Goal: Task Accomplishment & Management: Use online tool/utility

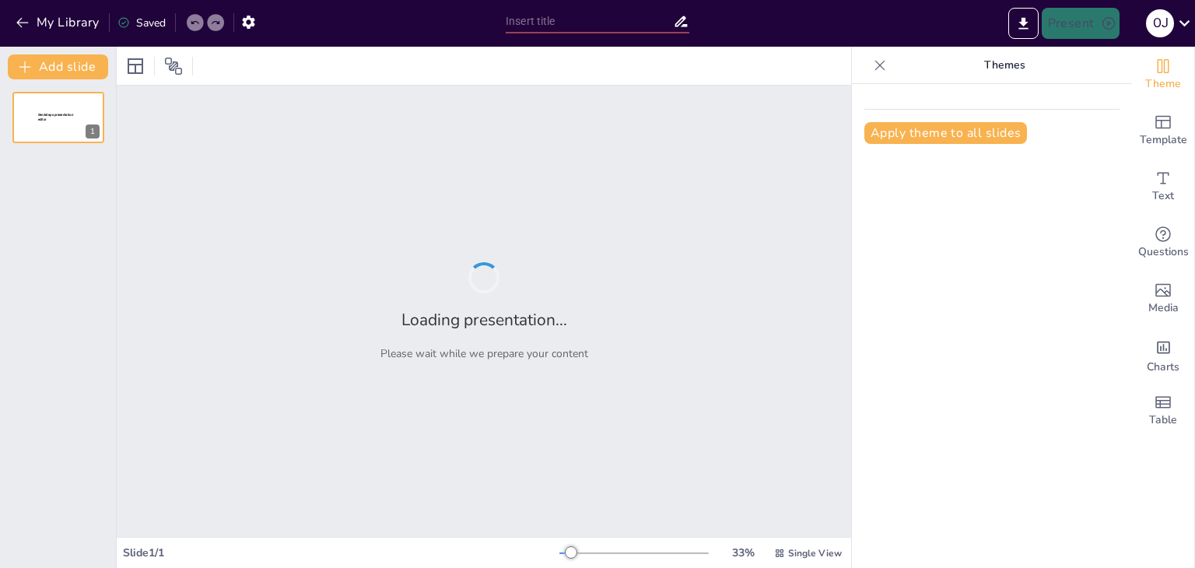
type input "El ABC de la Ergonomía: Pasado, Presente y Futuro en el Trabajo"
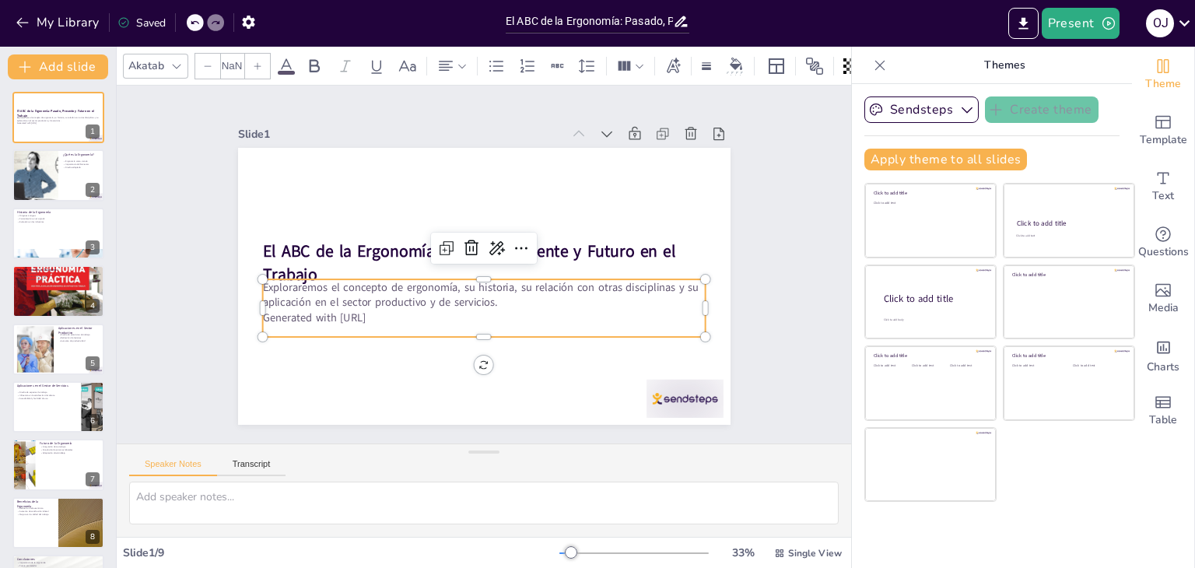
type input "32"
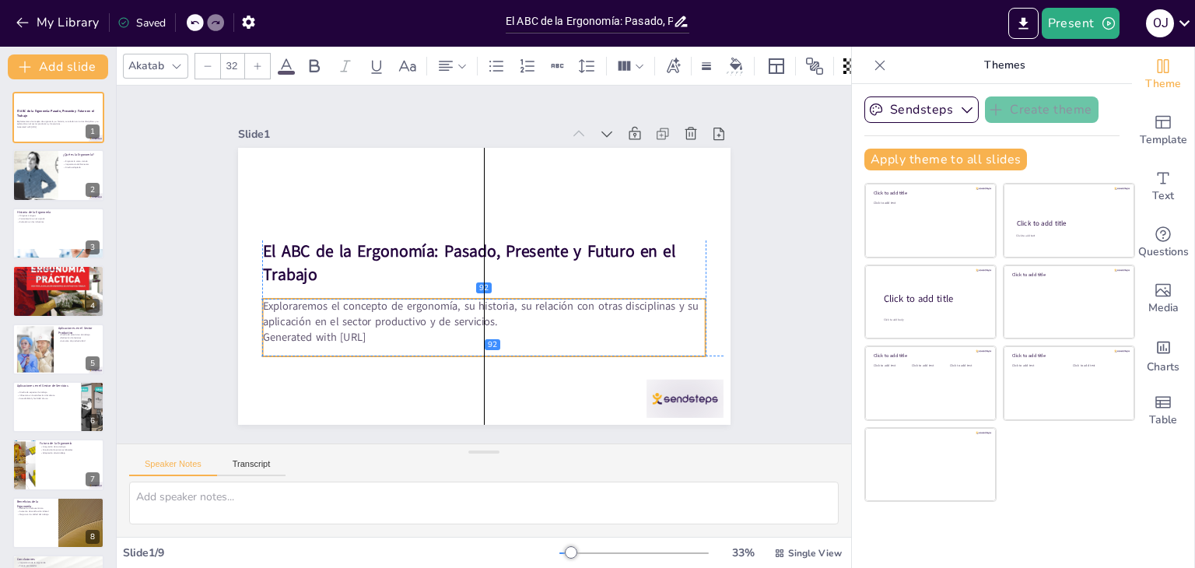
drag, startPoint x: 268, startPoint y: 293, endPoint x: 268, endPoint y: 312, distance: 19.5
click at [268, 312] on p "Exploraremos el concepto de ergonomía, su historia, su relación con otras disci…" at bounding box center [484, 314] width 444 height 30
click at [233, 279] on div "Slide 1 El ABC de la Ergonomía: Pasado, Presente y Futuro en el Trabajo Explora…" at bounding box center [484, 264] width 503 height 793
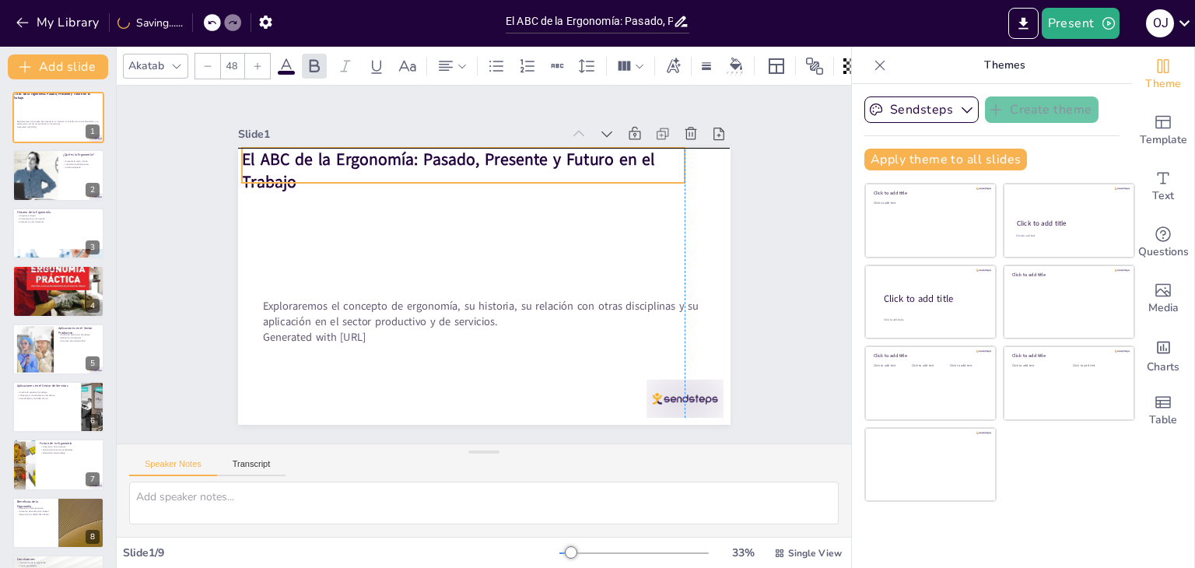
drag, startPoint x: 277, startPoint y: 265, endPoint x: 258, endPoint y: 175, distance: 92.2
click at [258, 175] on strong "El ABC de la Ergonomía: Pasado, Presente y Futuro en el Trabajo" at bounding box center [448, 170] width 413 height 45
click at [195, 202] on div "Slide 1 El ABC de la Ergonomía: Pasado, Presente y Futuro en el Trabajo Explora…" at bounding box center [485, 264] width 580 height 321
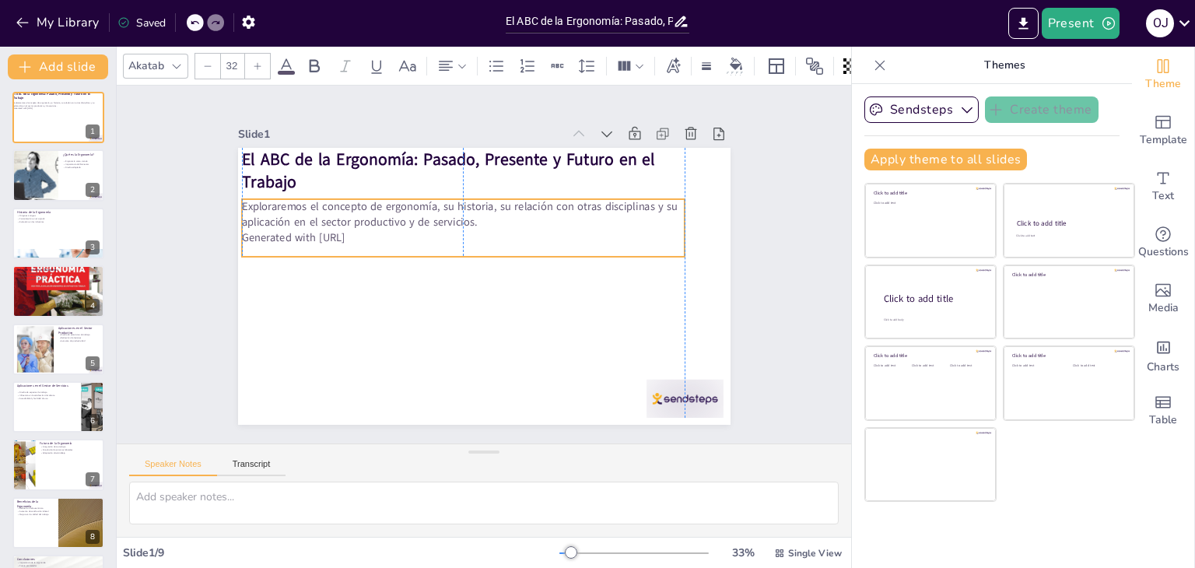
drag, startPoint x: 317, startPoint y: 319, endPoint x: 300, endPoint y: 223, distance: 98.0
click at [300, 223] on p "Exploraremos el concepto de ergonomía, su historia, su relación con otras disci…" at bounding box center [476, 319] width 399 height 248
click at [300, 223] on p "Exploraremos el concepto de ergonomía, su historia, su relación con otras disci…" at bounding box center [464, 217] width 444 height 30
click at [370, 234] on p "Generated with Sendsteps.ai" at bounding box center [471, 236] width 426 height 152
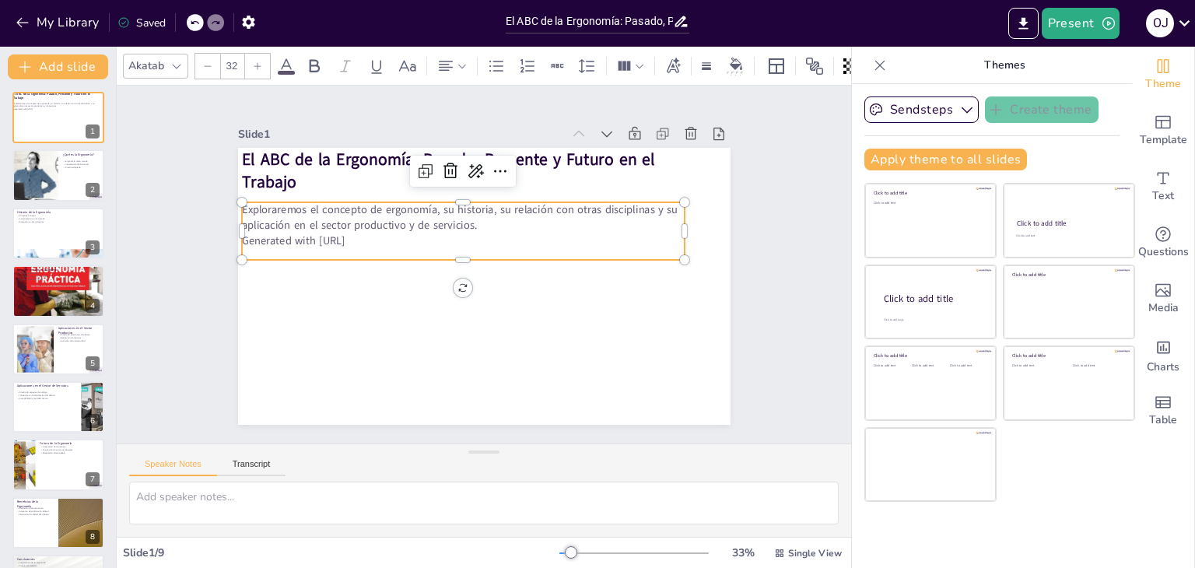
click at [366, 234] on p "Generated with Sendsteps.ai" at bounding box center [481, 232] width 368 height 273
click at [366, 234] on p "Generated with Sendsteps.ai" at bounding box center [464, 241] width 444 height 16
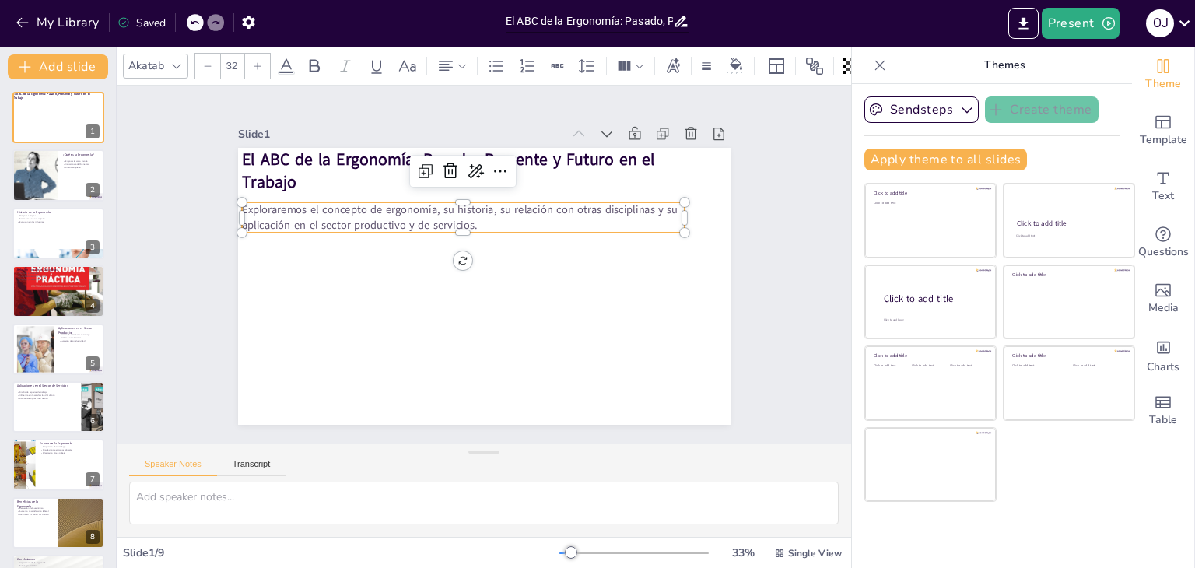
click at [163, 328] on div "Slide 1 El ABC de la Ergonomía: Pasado, Presente y Futuro en el Trabajo Explora…" at bounding box center [483, 265] width 785 height 758
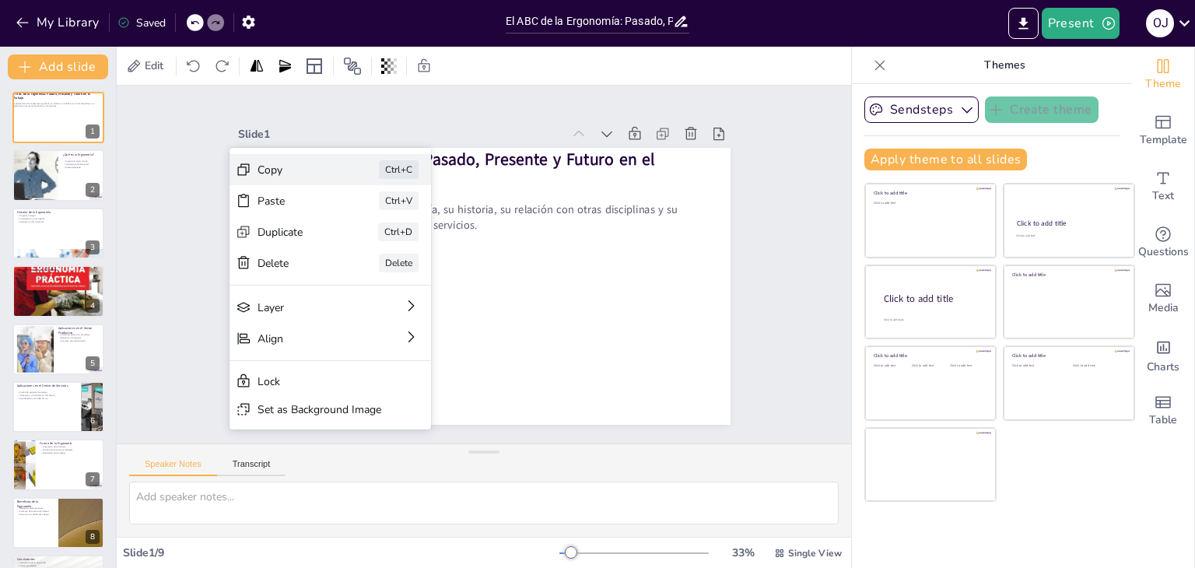
click at [377, 171] on div "Copy Ctrl+C" at bounding box center [462, 233] width 170 height 158
click at [178, 159] on div "Slide 1 El ABC de la Ergonomía: Pasado, Presente y Futuro en el Trabajo Explora…" at bounding box center [484, 264] width 768 height 433
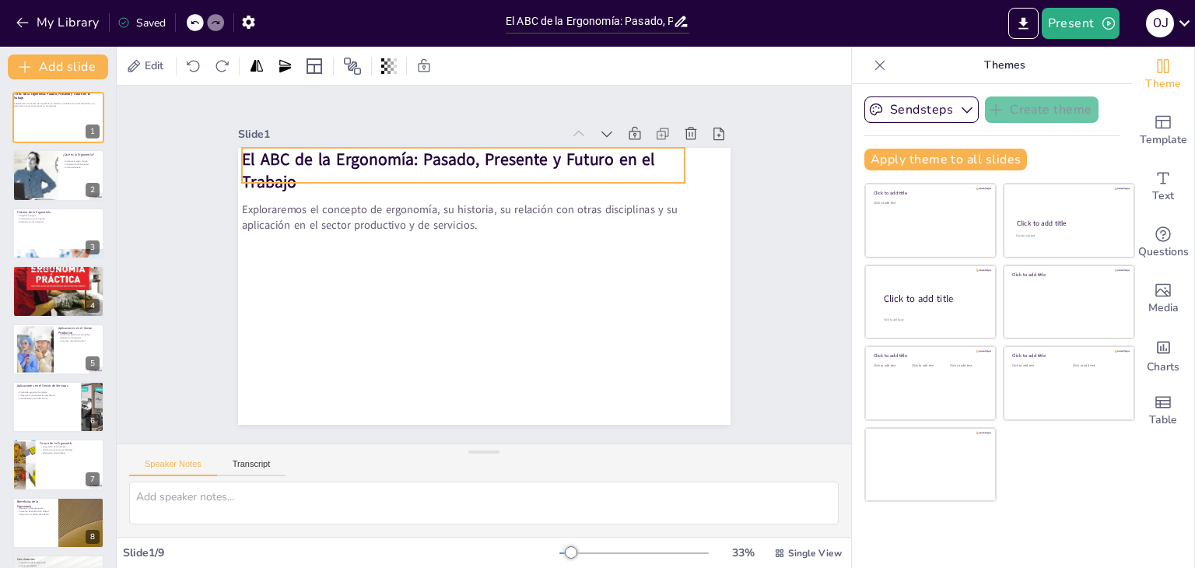
click at [352, 149] on strong "El ABC de la Ergonomía: Pasado, Presente y Futuro en el Trabajo" at bounding box center [521, 162] width 338 height 293
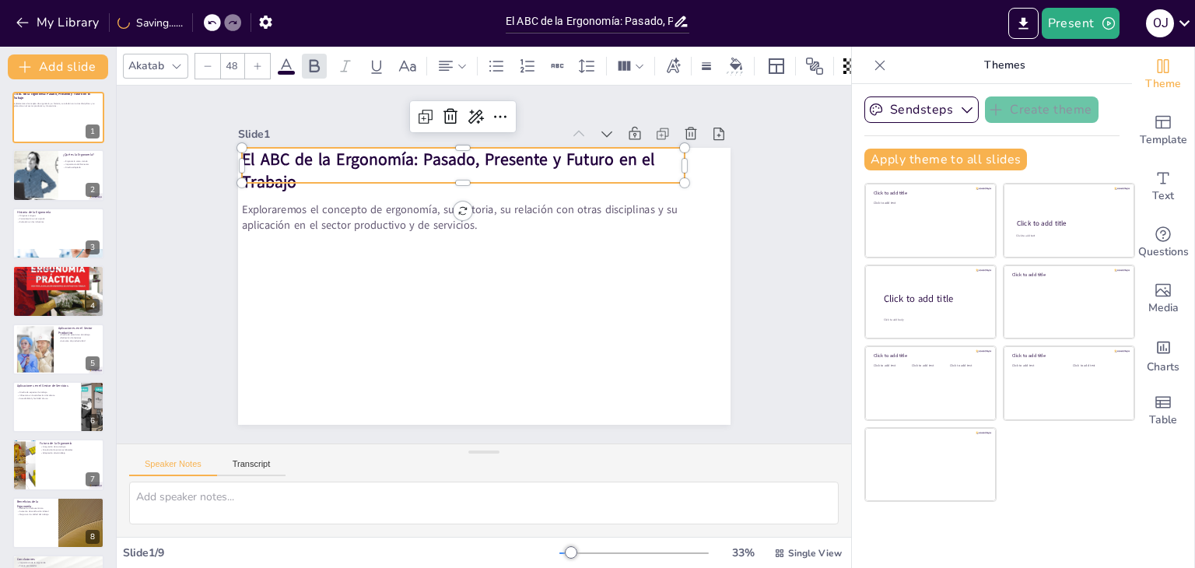
click at [275, 149] on strong "El ABC de la Ergonomía: Pasado, Presente y Futuro en el Trabajo" at bounding box center [478, 153] width 407 height 149
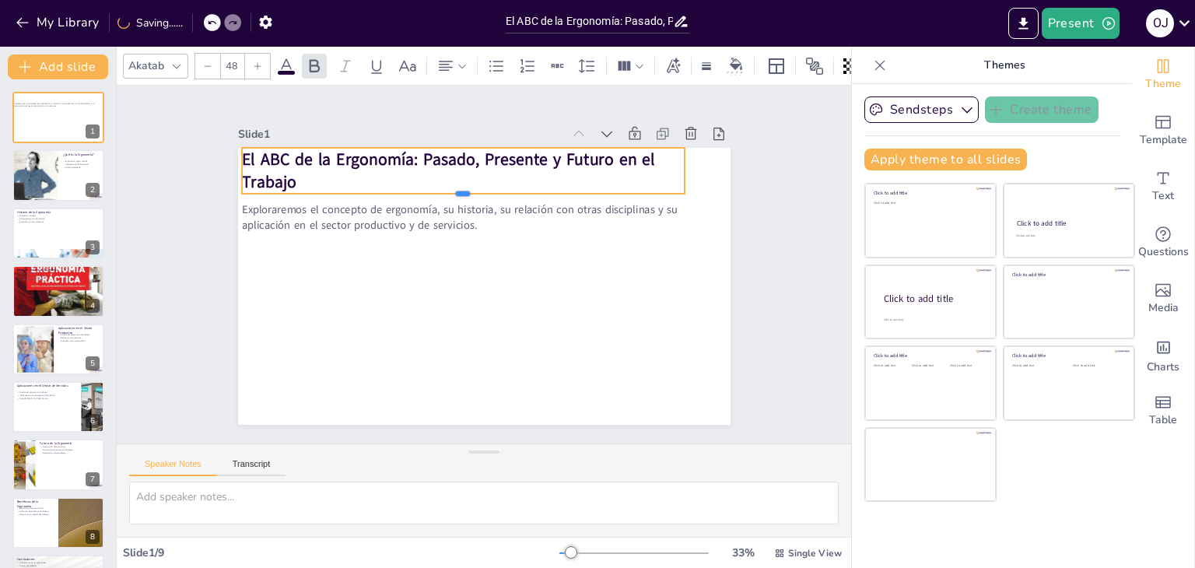
drag, startPoint x: 282, startPoint y: 176, endPoint x: 235, endPoint y: 153, distance: 52.6
click at [235, 153] on div "Exploraremos el concepto de ergonomía, su historia, su relación con otras disci…" at bounding box center [471, 247] width 561 height 514
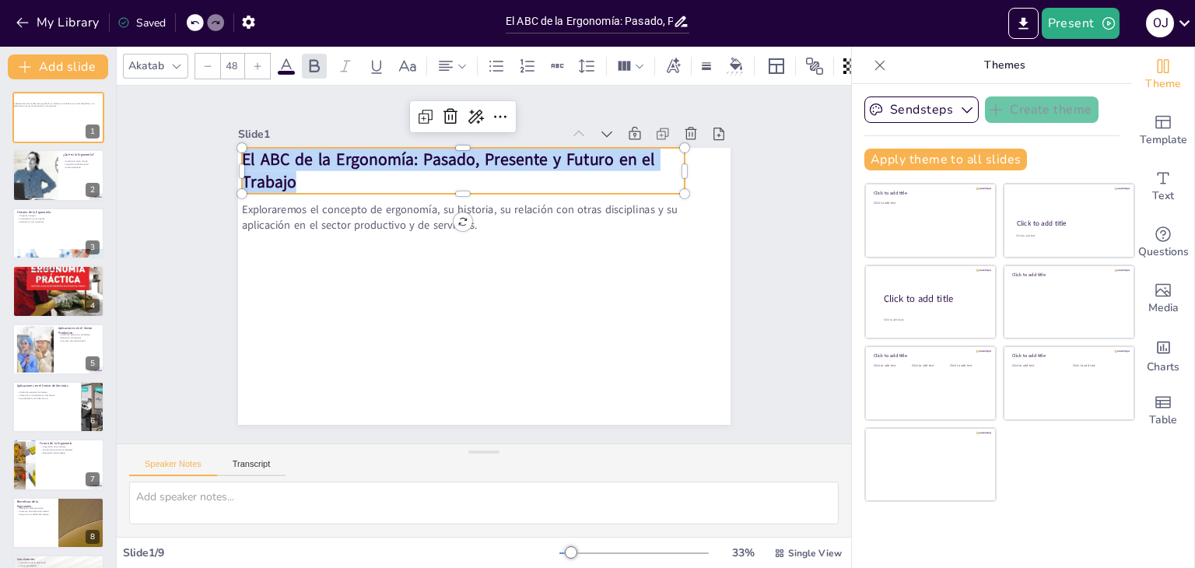
drag, startPoint x: 232, startPoint y: 152, endPoint x: 279, endPoint y: 183, distance: 56.8
click at [352, 183] on strong "El ABC de la Ergonomía: Pasado, Presente y Futuro en el Trabajo" at bounding box center [521, 162] width 338 height 293
copy strong "El ABC de la Ergonomía: Pasado, Presente y Futuro en el Trabaj"
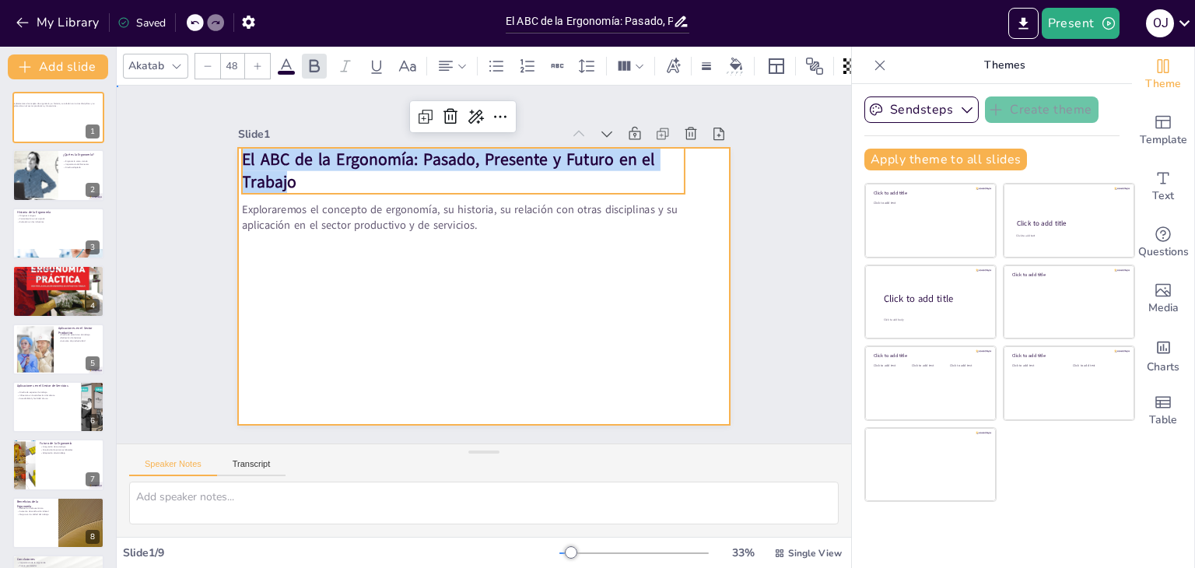
click at [283, 255] on div at bounding box center [465, 253] width 486 height 565
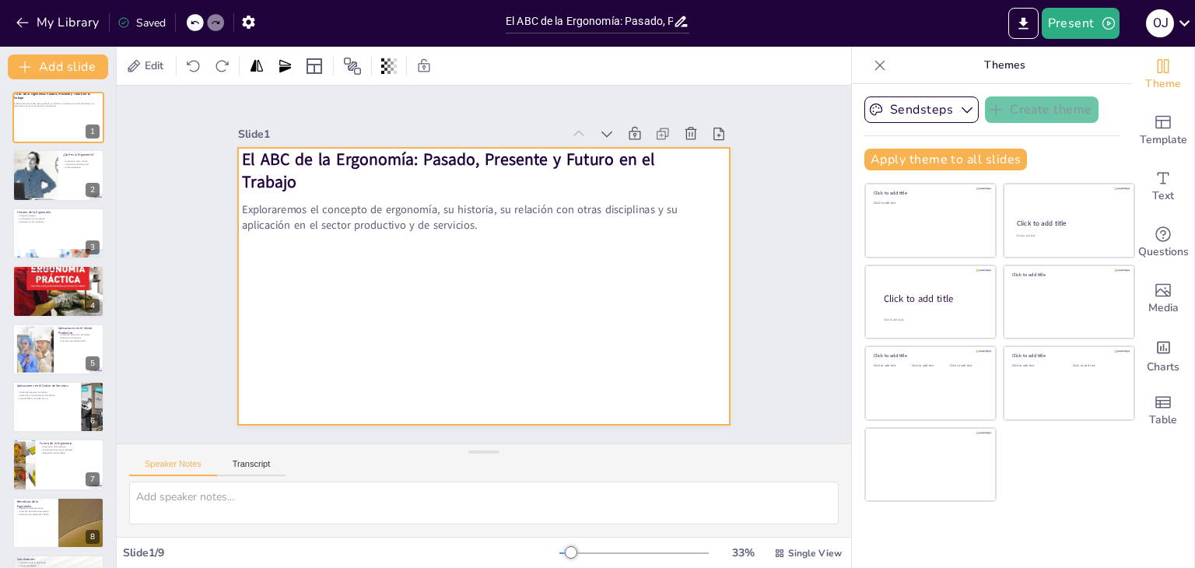
click at [324, 242] on div at bounding box center [463, 273] width 453 height 563
click at [470, 223] on p "Exploraremos el concepto de ergonomía, su historia, su relación con otras disci…" at bounding box center [483, 213] width 417 height 209
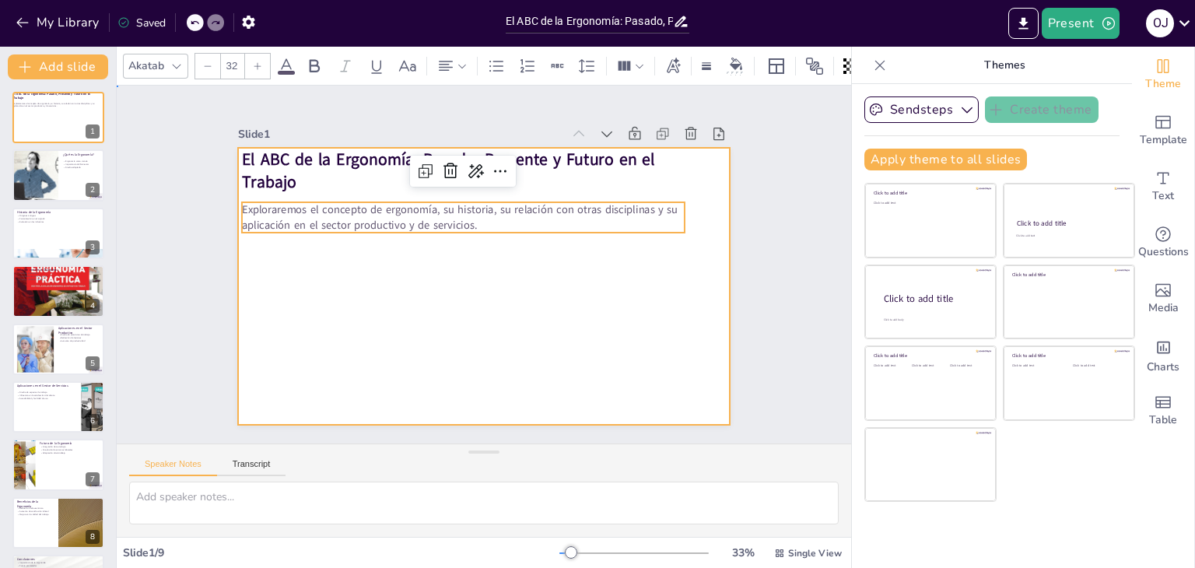
click at [498, 285] on div at bounding box center [465, 275] width 486 height 565
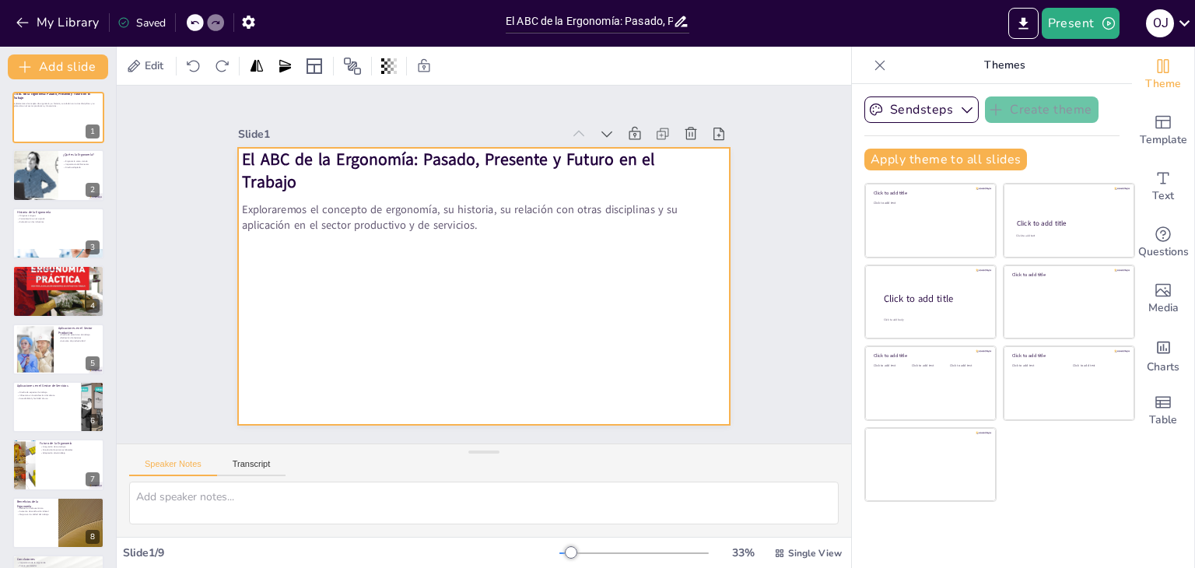
click at [362, 310] on div at bounding box center [471, 283] width 561 height 514
click at [51, 181] on div at bounding box center [34, 175] width 79 height 53
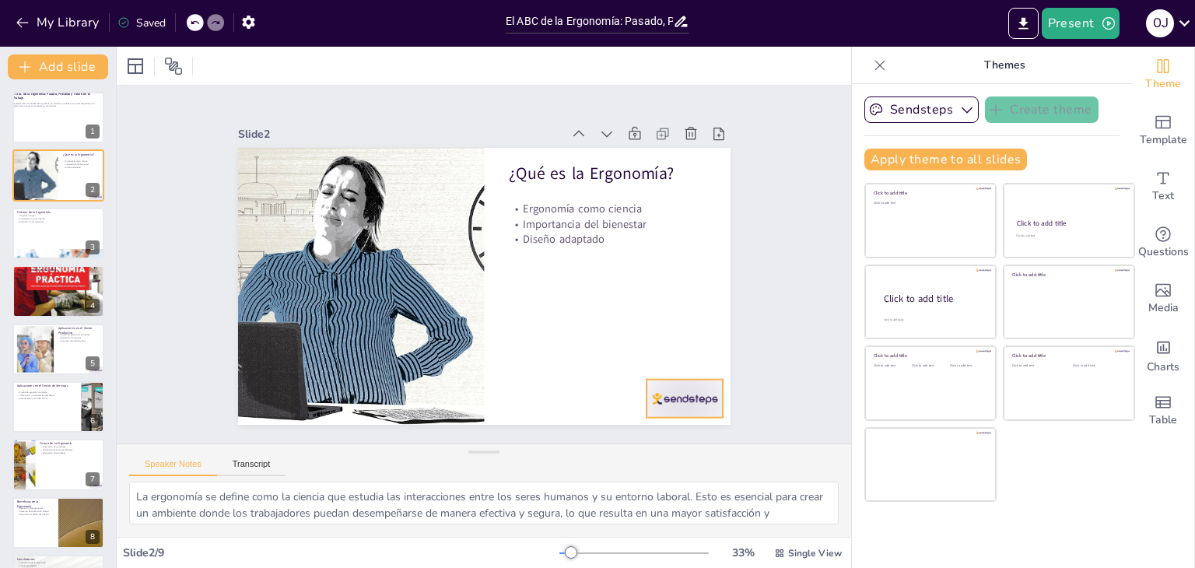
click at [682, 270] on div at bounding box center [723, 230] width 83 height 80
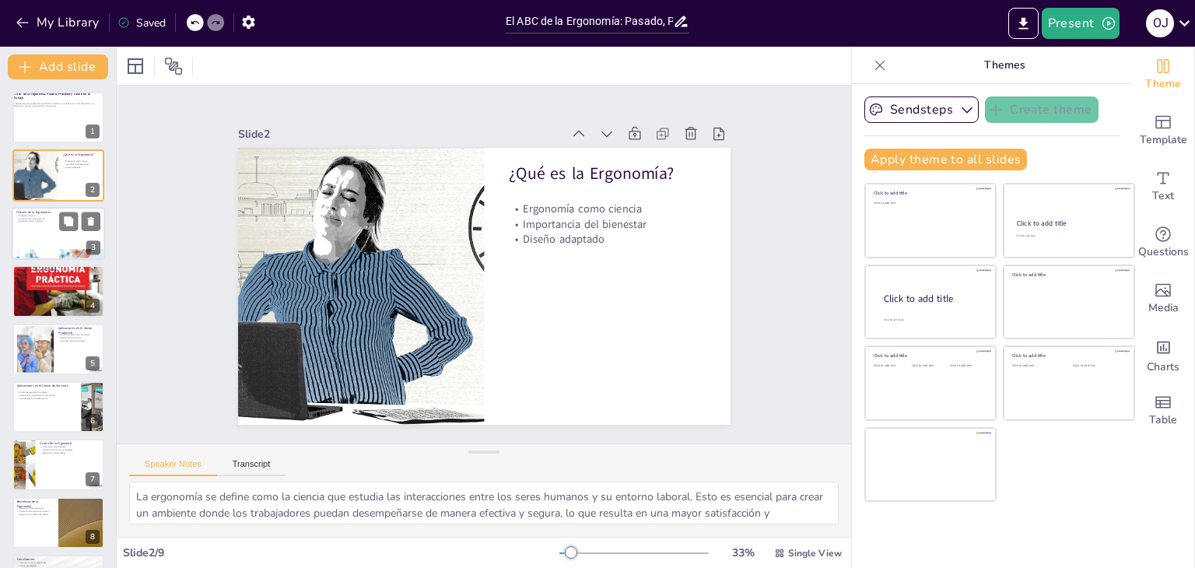
click at [53, 226] on div at bounding box center [58, 233] width 93 height 53
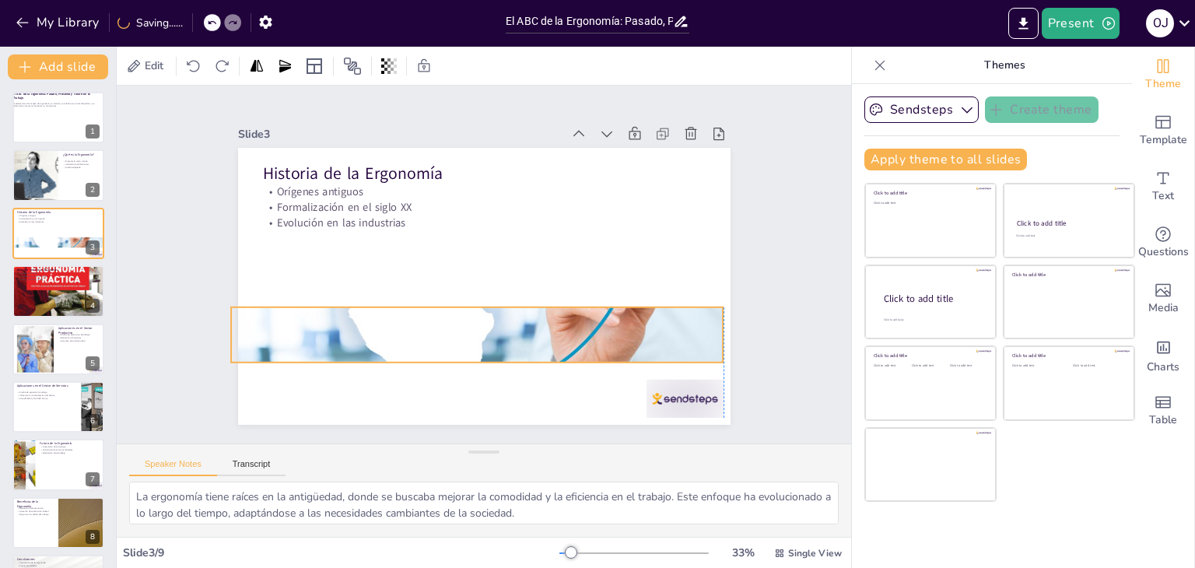
drag, startPoint x: 465, startPoint y: 385, endPoint x: 455, endPoint y: 323, distance: 62.9
click at [455, 323] on div at bounding box center [436, 212] width 573 height 584
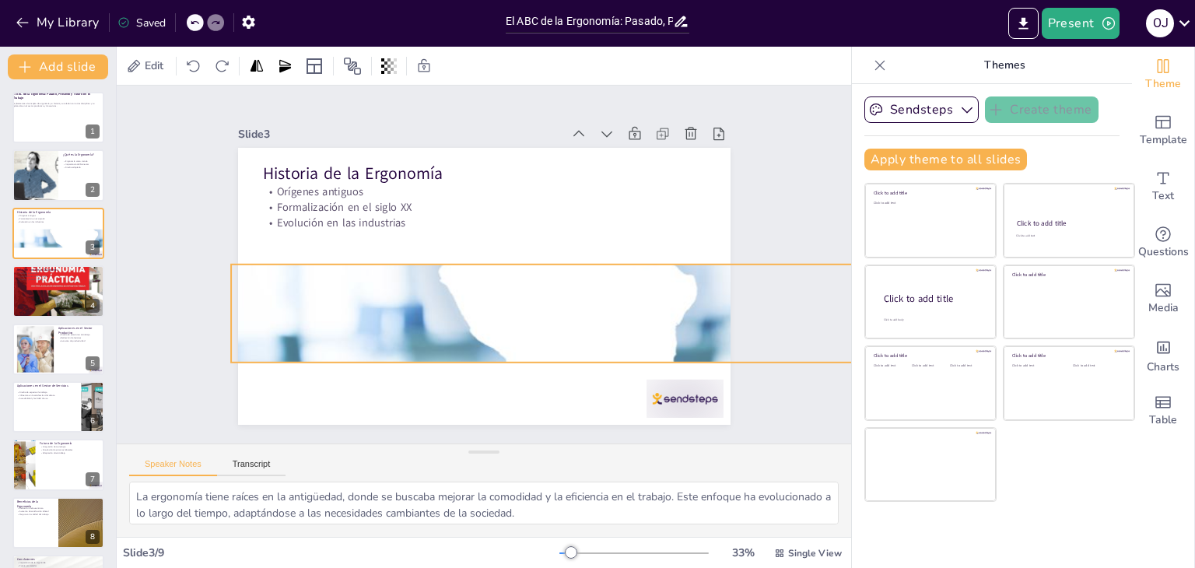
drag, startPoint x: 709, startPoint y: 299, endPoint x: 668, endPoint y: 276, distance: 46.3
click at [668, 276] on div "Historia de la Ergonomía Orígenes antiguos Formalización en el siglo XX Evoluci…" at bounding box center [506, 268] width 374 height 539
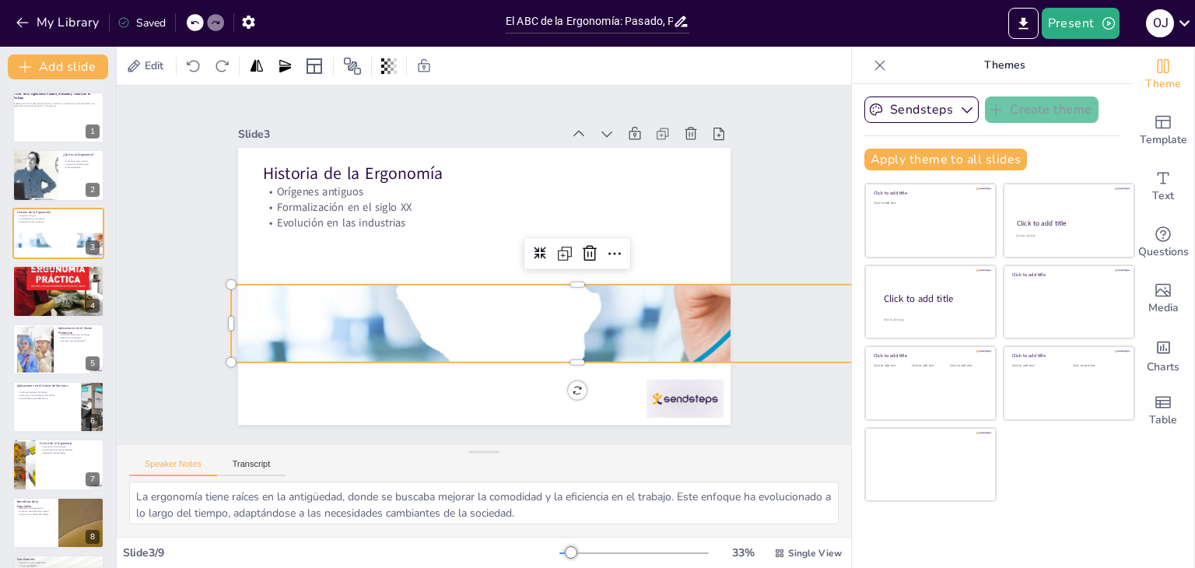
click at [531, 276] on div at bounding box center [488, 170] width 85 height 690
drag, startPoint x: 219, startPoint y: 278, endPoint x: 215, endPoint y: 300, distance: 22.3
click at [242, 300] on div "Slide 1 El ABC de la Ergonomía: Pasado, Presente y Futuro en el Trabajo Explora…" at bounding box center [484, 264] width 484 height 651
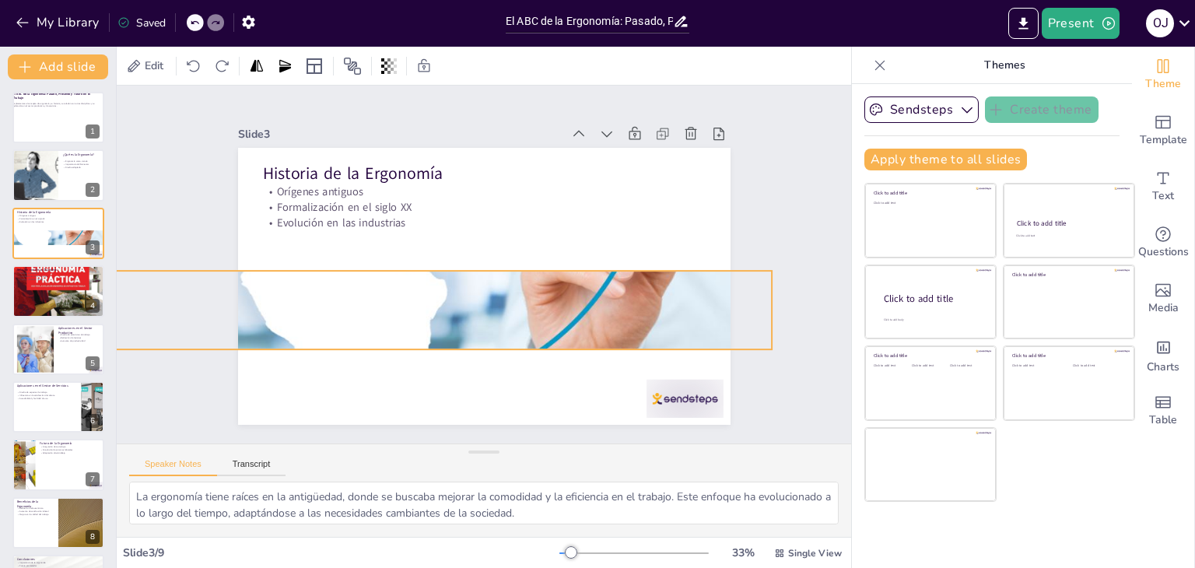
drag, startPoint x: 633, startPoint y: 331, endPoint x: 494, endPoint y: 319, distance: 139.8
click at [494, 319] on div at bounding box center [475, 189] width 750 height 836
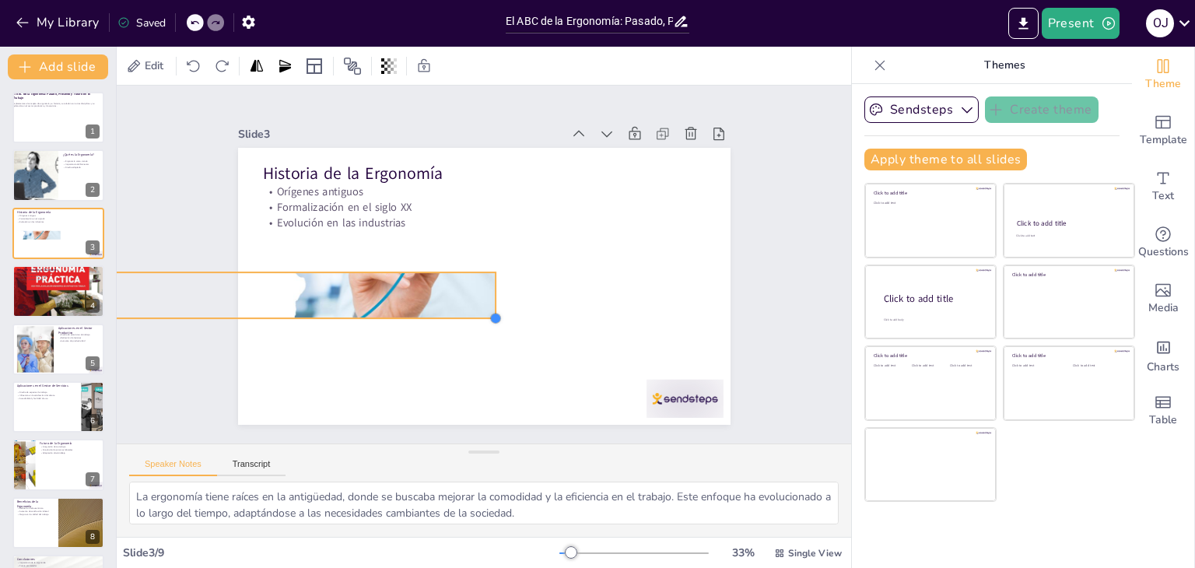
drag, startPoint x: 774, startPoint y: 343, endPoint x: 486, endPoint y: 301, distance: 291.0
click at [486, 301] on div "Historia de la Ergonomía Orígenes antiguos Formalización en el siglo XX Evoluci…" at bounding box center [463, 258] width 416 height 554
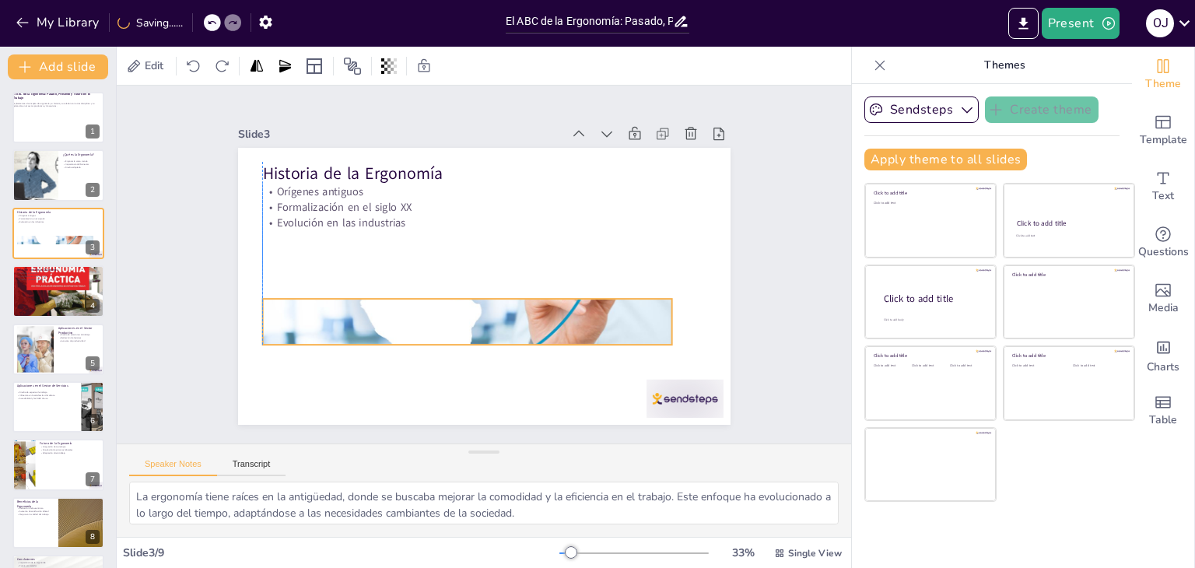
drag, startPoint x: 439, startPoint y: 300, endPoint x: 615, endPoint y: 326, distance: 177.8
click at [601, 326] on div at bounding box center [425, 260] width 352 height 458
click at [454, 293] on div at bounding box center [450, 313] width 474 height 385
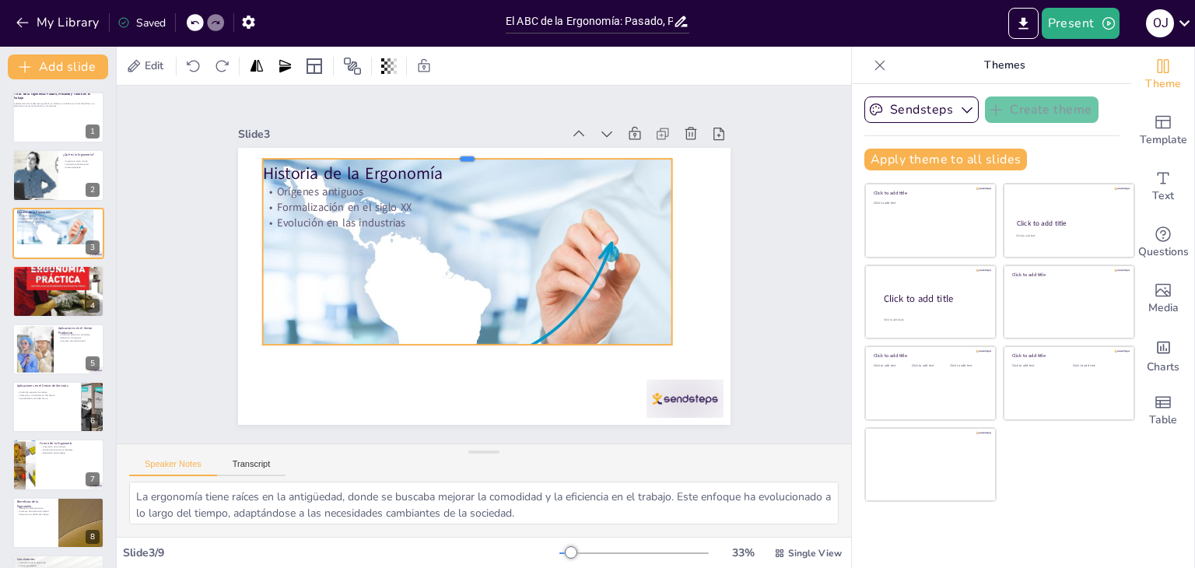
drag, startPoint x: 454, startPoint y: 291, endPoint x: 460, endPoint y: 151, distance: 140.2
click at [460, 151] on div at bounding box center [423, 169] width 380 height 178
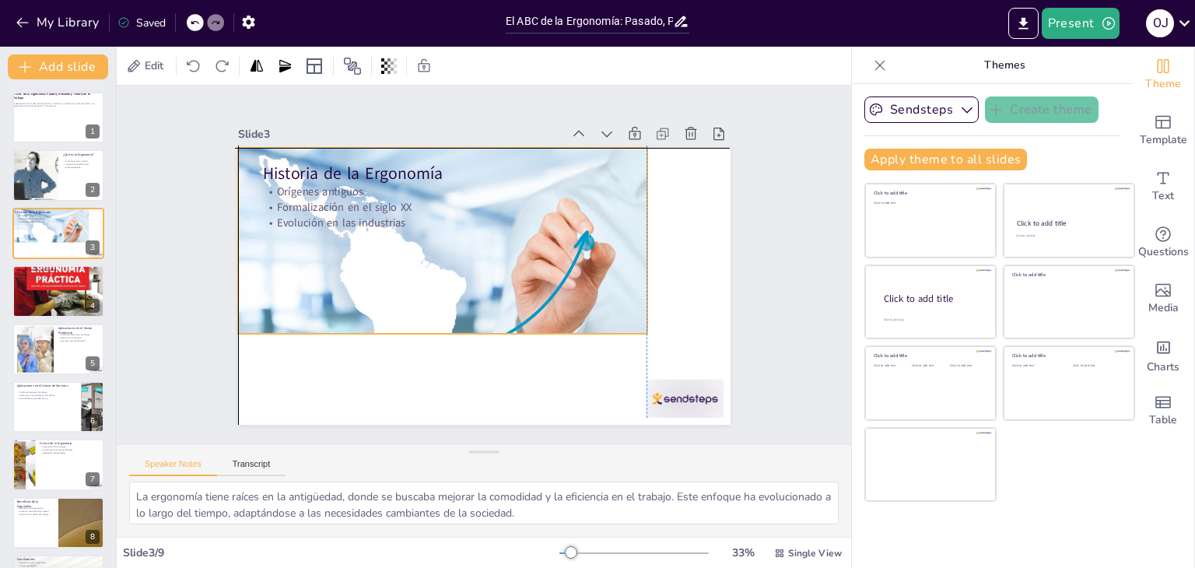
drag, startPoint x: 571, startPoint y: 303, endPoint x: 542, endPoint y: 295, distance: 30.6
click at [542, 295] on div at bounding box center [458, 226] width 381 height 481
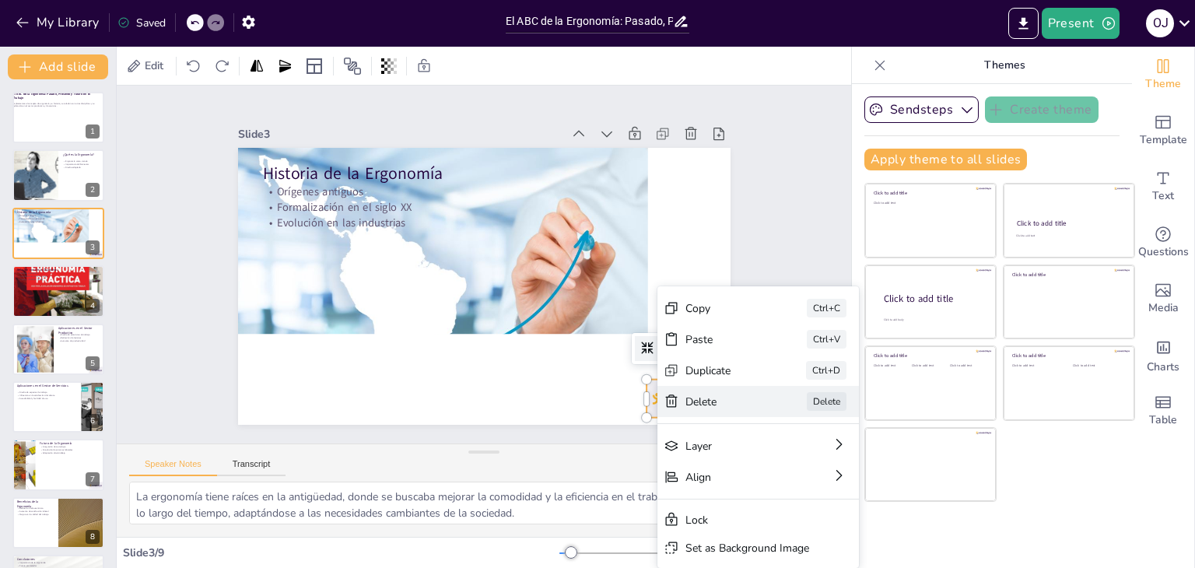
click at [144, 219] on div "Delete Delete" at bounding box center [43, 174] width 202 height 92
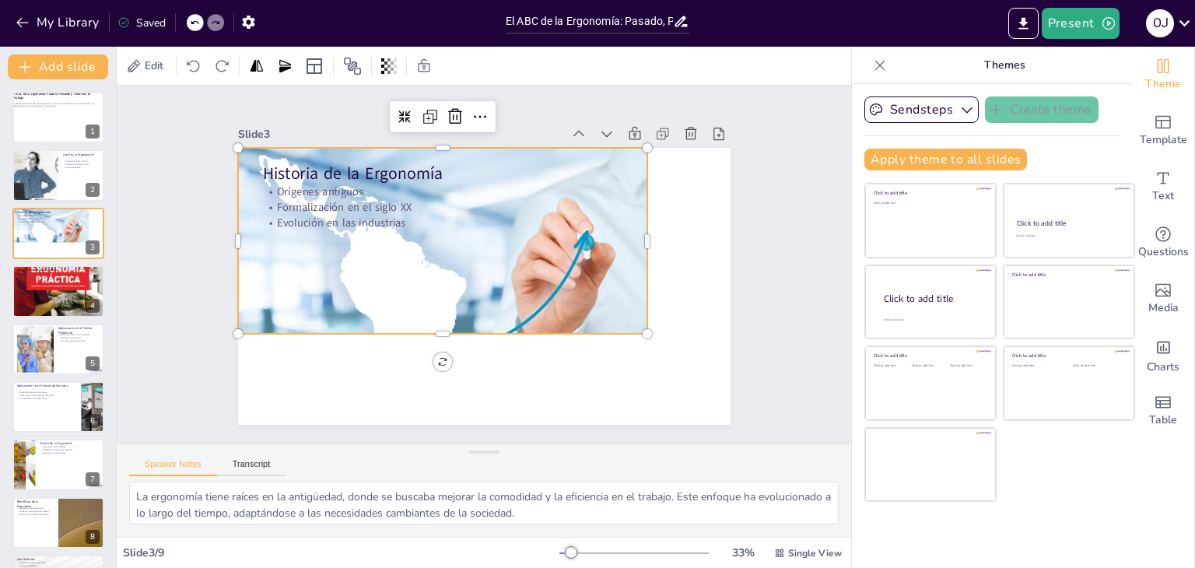
click at [622, 312] on div at bounding box center [438, 272] width 522 height 493
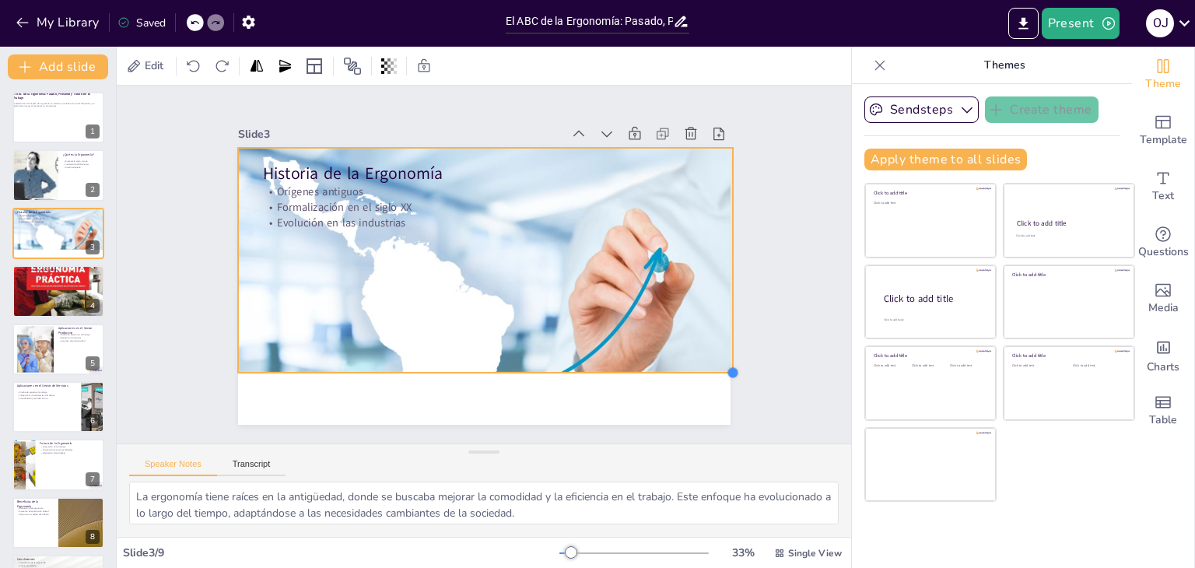
drag, startPoint x: 636, startPoint y: 327, endPoint x: 678, endPoint y: 366, distance: 57.8
click at [678, 366] on div "Historia de la Ergonomía Orígenes antiguos Formalización en el siglo XX Evoluci…" at bounding box center [479, 244] width 539 height 374
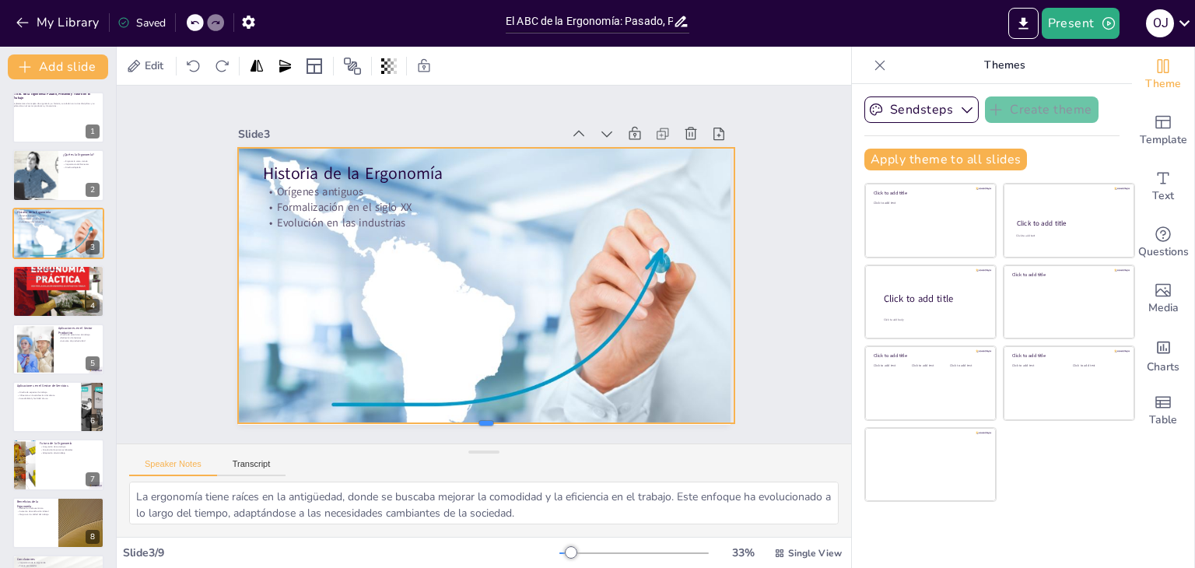
drag, startPoint x: 473, startPoint y: 369, endPoint x: 471, endPoint y: 420, distance: 51.4
click at [471, 160] on div at bounding box center [516, 102] width 489 height 115
click at [753, 326] on div "Slide 1 El ABC de la Ergonomía: Pasado, Presente y Futuro en el Trabajo Explora…" at bounding box center [484, 265] width 600 height 658
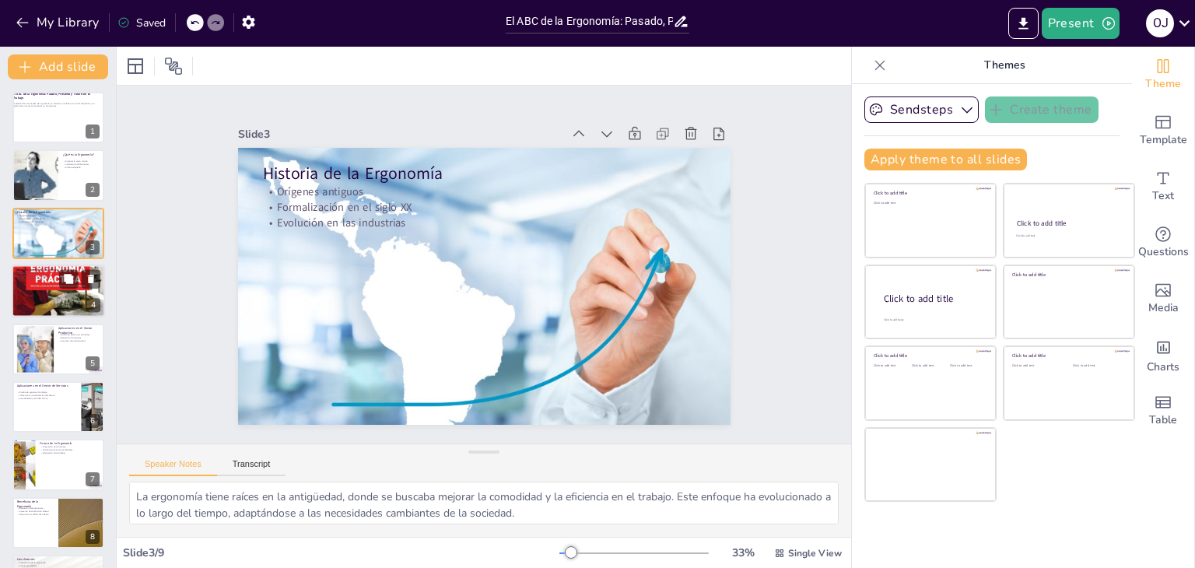
click at [50, 295] on div at bounding box center [58, 291] width 93 height 129
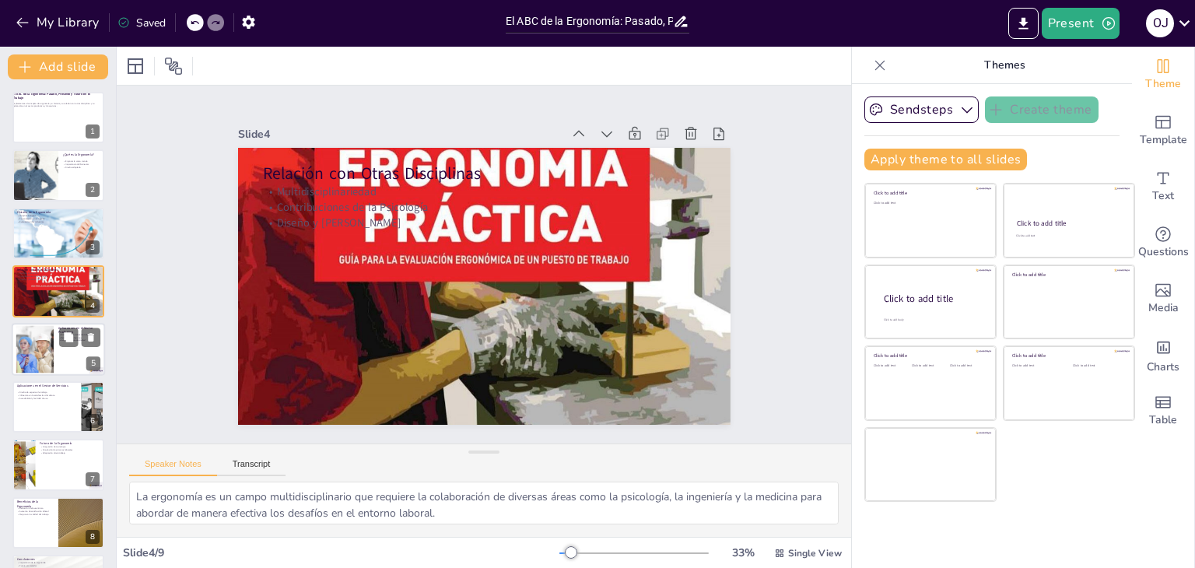
click at [46, 362] on div at bounding box center [35, 348] width 67 height 47
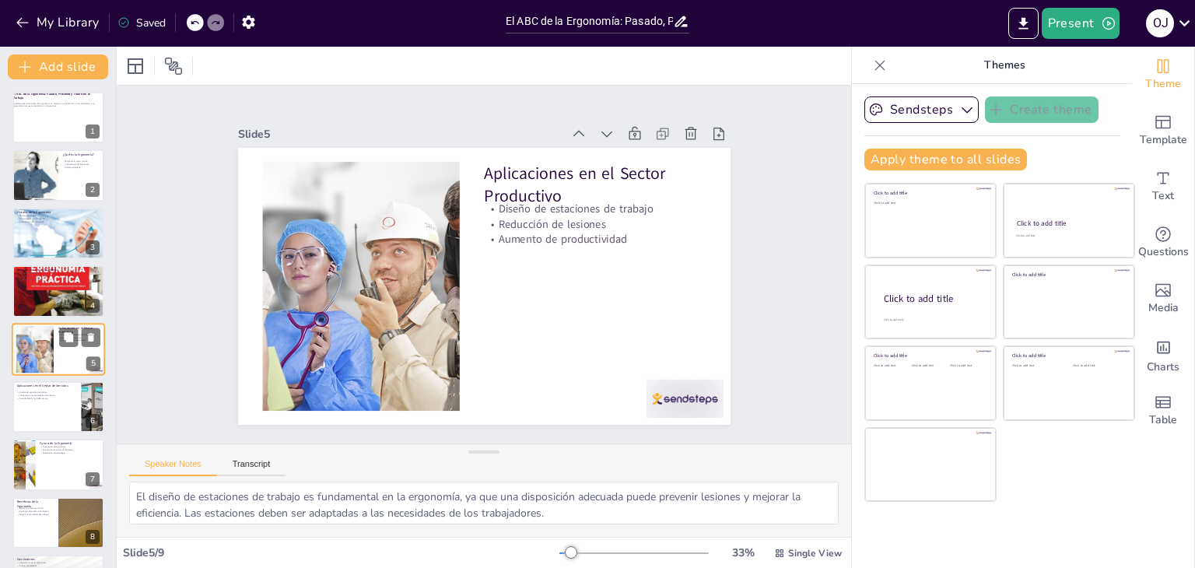
scroll to position [25, 0]
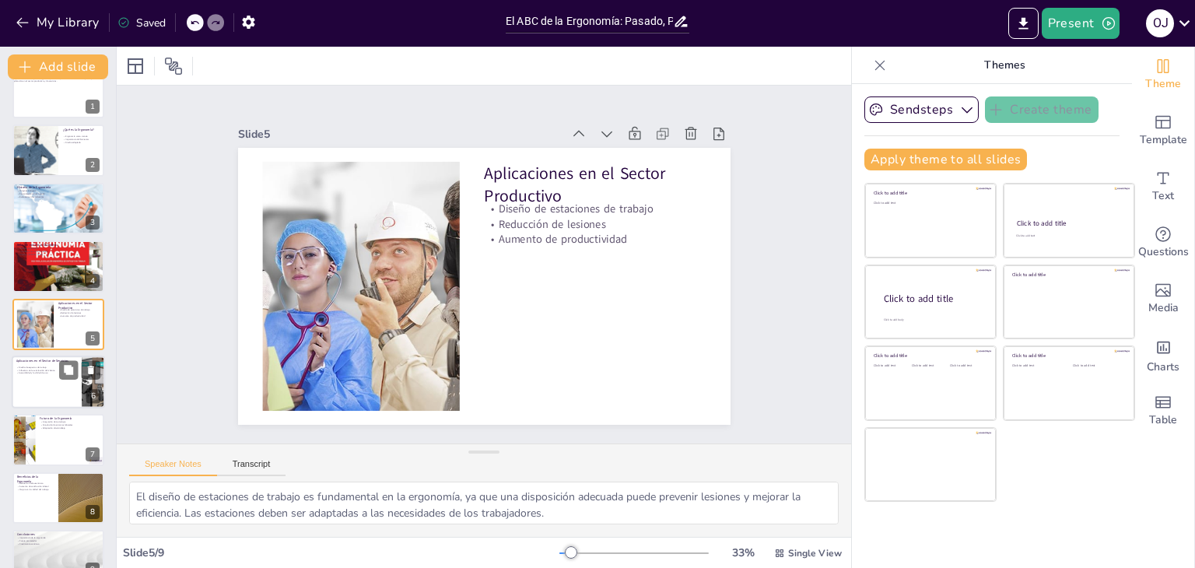
click at [47, 388] on div at bounding box center [58, 382] width 93 height 53
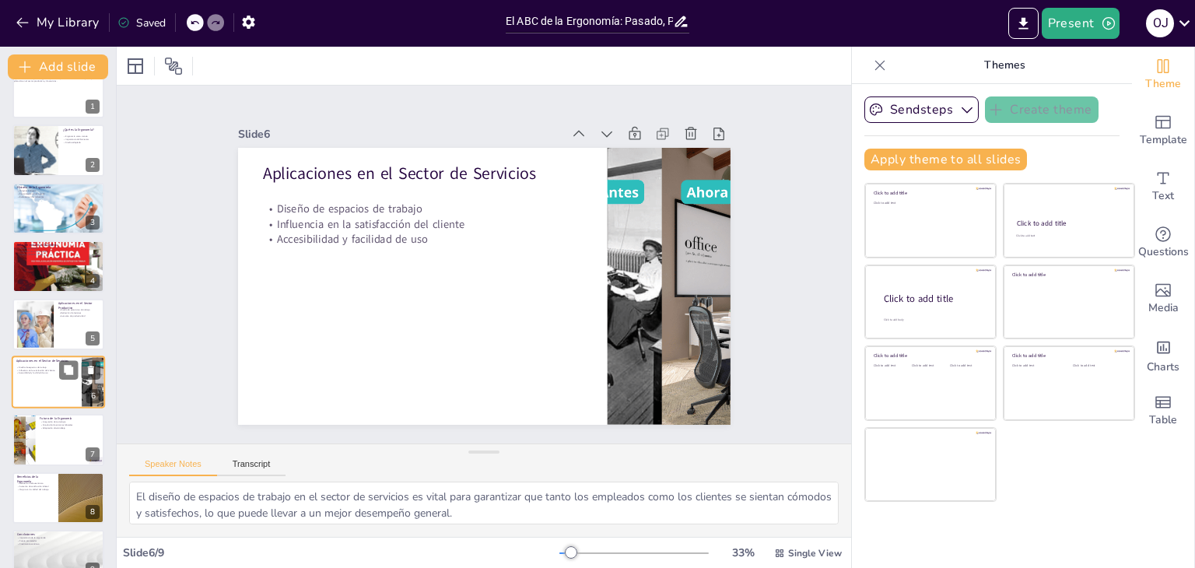
scroll to position [51, 0]
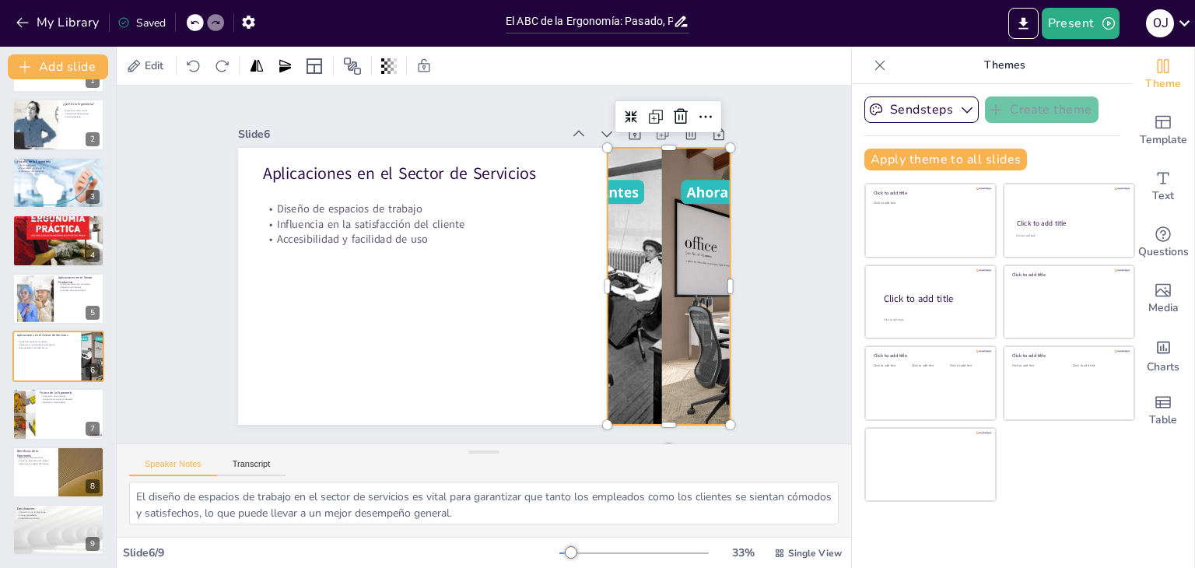
click at [601, 293] on div at bounding box center [332, 372] width 538 height 524
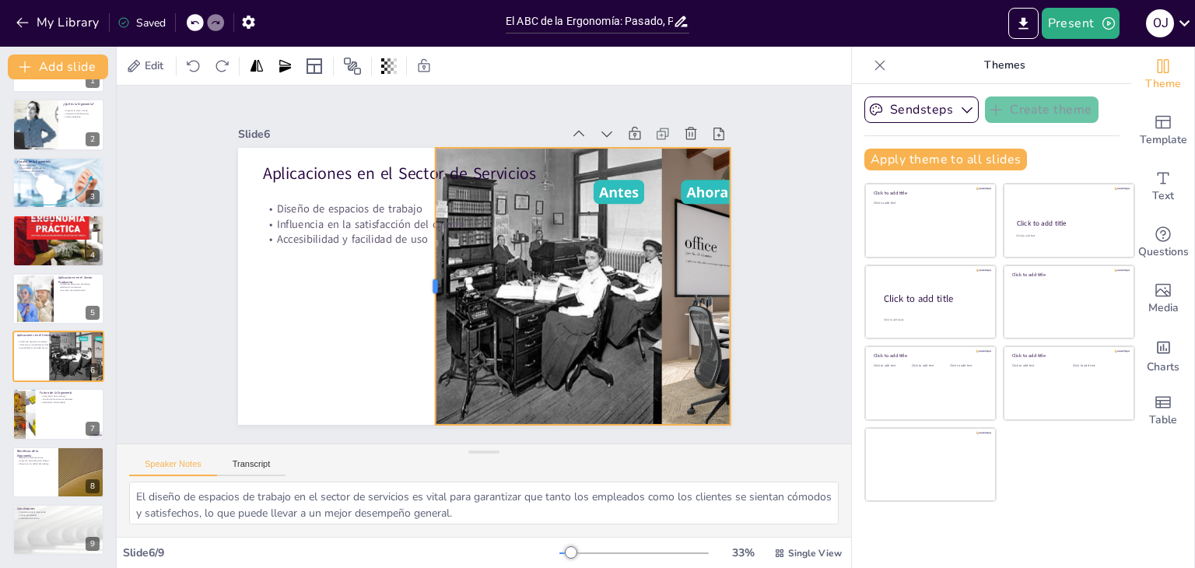
drag, startPoint x: 593, startPoint y: 278, endPoint x: 421, endPoint y: 216, distance: 182.6
click at [421, 216] on div at bounding box center [456, 211] width 277 height 41
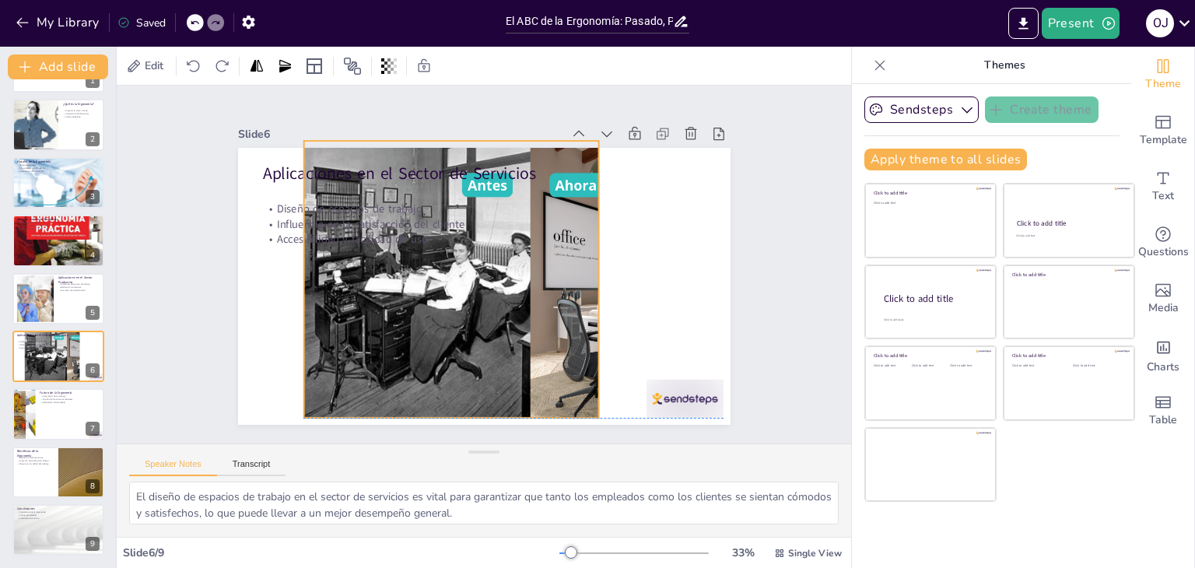
drag, startPoint x: 545, startPoint y: 293, endPoint x: 413, endPoint y: 284, distance: 131.8
click at [413, 284] on div at bounding box center [513, 311] width 538 height 524
click at [620, 91] on div at bounding box center [596, 50] width 47 height 81
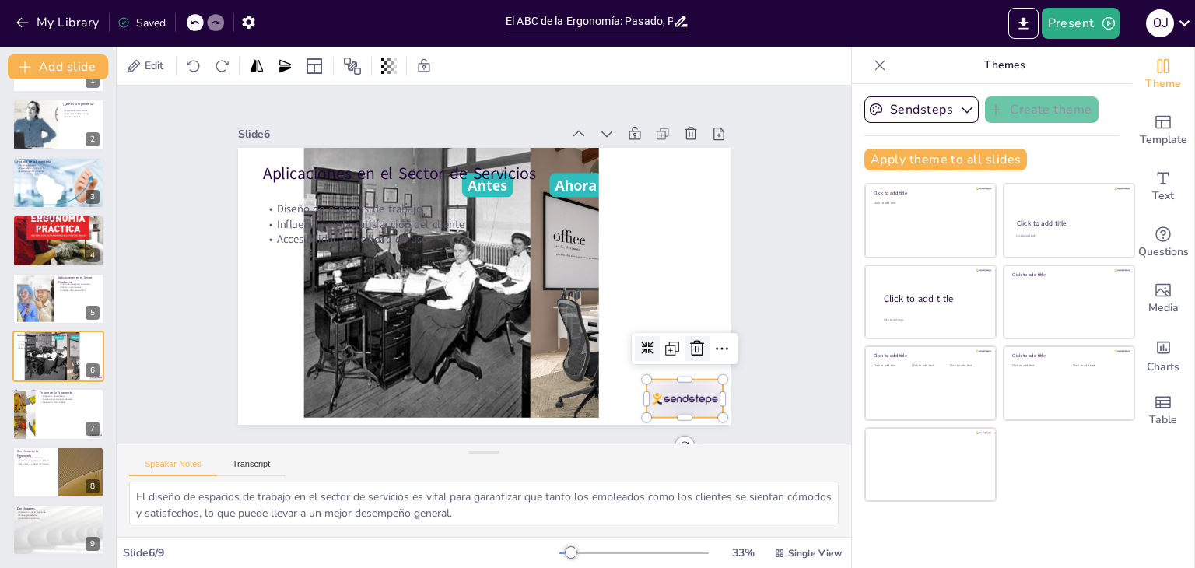
click at [409, 468] on icon at bounding box center [400, 477] width 19 height 19
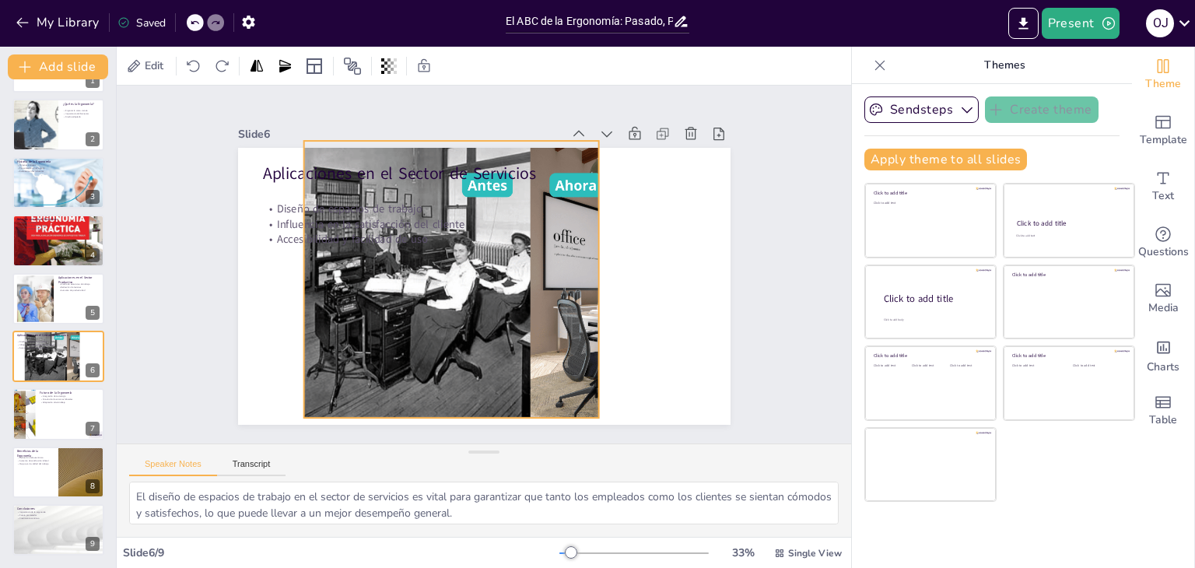
click at [520, 335] on div at bounding box center [444, 303] width 477 height 550
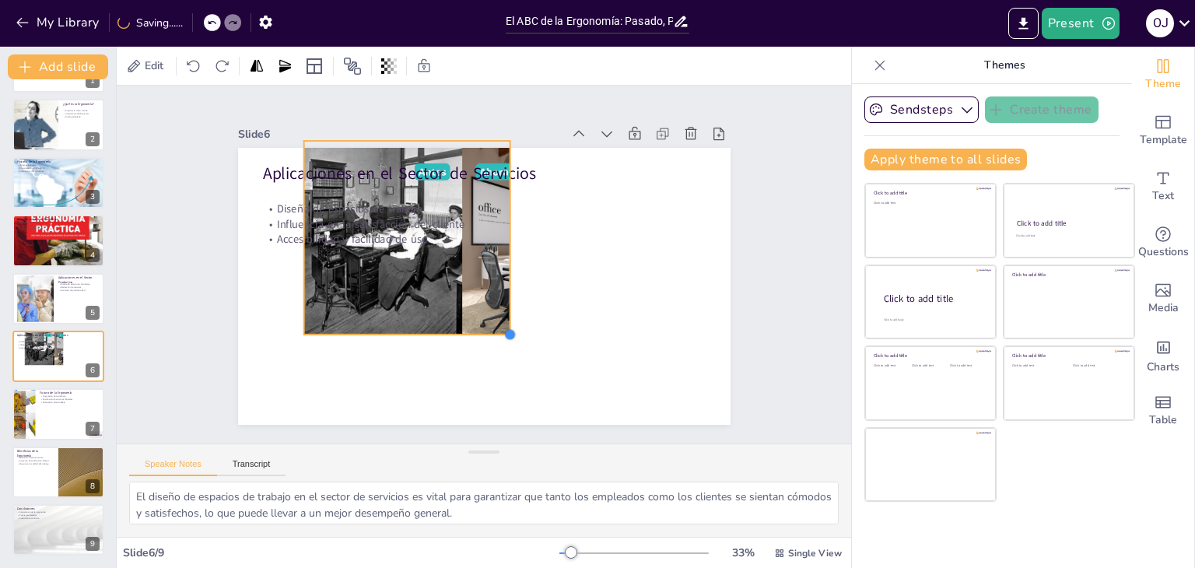
drag, startPoint x: 585, startPoint y: 412, endPoint x: 496, endPoint y: 303, distance: 140.5
click at [496, 303] on div "Aplicaciones en el Sector de Servicios Diseño de espacios de trabajo Influencia…" at bounding box center [484, 242] width 493 height 277
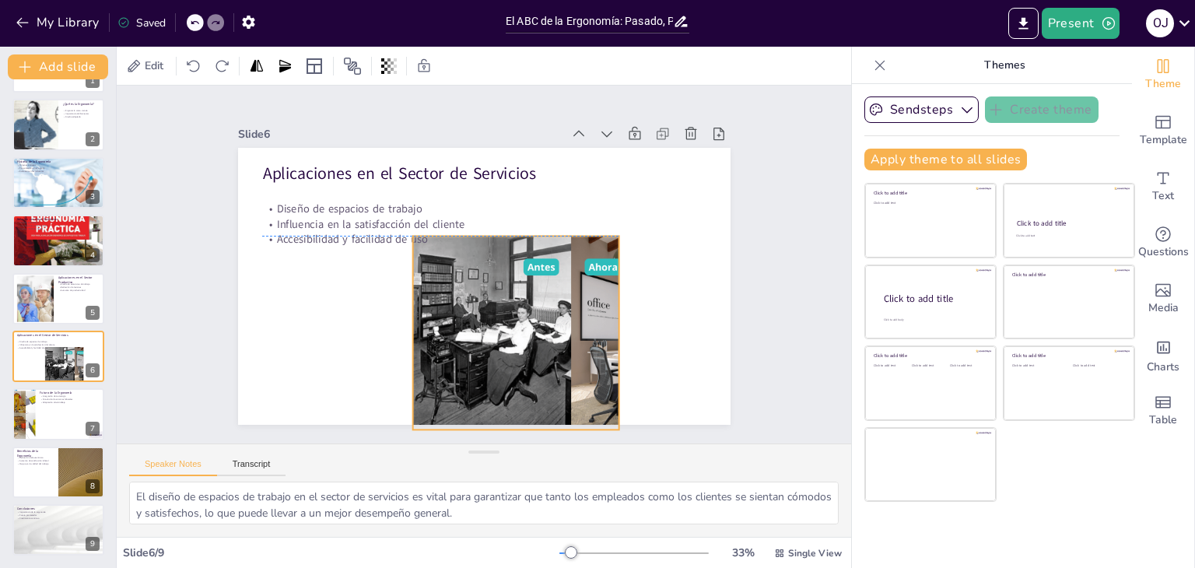
drag, startPoint x: 453, startPoint y: 287, endPoint x: 562, endPoint y: 383, distance: 145.0
click at [562, 383] on div at bounding box center [459, 376] width 312 height 382
click at [606, 330] on div at bounding box center [569, 188] width 258 height 365
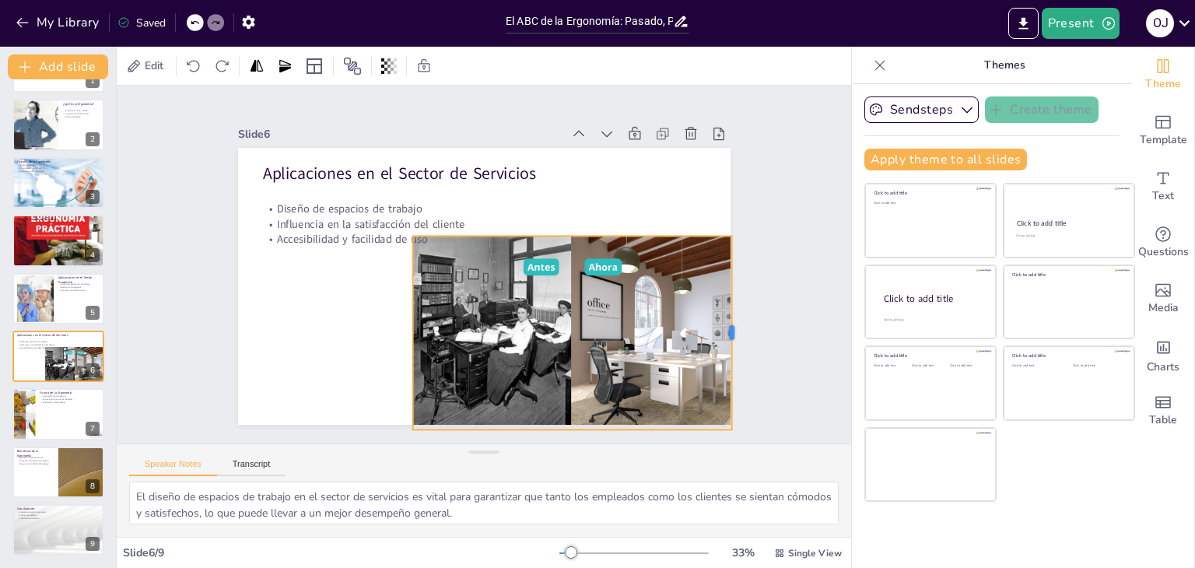
drag, startPoint x: 609, startPoint y: 325, endPoint x: 722, endPoint y: 322, distance: 112.9
click at [255, 267] on div at bounding box center [239, 170] width 33 height 194
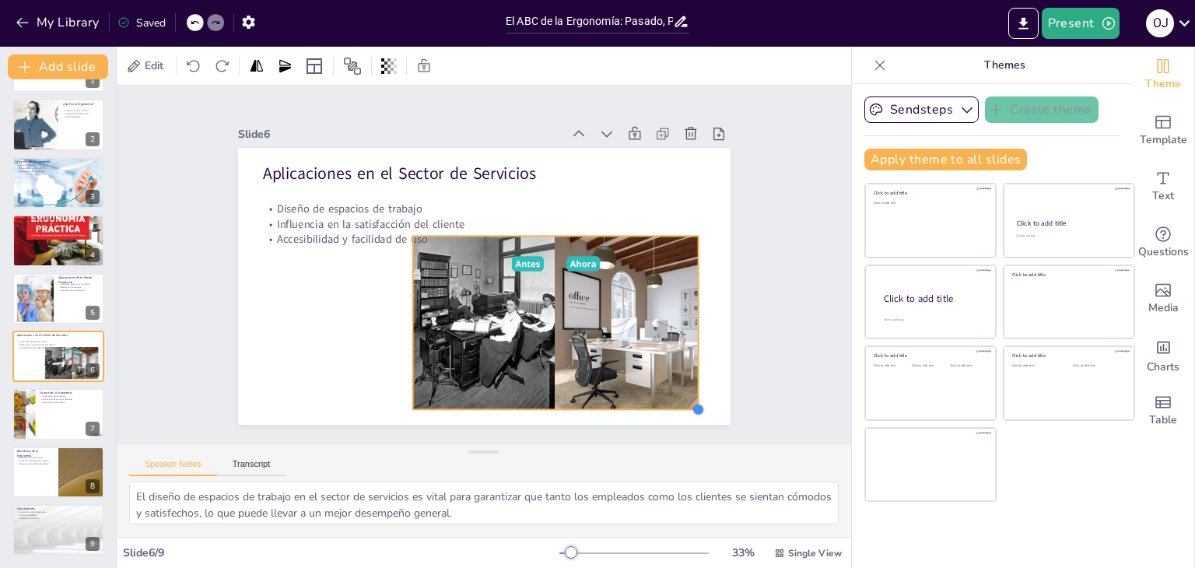
drag, startPoint x: 718, startPoint y: 419, endPoint x: 685, endPoint y: 380, distance: 51.9
click at [685, 380] on div "Aplicaciones en el Sector de Servicios Diseño de espacios de trabajo Influencia…" at bounding box center [488, 244] width 539 height 374
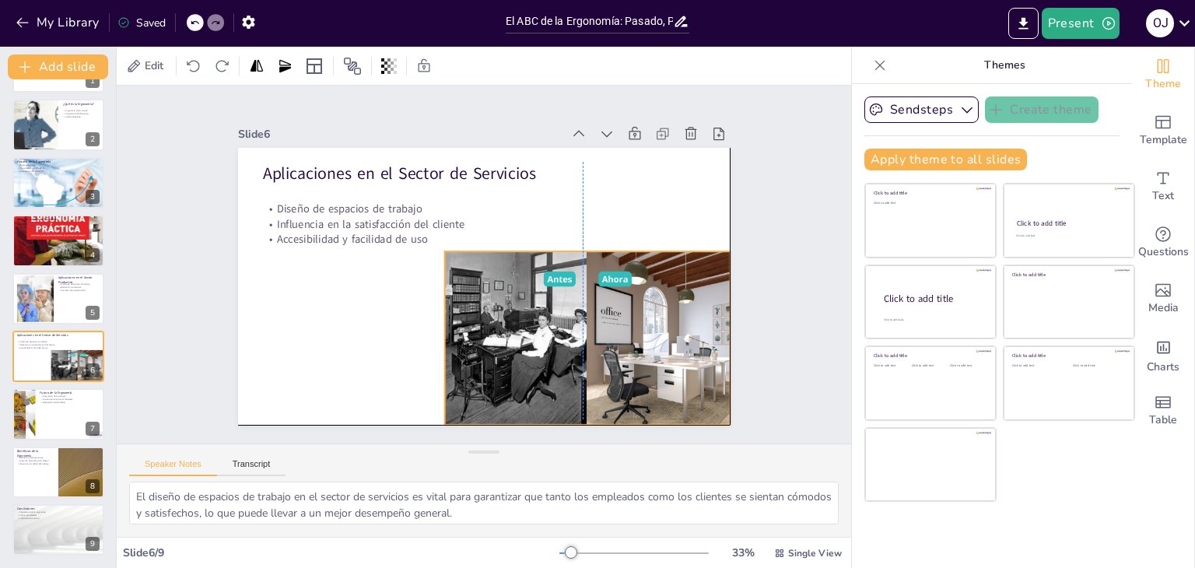
drag, startPoint x: 599, startPoint y: 343, endPoint x: 626, endPoint y: 352, distance: 28.1
click at [520, 352] on div at bounding box center [362, 307] width 315 height 342
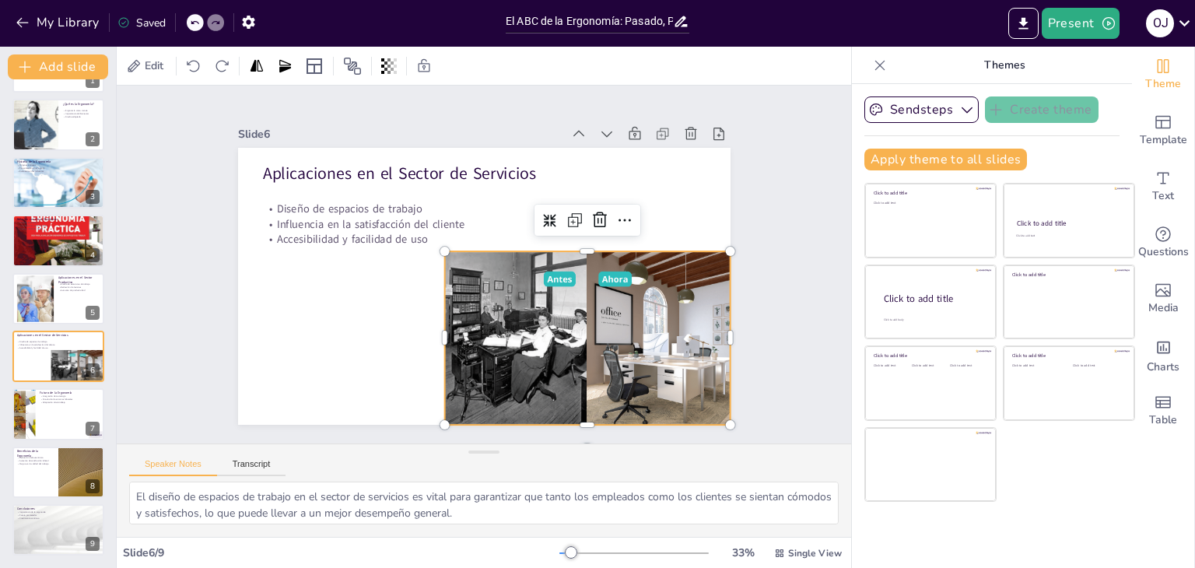
click at [771, 336] on div "Slide 1 El ABC de la Ergonomía: Pasado, Presente y Futuro en el Trabajo Explora…" at bounding box center [484, 264] width 721 height 805
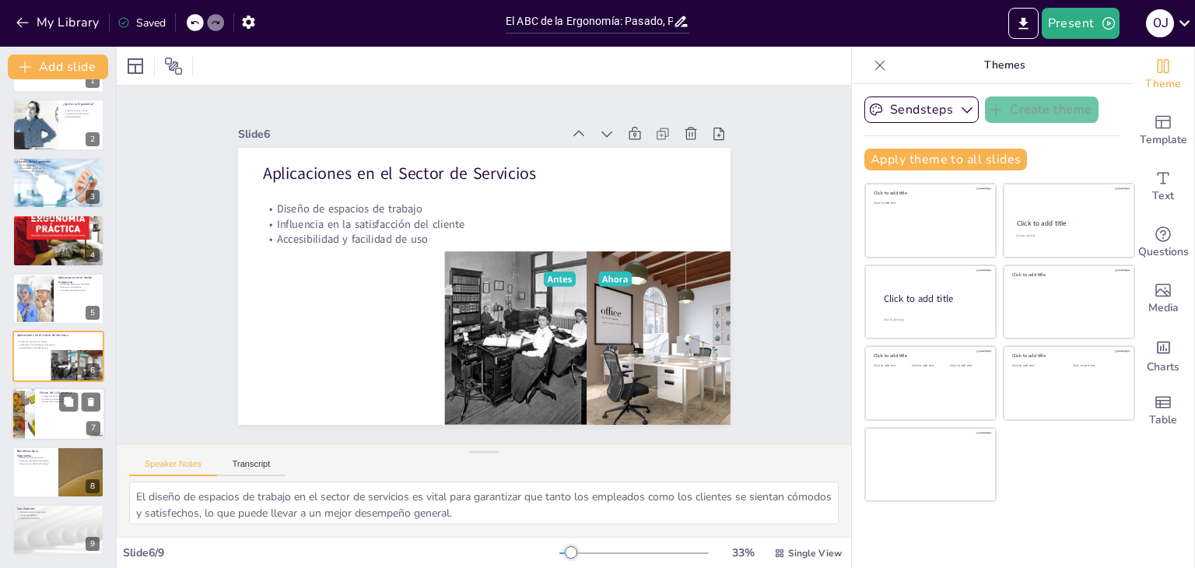
click at [26, 419] on div at bounding box center [23, 414] width 53 height 53
type textarea "La integración de tecnologías avanzadas, como la inteligencia artificial, está …"
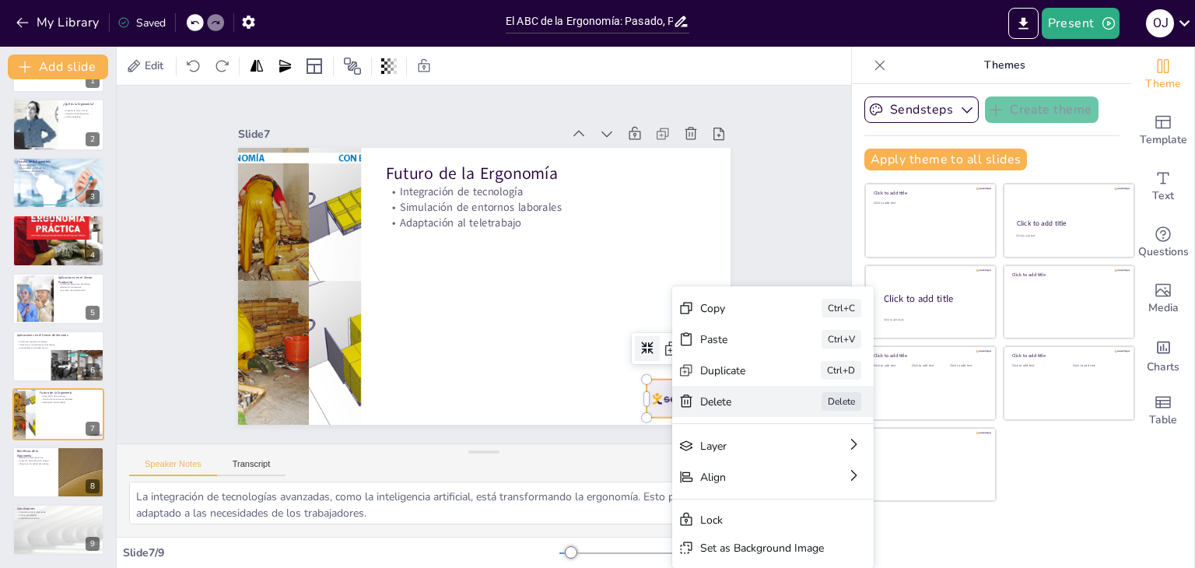
click at [852, 187] on icon at bounding box center [863, 176] width 22 height 22
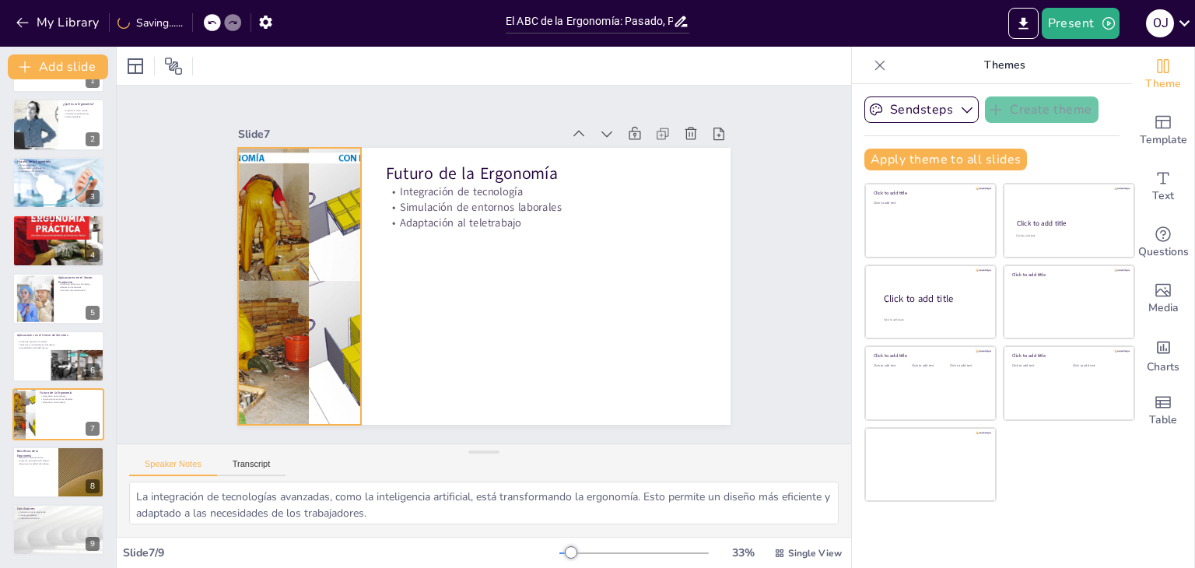
click at [324, 219] on div at bounding box center [462, 80] width 277 height 277
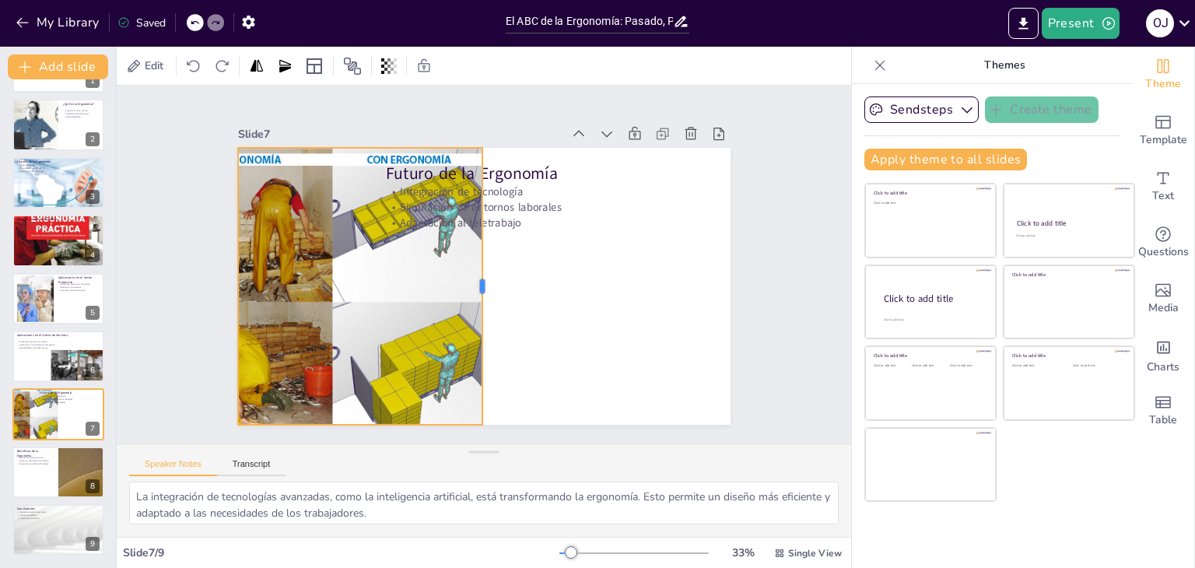
drag, startPoint x: 349, startPoint y: 279, endPoint x: 468, endPoint y: 247, distance: 124.0
click at [468, 247] on div "Futuro de la Ergonomía Integración de tecnología Simulación de entornos laboral…" at bounding box center [475, 285] width 563 height 454
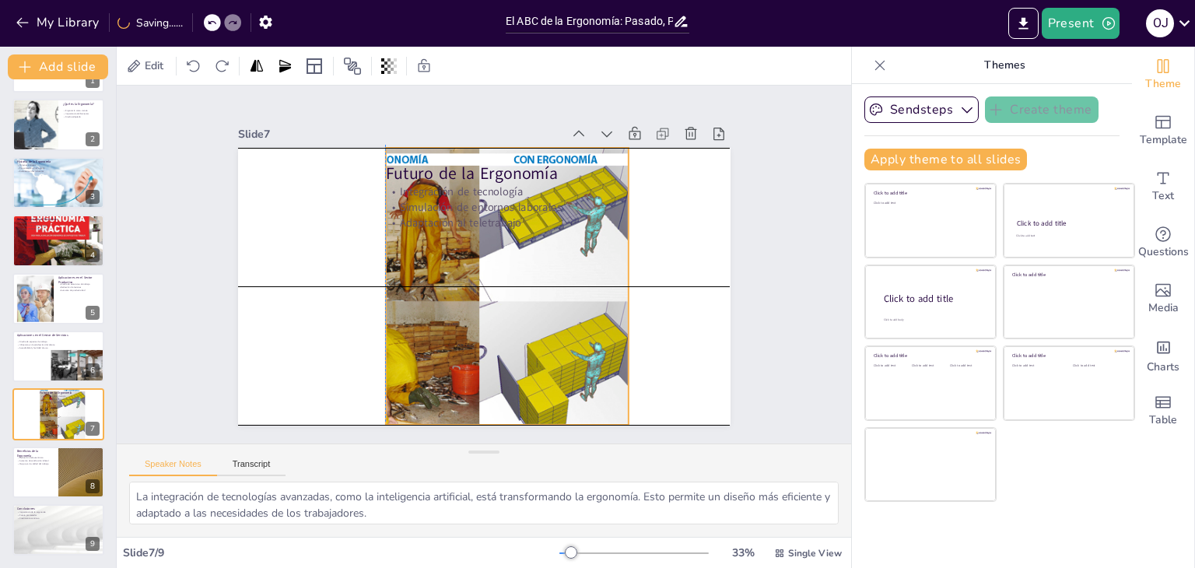
drag, startPoint x: 450, startPoint y: 381, endPoint x: 602, endPoint y: 379, distance: 152.5
click at [602, 379] on div at bounding box center [525, 243] width 452 height 452
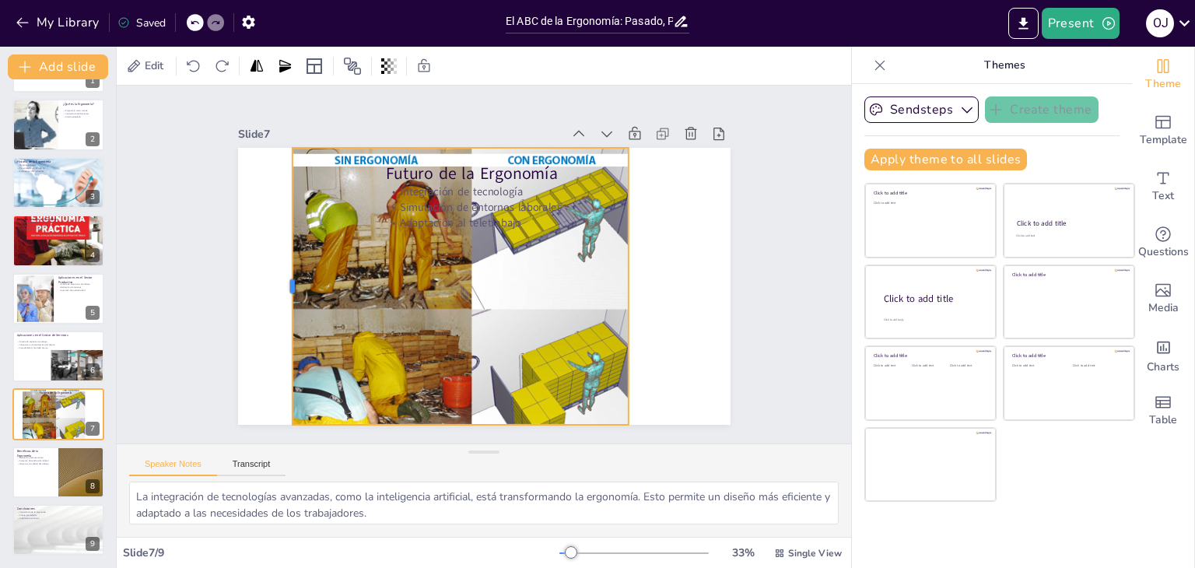
drag, startPoint x: 370, startPoint y: 282, endPoint x: 280, endPoint y: 244, distance: 97.6
click at [658, 244] on div at bounding box center [678, 222] width 41 height 277
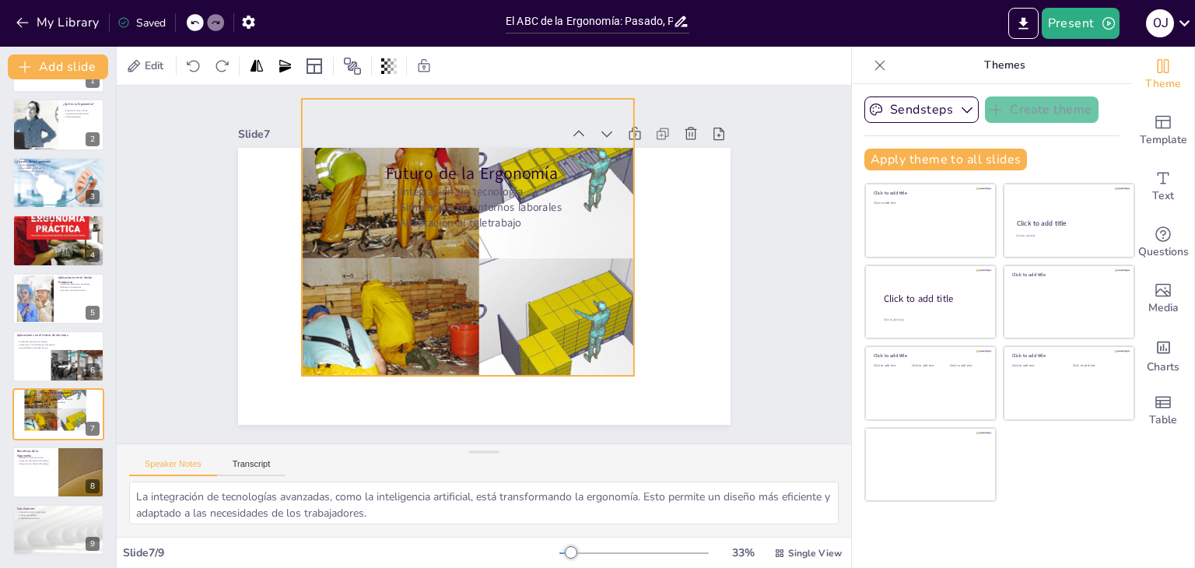
drag, startPoint x: 535, startPoint y: 372, endPoint x: 538, endPoint y: 328, distance: 43.7
click at [538, 328] on div at bounding box center [499, 265] width 365 height 365
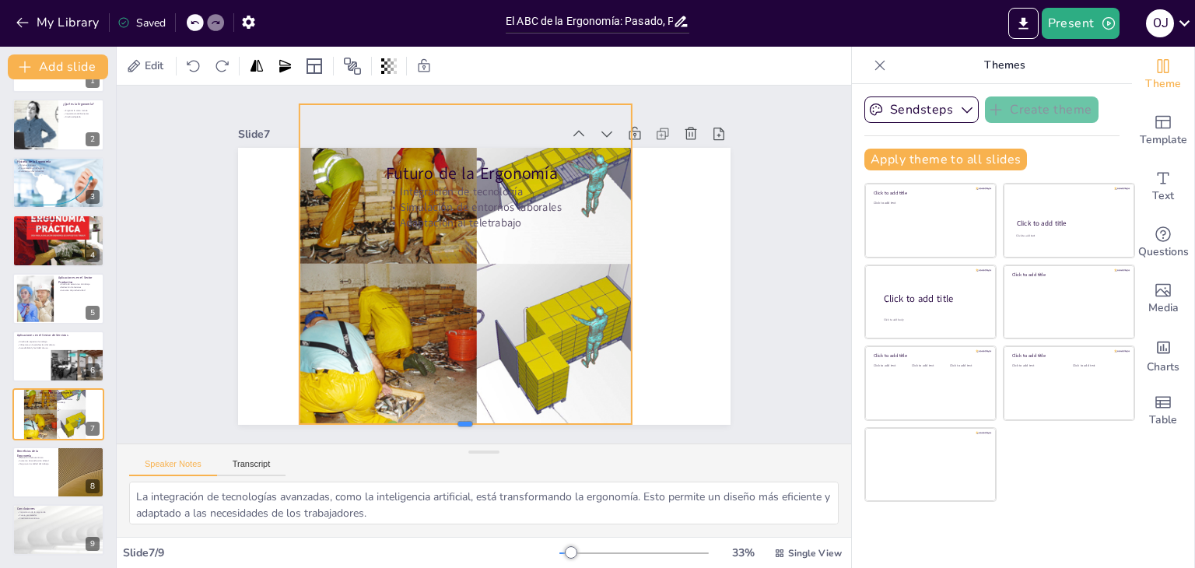
drag, startPoint x: 454, startPoint y: 375, endPoint x: 453, endPoint y: 418, distance: 42.8
click at [324, 412] on div at bounding box center [318, 245] width 12 height 332
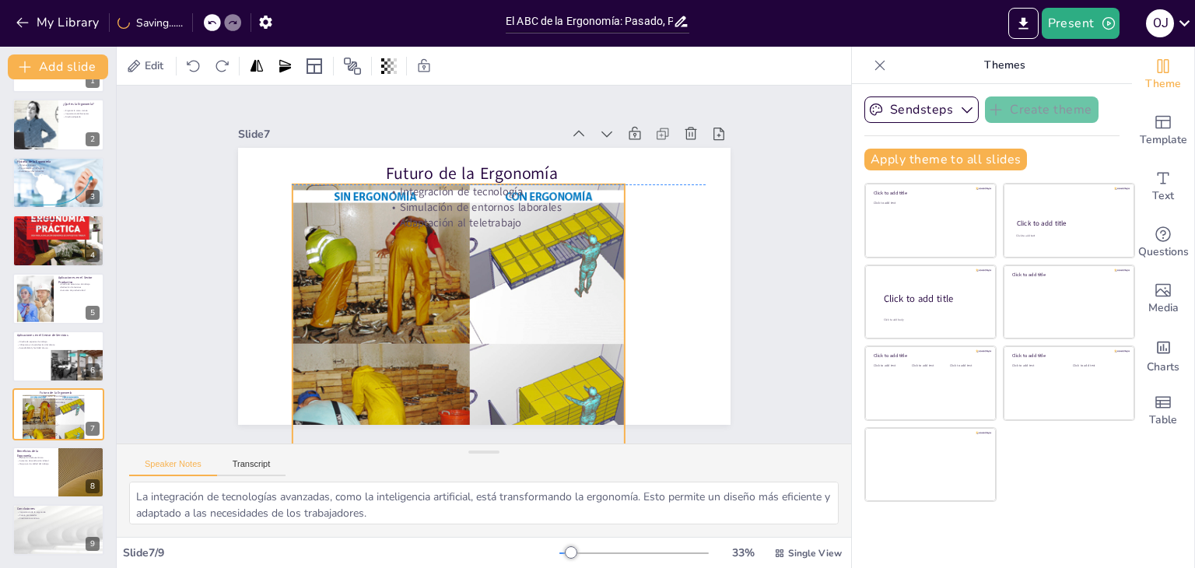
drag, startPoint x: 501, startPoint y: 316, endPoint x: 494, endPoint y: 398, distance: 82.8
click at [494, 398] on div at bounding box center [572, 252] width 439 height 439
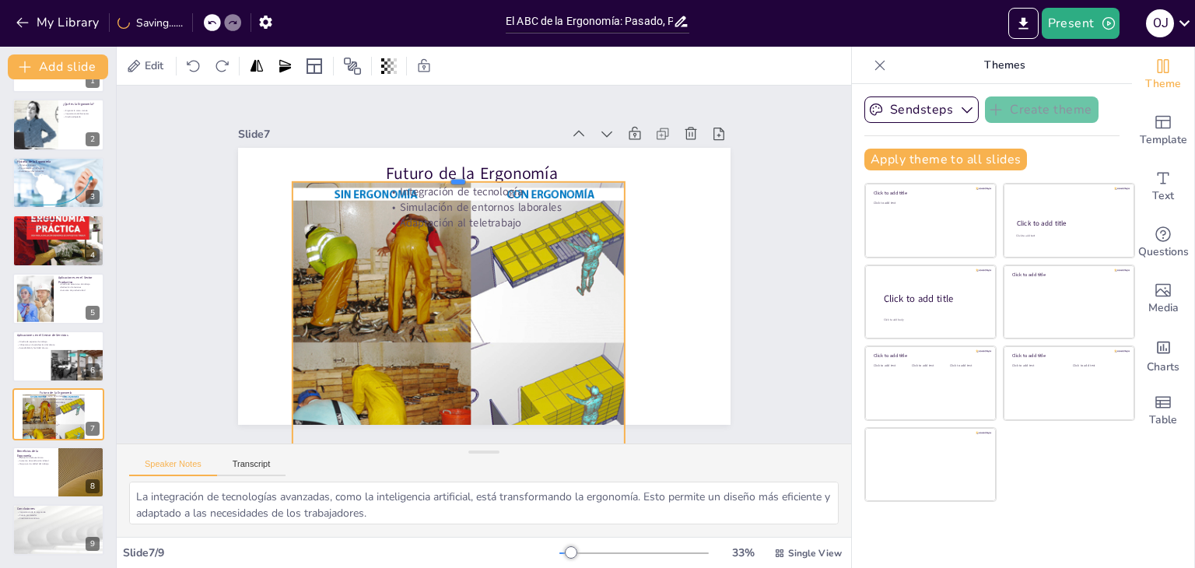
drag, startPoint x: 444, startPoint y: 176, endPoint x: 435, endPoint y: 176, distance: 8.6
click at [435, 332] on div at bounding box center [501, 355] width 332 height 47
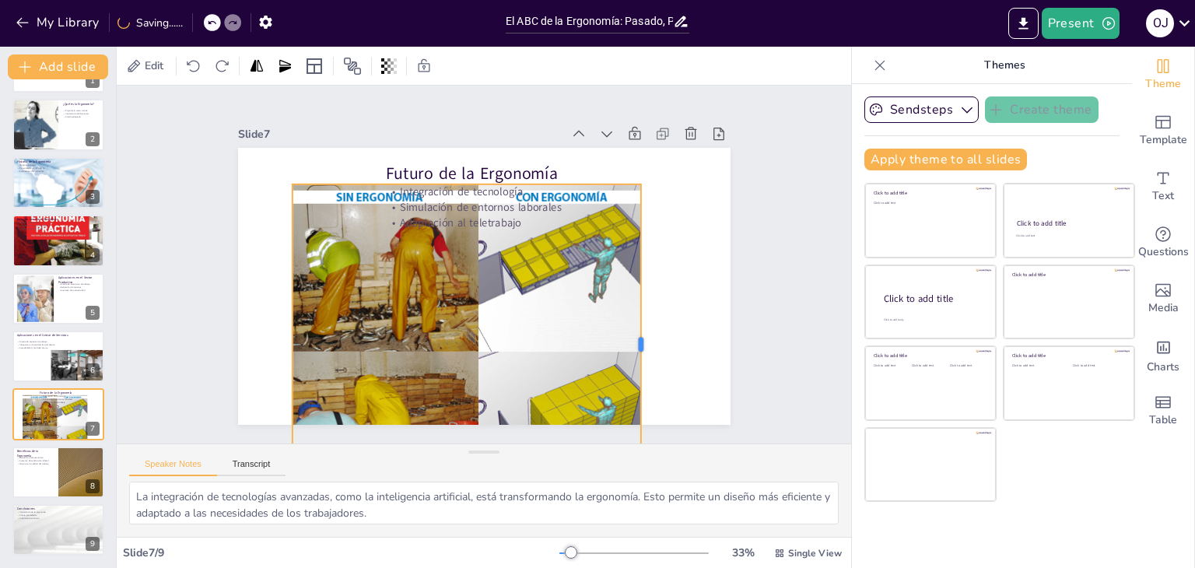
drag, startPoint x: 613, startPoint y: 336, endPoint x: 630, endPoint y: 327, distance: 18.8
click at [630, 328] on div at bounding box center [534, 439] width 246 height 223
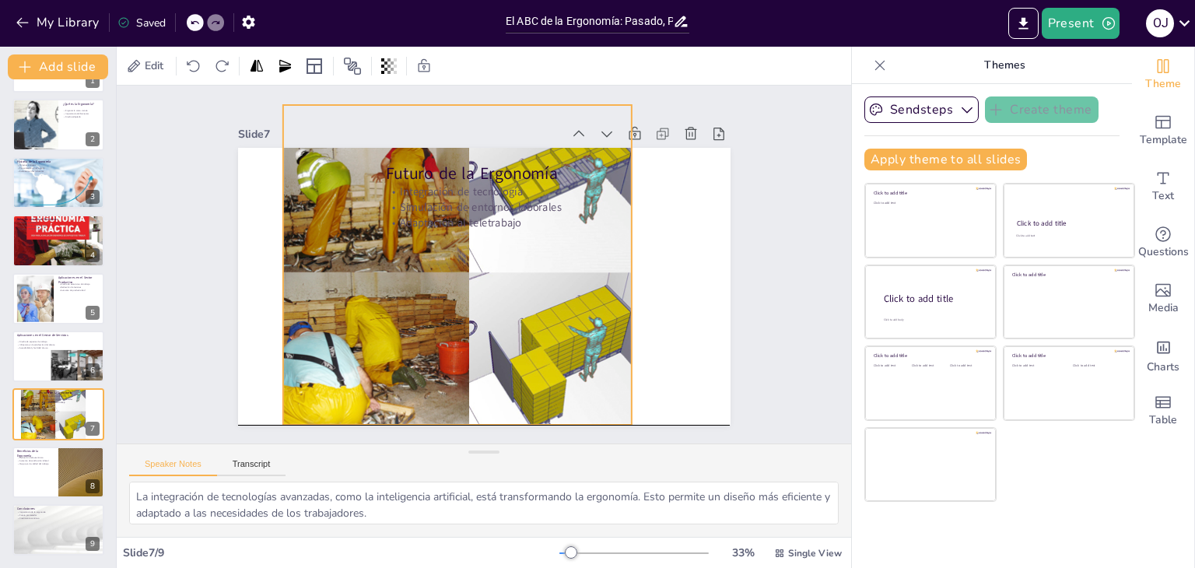
drag, startPoint x: 563, startPoint y: 335, endPoint x: 555, endPoint y: 244, distance: 90.7
click at [555, 244] on div at bounding box center [472, 236] width 384 height 384
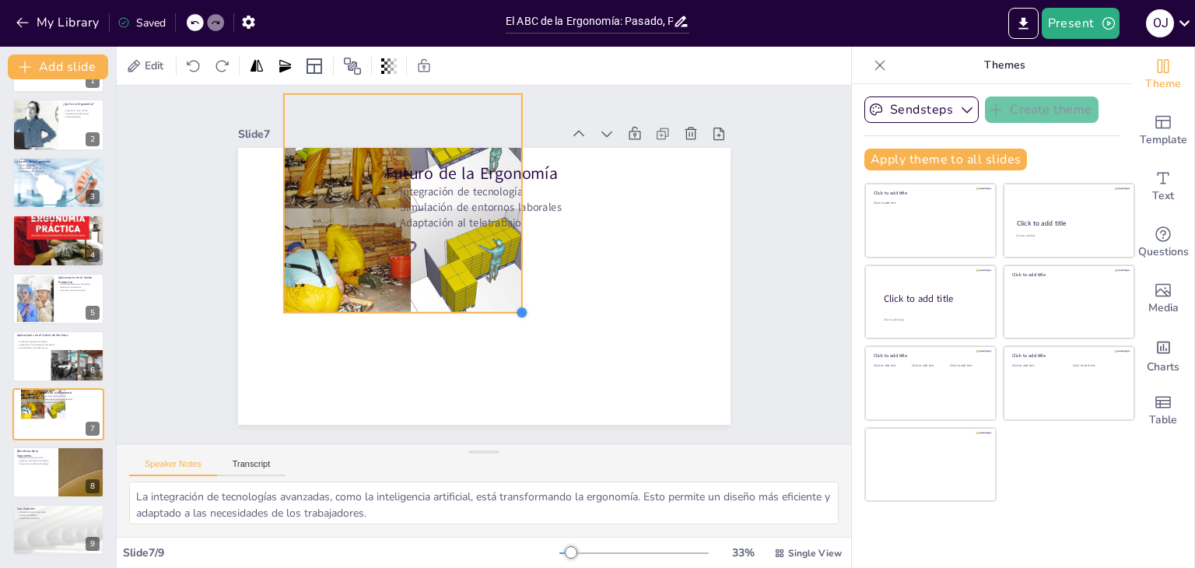
drag, startPoint x: 623, startPoint y: 405, endPoint x: 510, endPoint y: 293, distance: 159.0
click at [510, 293] on div "Futuro de la Ergonomía Integración de tecnología Simulación de entornos laboral…" at bounding box center [473, 245] width 565 height 486
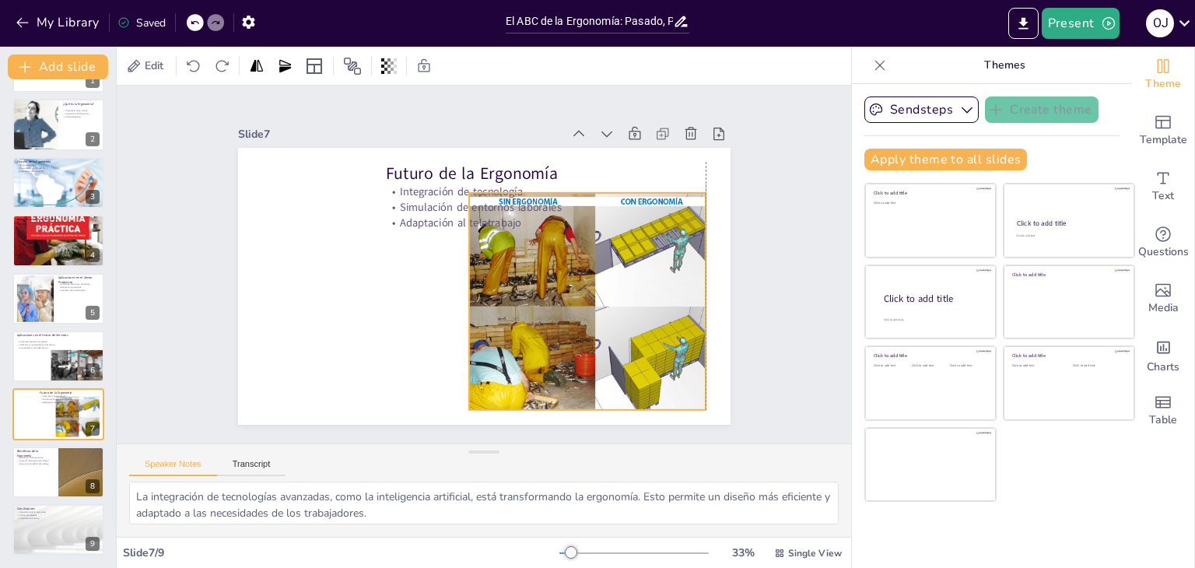
drag, startPoint x: 453, startPoint y: 262, endPoint x: 646, endPoint y: 362, distance: 217.2
click at [556, 362] on div at bounding box center [426, 363] width 260 height 260
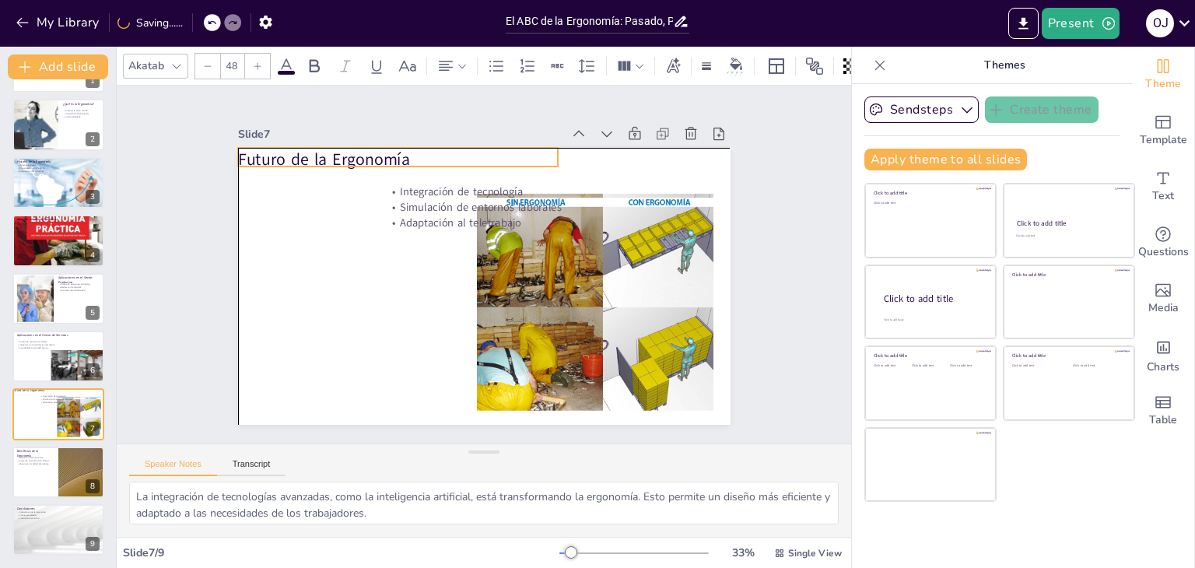
drag, startPoint x: 422, startPoint y: 167, endPoint x: 279, endPoint y: 155, distance: 143.7
click at [297, 155] on p "Futuro de la Ergonomía" at bounding box center [448, 133] width 302 height 151
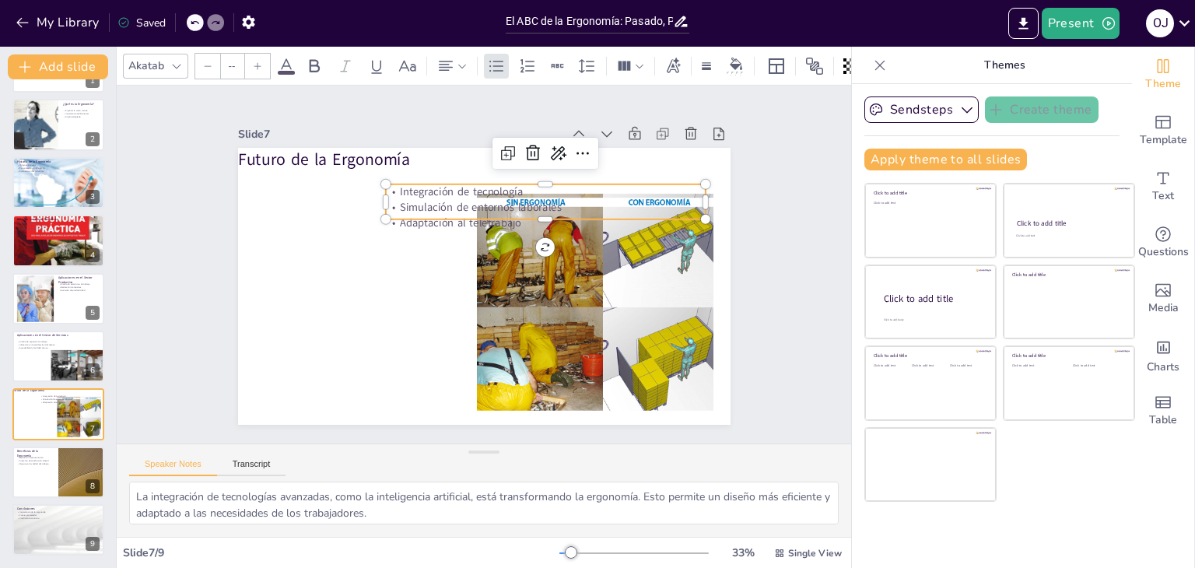
type input "32"
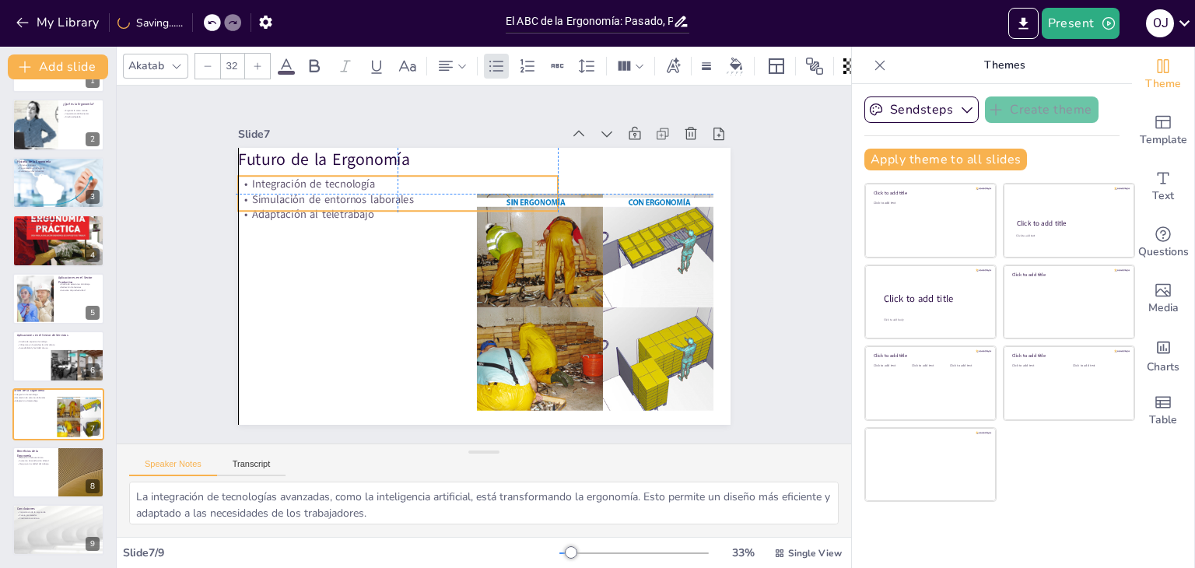
drag, startPoint x: 423, startPoint y: 191, endPoint x: 277, endPoint y: 184, distance: 146.5
click at [531, 184] on p "Integración de tecnología" at bounding box center [588, 207] width 114 height 309
click at [180, 249] on div "Slide 1 El ABC de la Ergonomía: Pasado, Presente y Futuro en el Trabajo Explora…" at bounding box center [484, 264] width 768 height 433
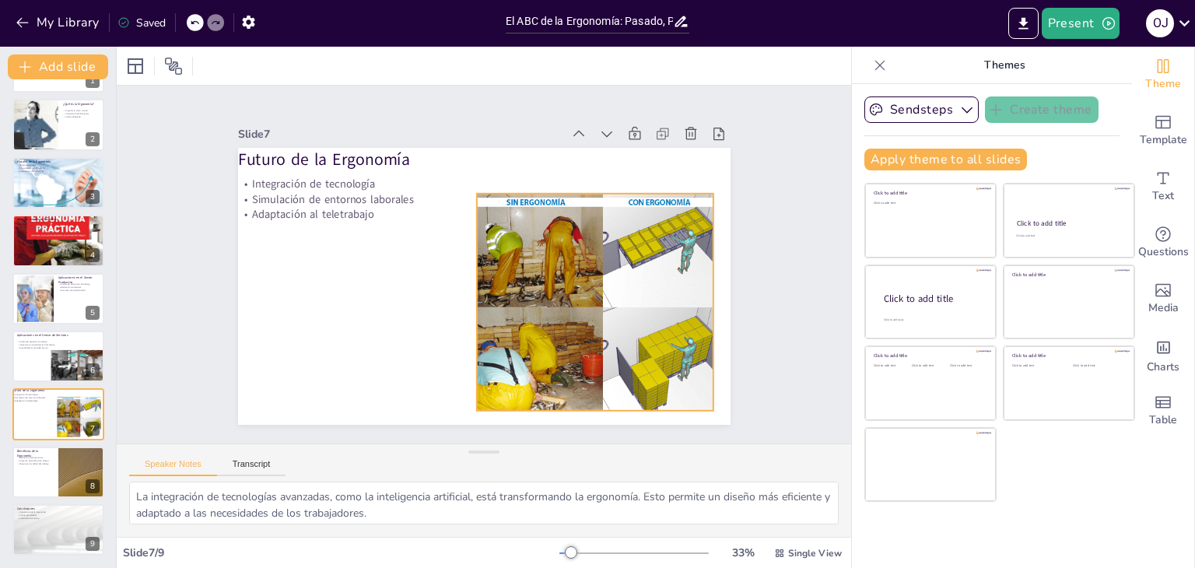
click at [492, 292] on div at bounding box center [378, 205] width 260 height 260
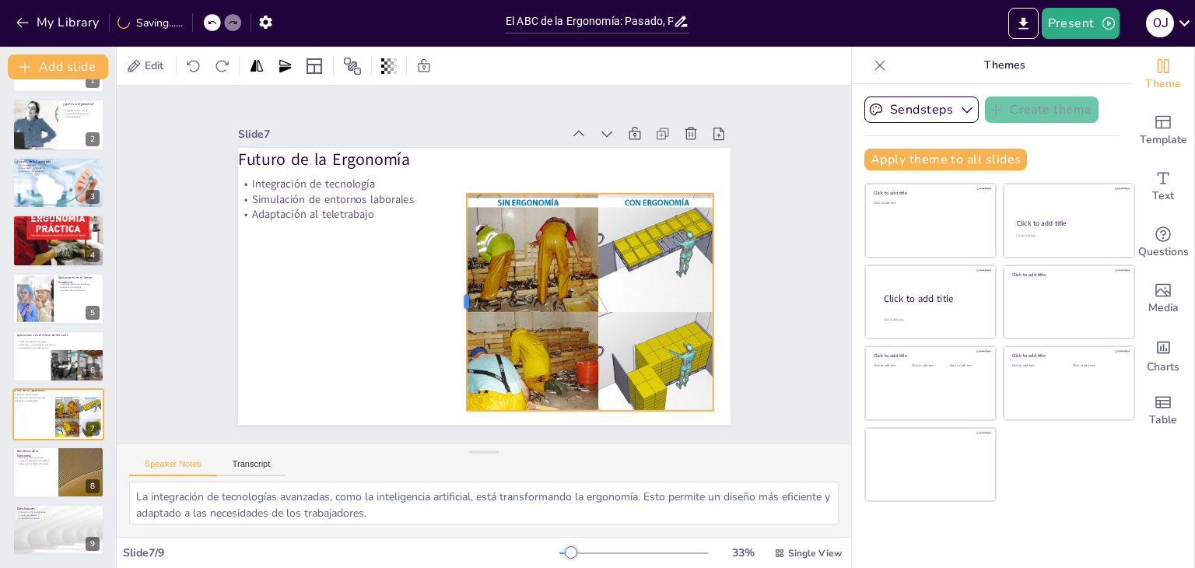
drag, startPoint x: 461, startPoint y: 294, endPoint x: 451, endPoint y: 284, distance: 13.8
click at [451, 284] on div at bounding box center [490, 220] width 100 height 203
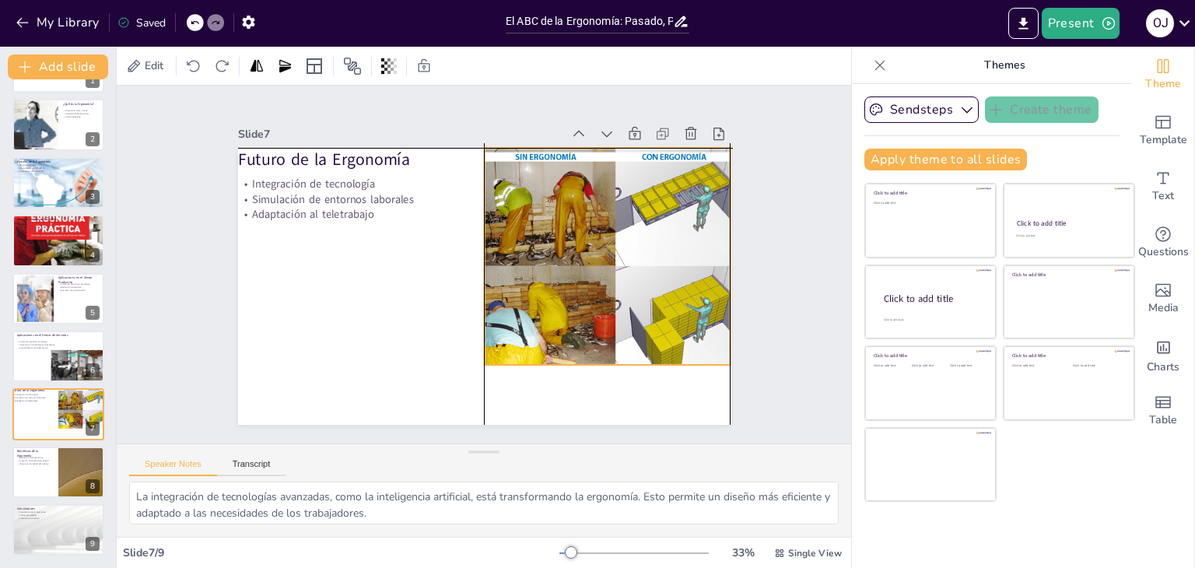
drag, startPoint x: 570, startPoint y: 328, endPoint x: 589, endPoint y: 279, distance: 52.7
click at [589, 279] on div at bounding box center [587, 331] width 336 height 336
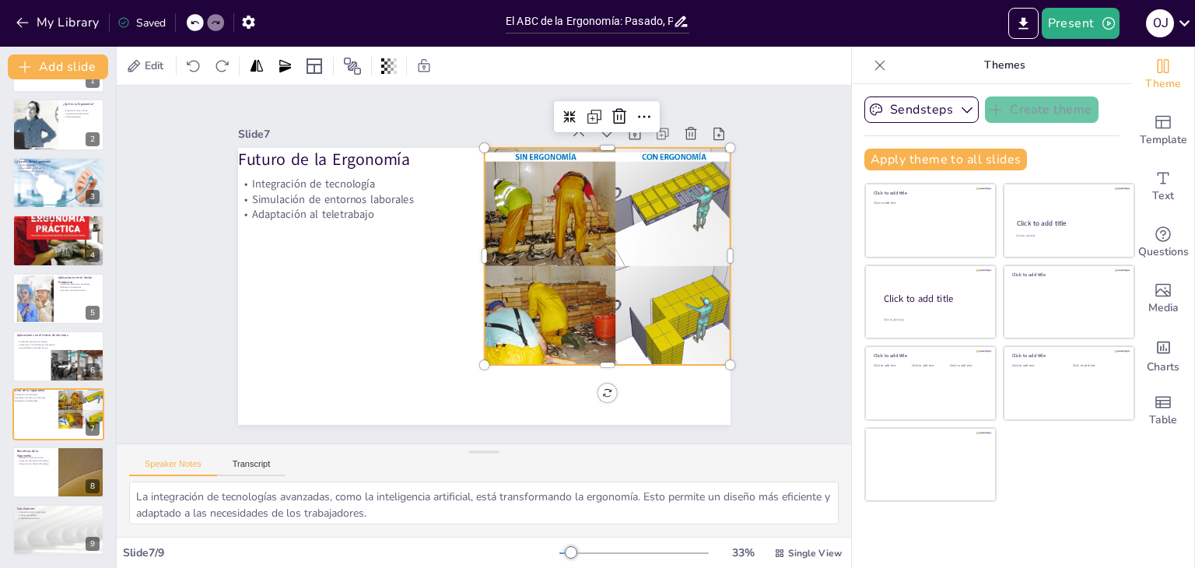
click at [644, 307] on div "Slide 1 El ABC de la Ergonomía: Pasado, Presente y Futuro en el Trabajo Explora…" at bounding box center [484, 264] width 321 height 580
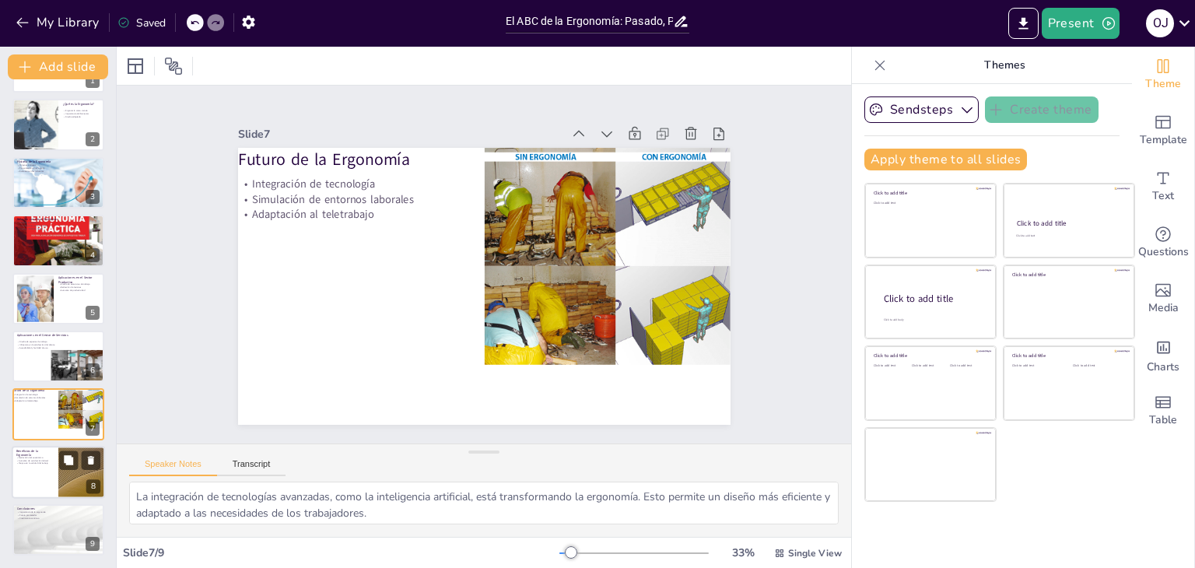
click at [32, 456] on p "Reducción del ausentismo" at bounding box center [34, 457] width 37 height 3
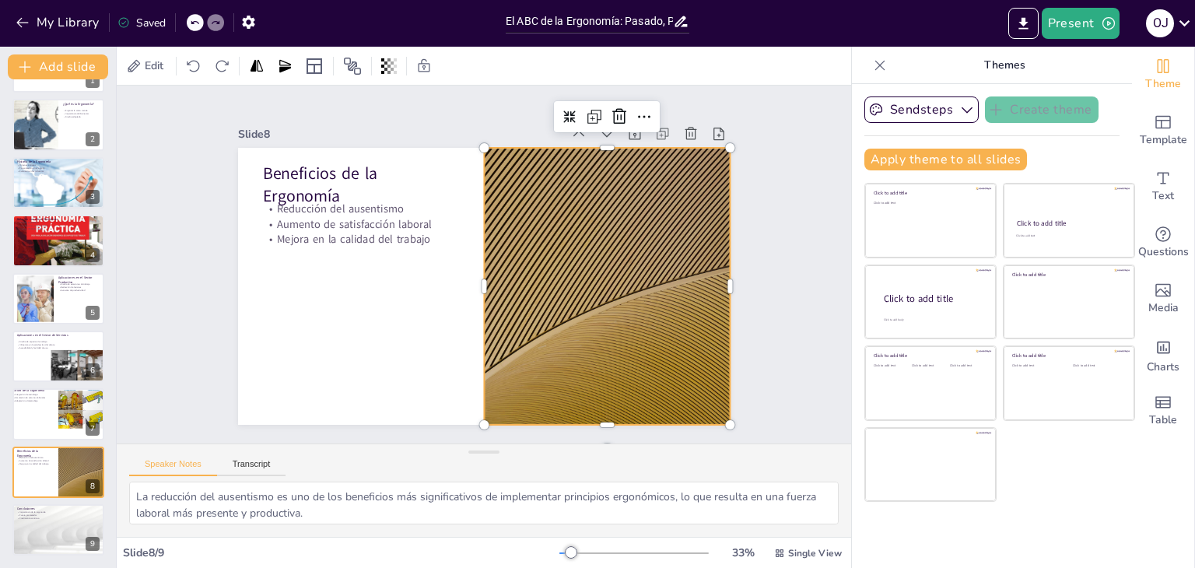
click at [528, 364] on div at bounding box center [363, 295] width 563 height 454
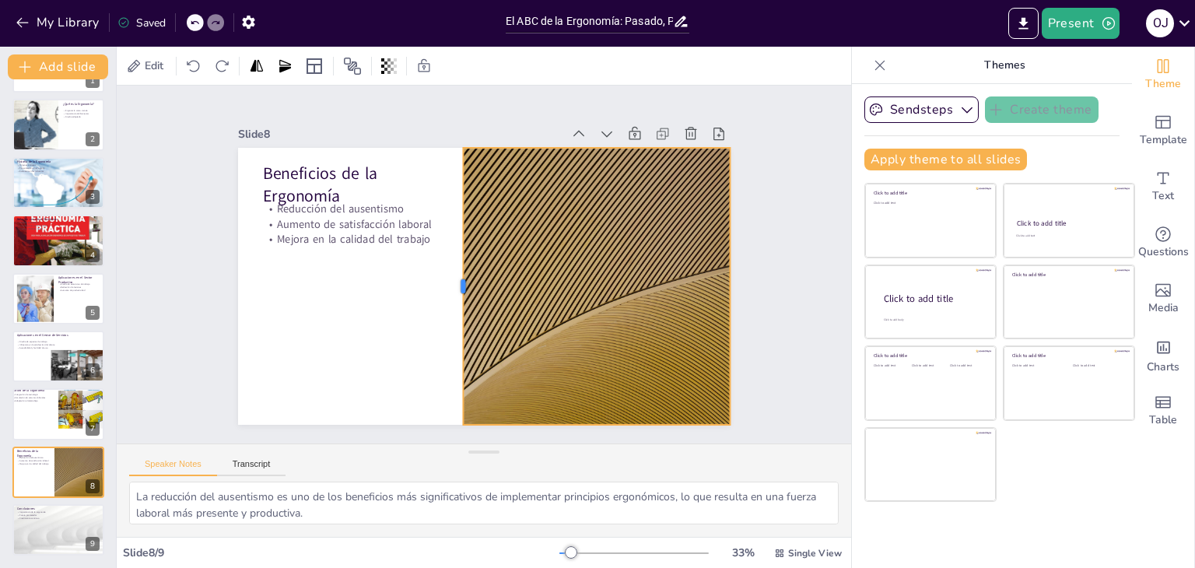
drag, startPoint x: 471, startPoint y: 278, endPoint x: 450, endPoint y: 253, distance: 32.6
click at [450, 253] on div at bounding box center [453, 249] width 258 height 124
click at [758, 296] on div "Slide 1 El ABC de la Ergonomía: Pasado, Presente y Futuro en el Trabajo Explora…" at bounding box center [484, 265] width 600 height 658
click at [39, 531] on div at bounding box center [58, 529] width 93 height 53
type textarea "La ergonomía se ha vuelto esencial en el diseño de entornos laborales, ya que c…"
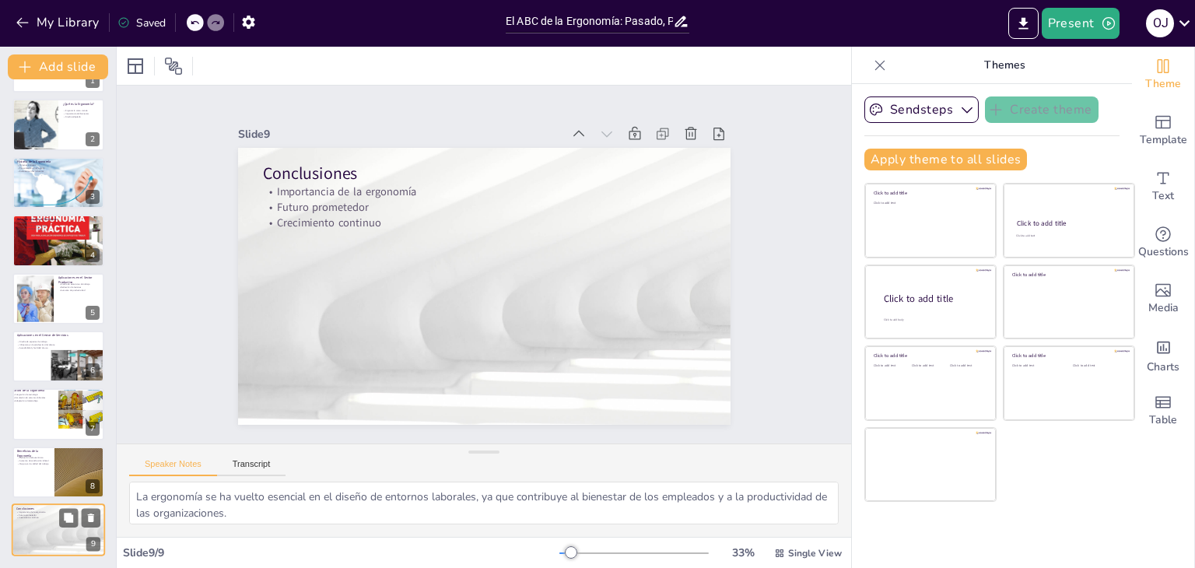
scroll to position [50, 0]
click at [255, 462] on button "Transcript" at bounding box center [251, 467] width 69 height 17
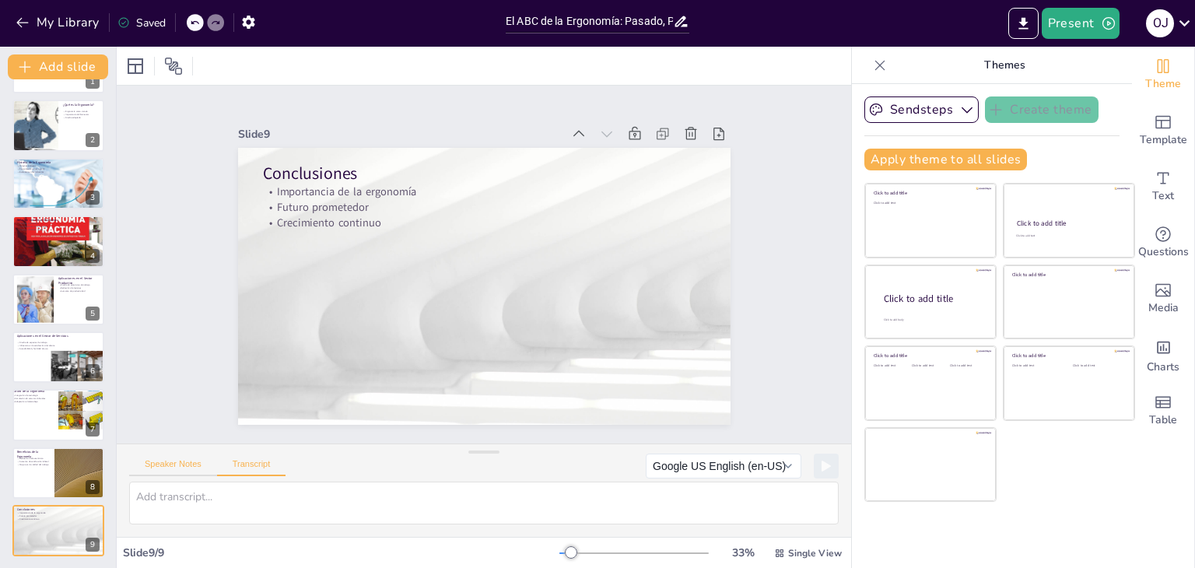
click at [174, 465] on button "Speaker Notes" at bounding box center [173, 467] width 88 height 17
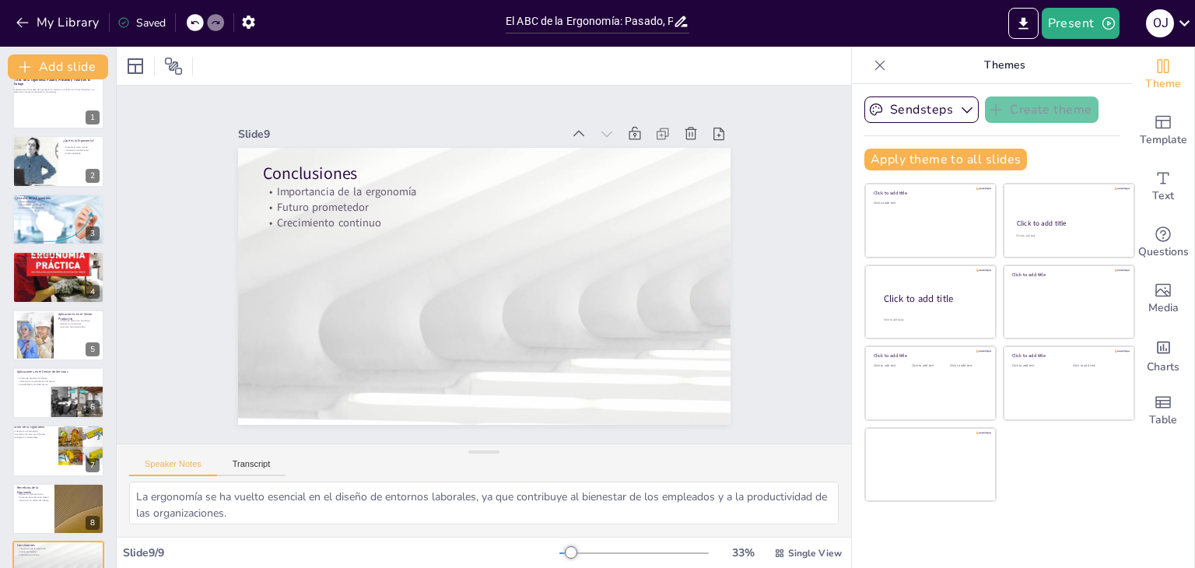
scroll to position [0, 0]
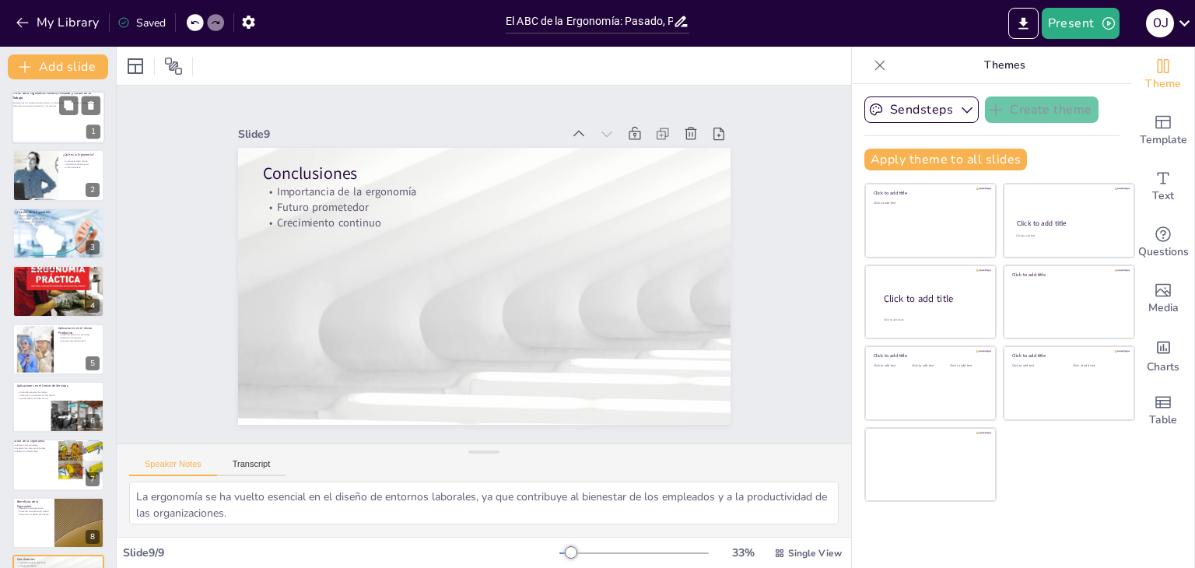
click at [41, 113] on div at bounding box center [58, 117] width 93 height 53
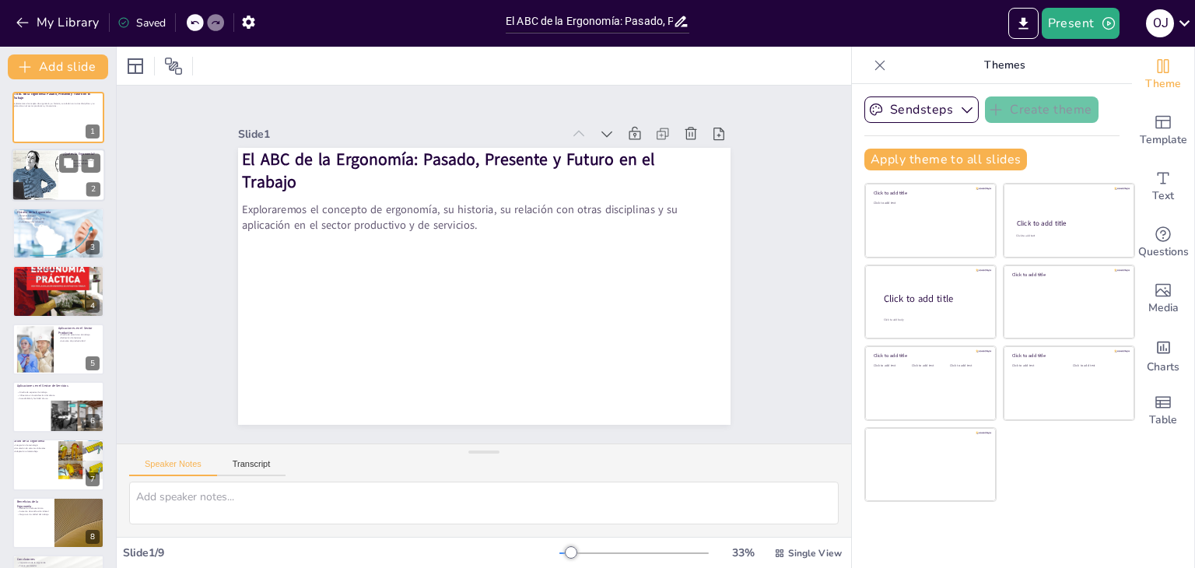
click at [31, 161] on div at bounding box center [34, 175] width 79 height 53
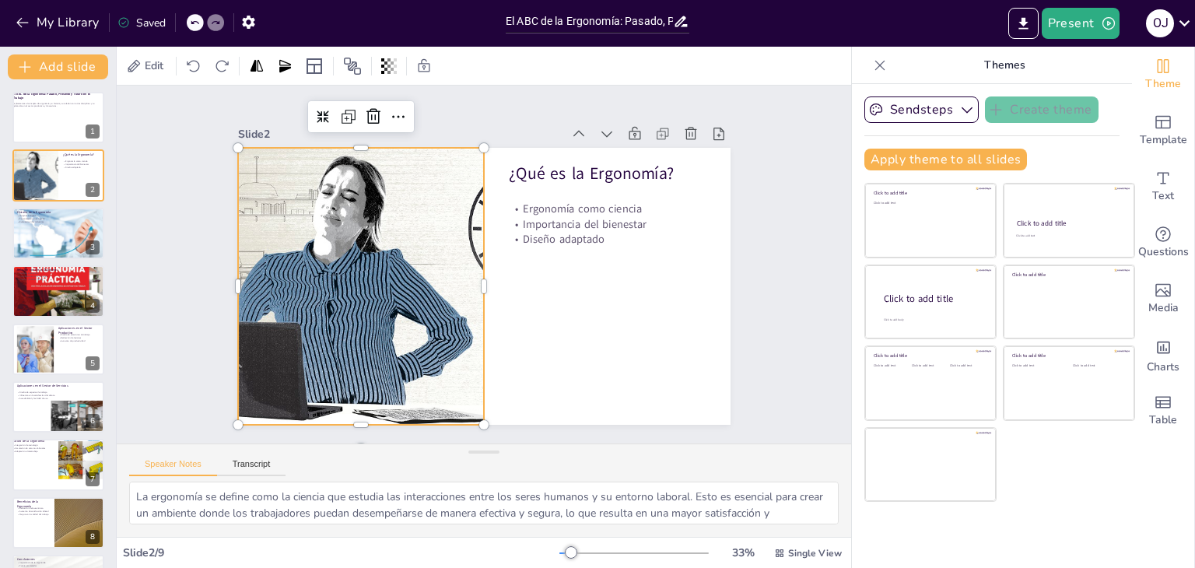
click at [460, 262] on div at bounding box center [414, 160] width 423 height 493
click at [471, 278] on div at bounding box center [414, 160] width 423 height 493
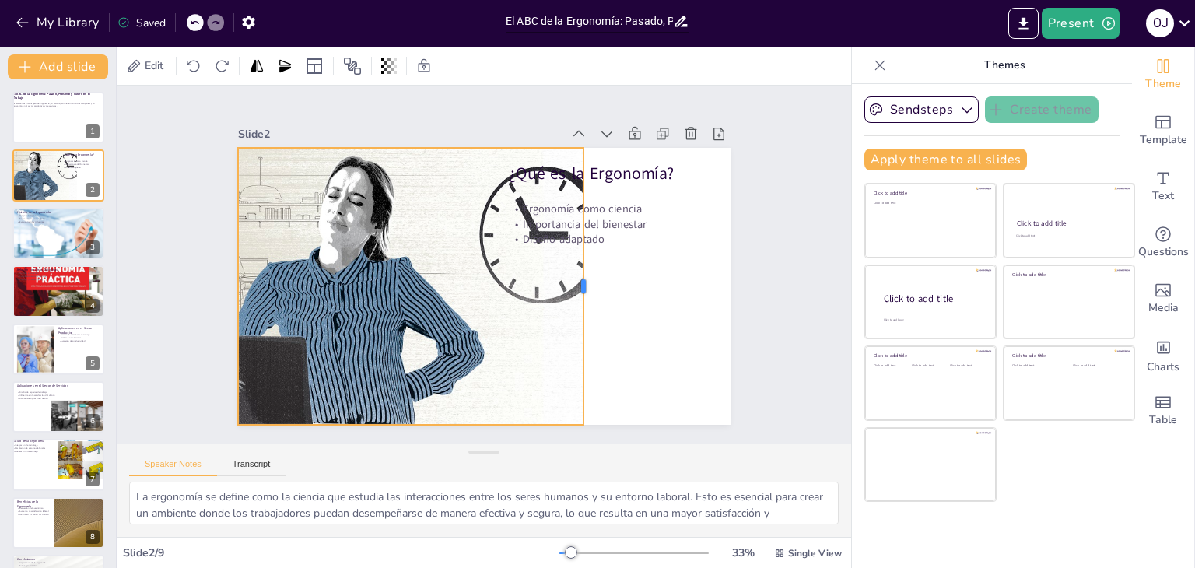
drag, startPoint x: 473, startPoint y: 279, endPoint x: 573, endPoint y: 281, distance: 99.6
click at [504, 281] on div at bounding box center [397, 328] width 214 height 195
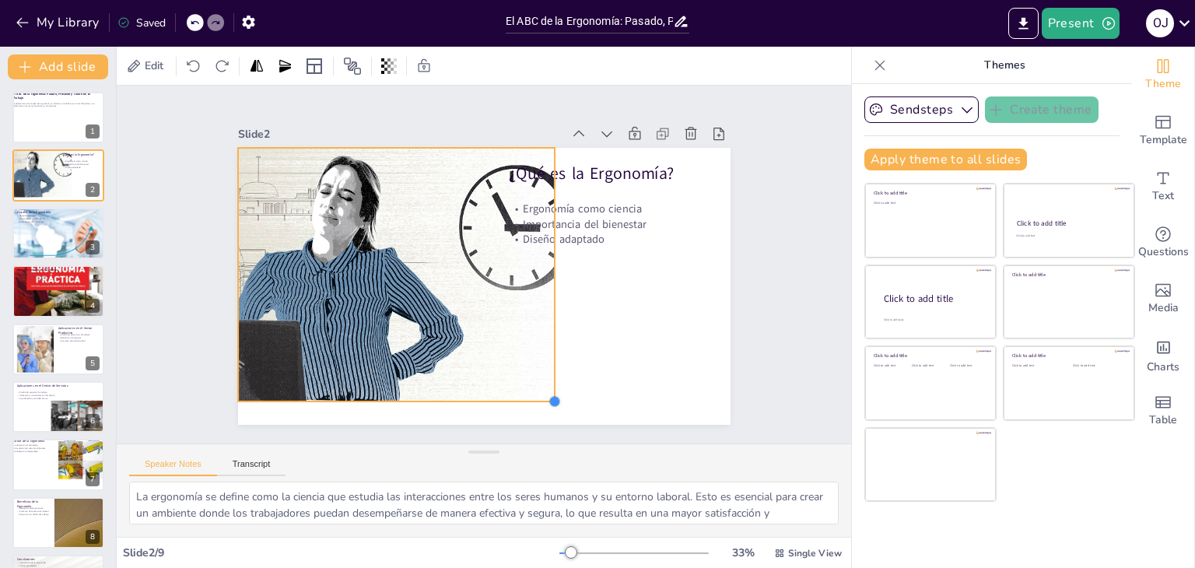
drag, startPoint x: 572, startPoint y: 417, endPoint x: 534, endPoint y: 394, distance: 44.7
click at [534, 394] on div "¿Qué es la Ergonomía? Ergonomía como ciencia Importancia del bienestar Diseño a…" at bounding box center [473, 283] width 565 height 486
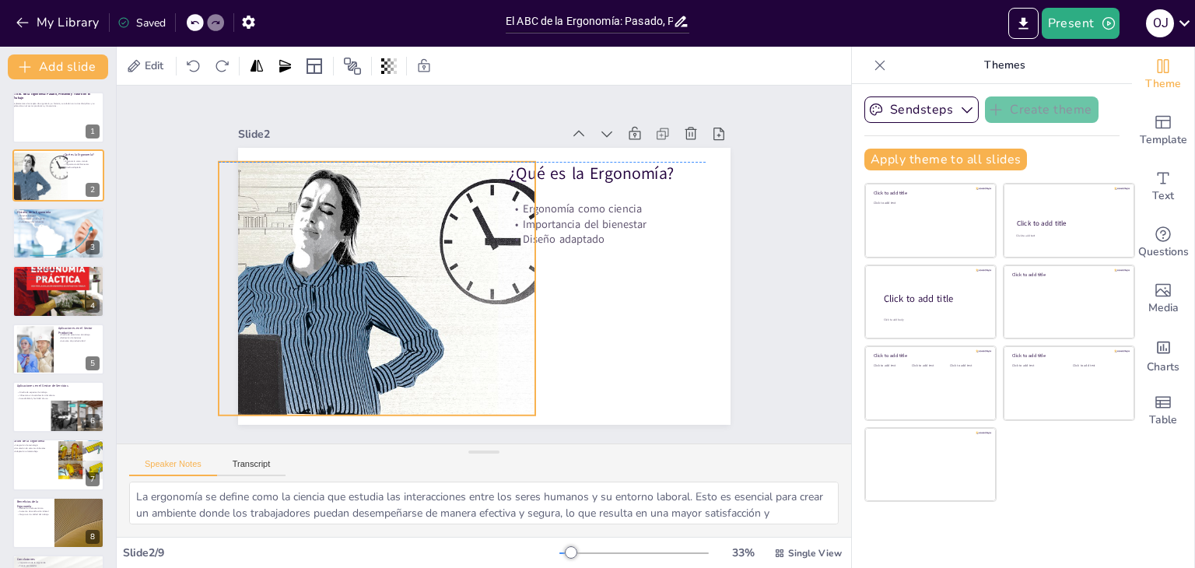
drag, startPoint x: 499, startPoint y: 377, endPoint x: 479, endPoint y: 387, distance: 21.9
click at [479, 366] on div at bounding box center [406, 137] width 383 height 460
click at [759, 379] on div "Slide 1 El ABC de la Ergonomía: Pasado, Presente y Futuro en el Trabajo Explora…" at bounding box center [485, 264] width 658 height 600
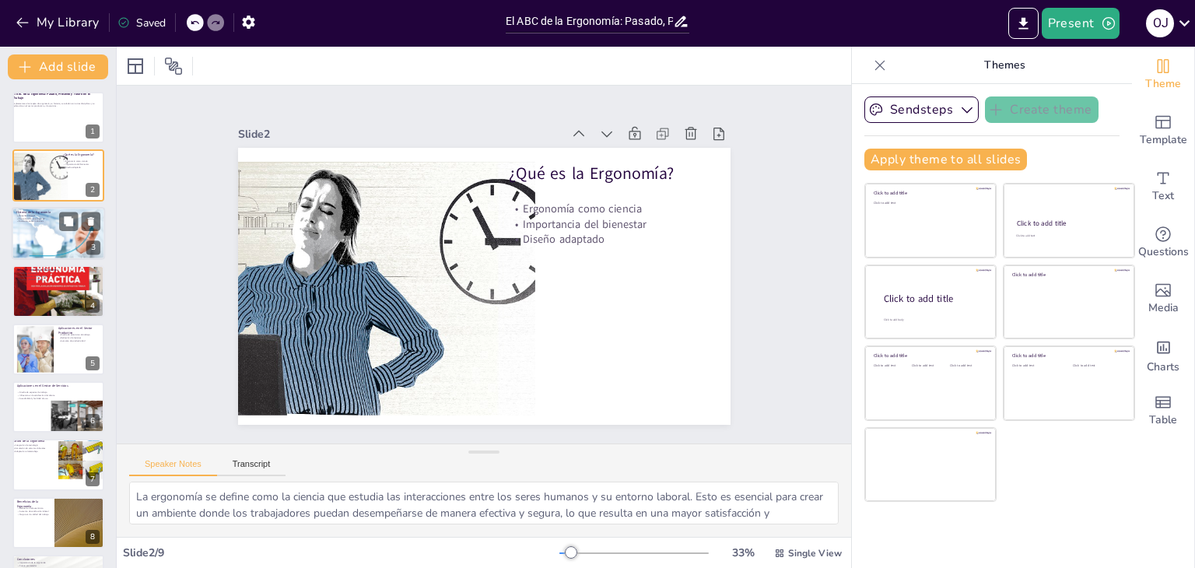
click at [30, 240] on div at bounding box center [61, 241] width 99 height 69
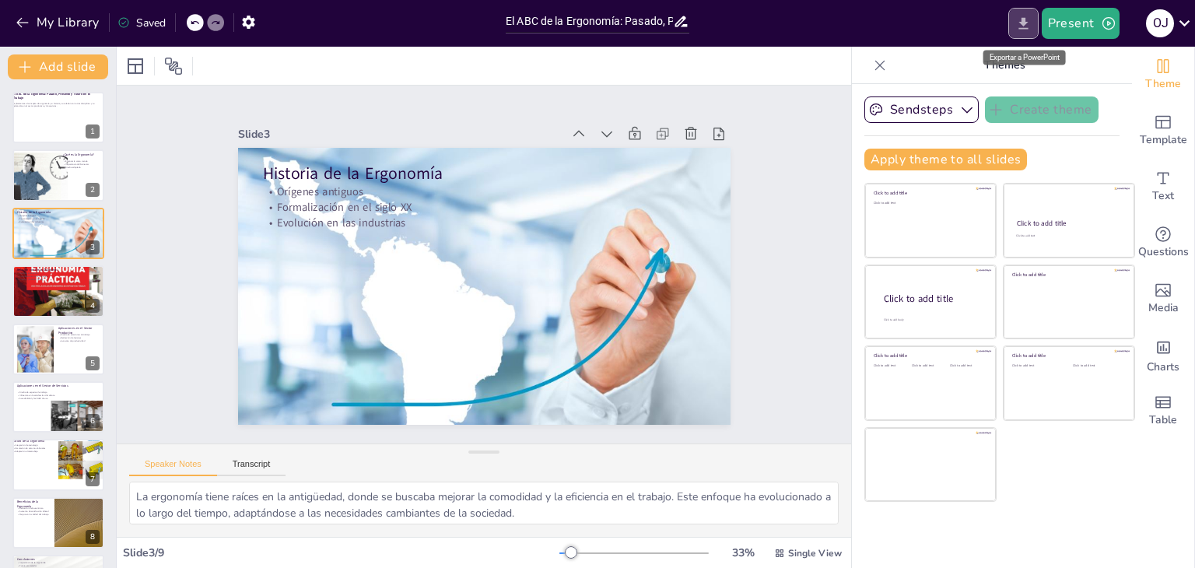
click at [1016, 28] on icon "Export to PowerPoint" at bounding box center [1023, 24] width 16 height 16
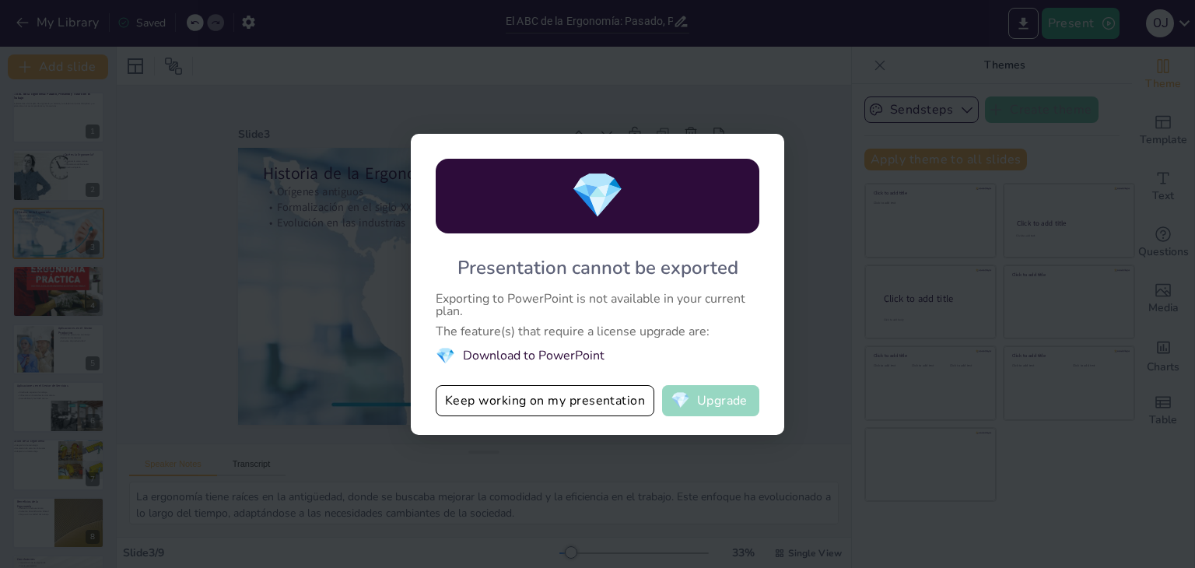
click at [731, 398] on button "💎 Upgrade" at bounding box center [710, 400] width 97 height 31
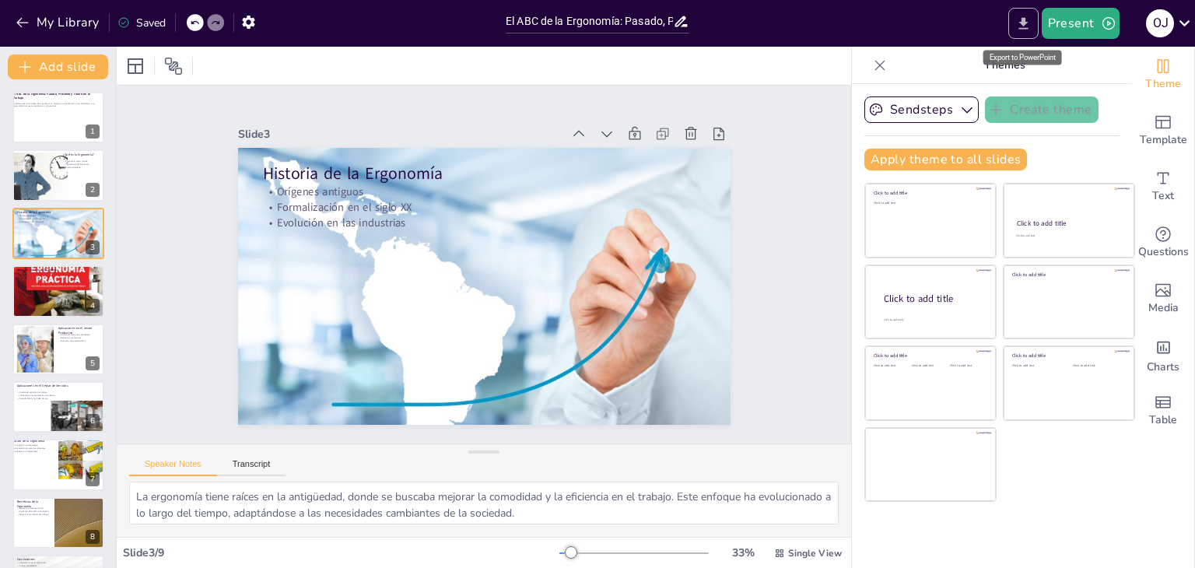
click at [1019, 17] on icon "Export to PowerPoint" at bounding box center [1023, 24] width 16 height 16
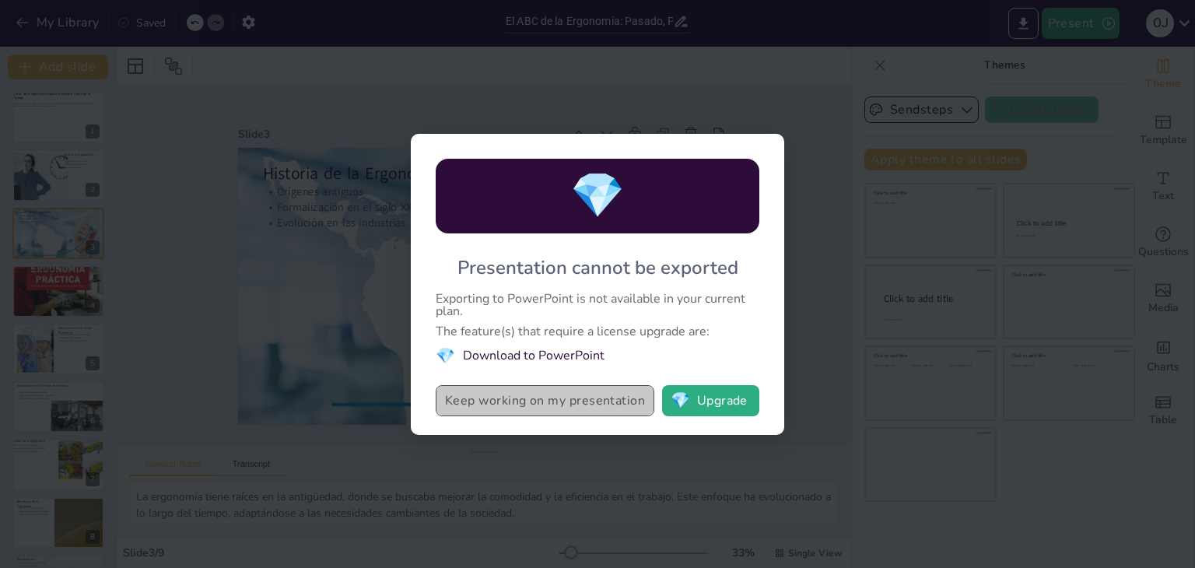
click at [517, 396] on button "Keep working on my presentation" at bounding box center [545, 400] width 219 height 31
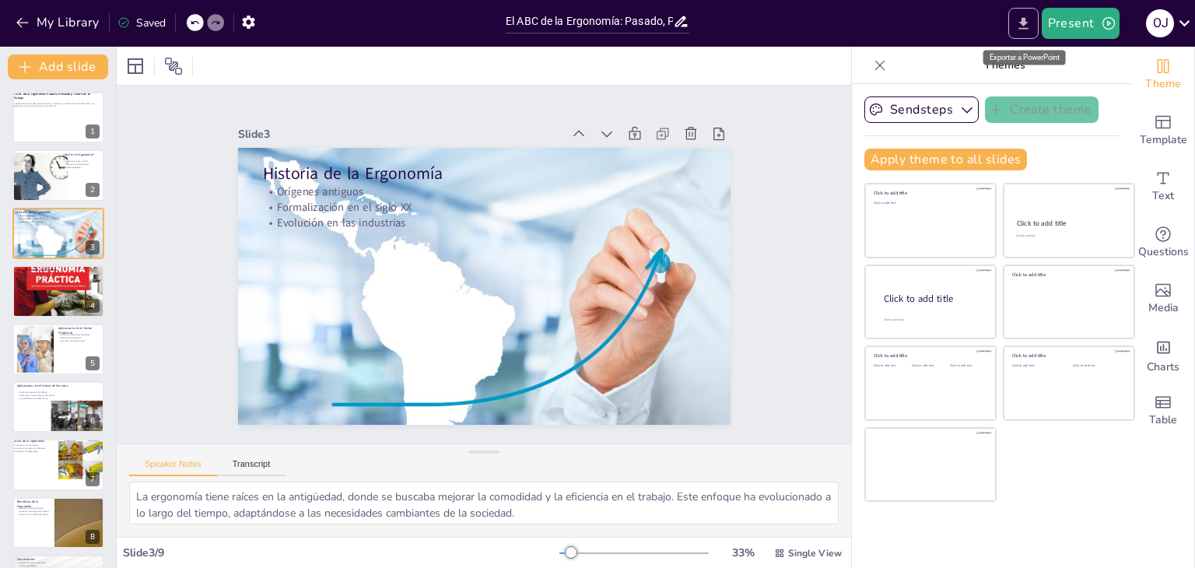
click at [1025, 23] on icon "Export to PowerPoint" at bounding box center [1023, 23] width 9 height 12
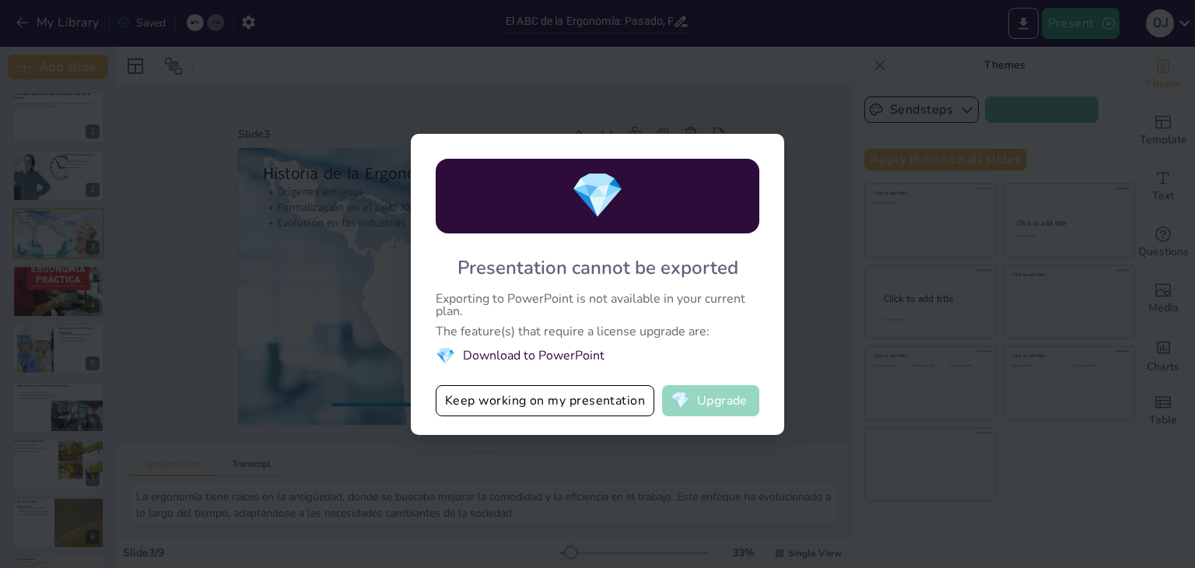
click at [721, 407] on button "💎 Upgrade" at bounding box center [710, 400] width 97 height 31
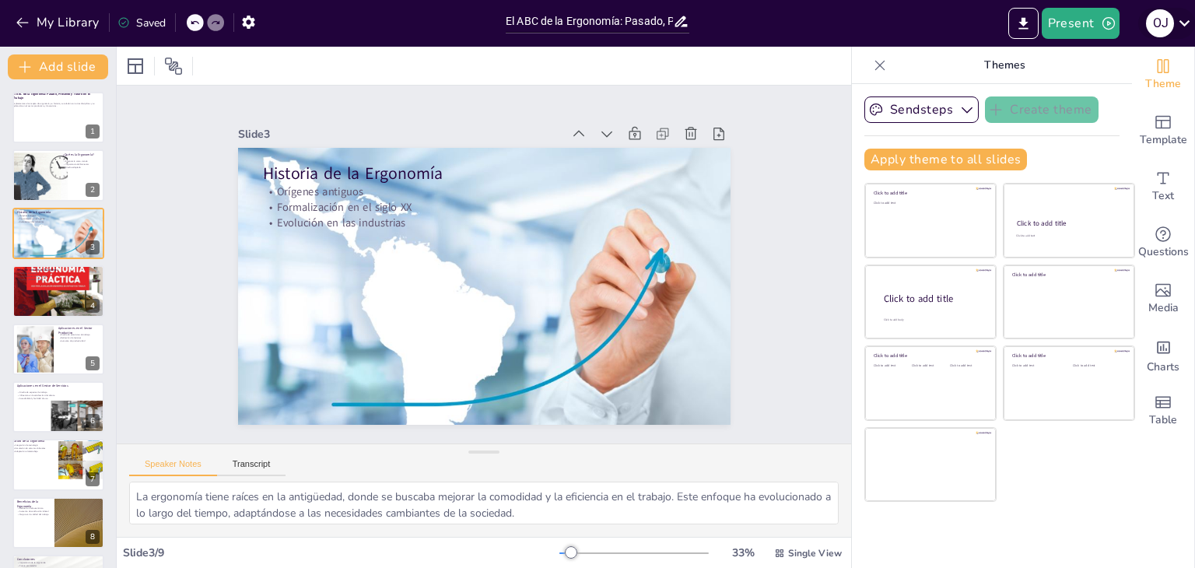
click at [1179, 21] on icon at bounding box center [1184, 22] width 21 height 21
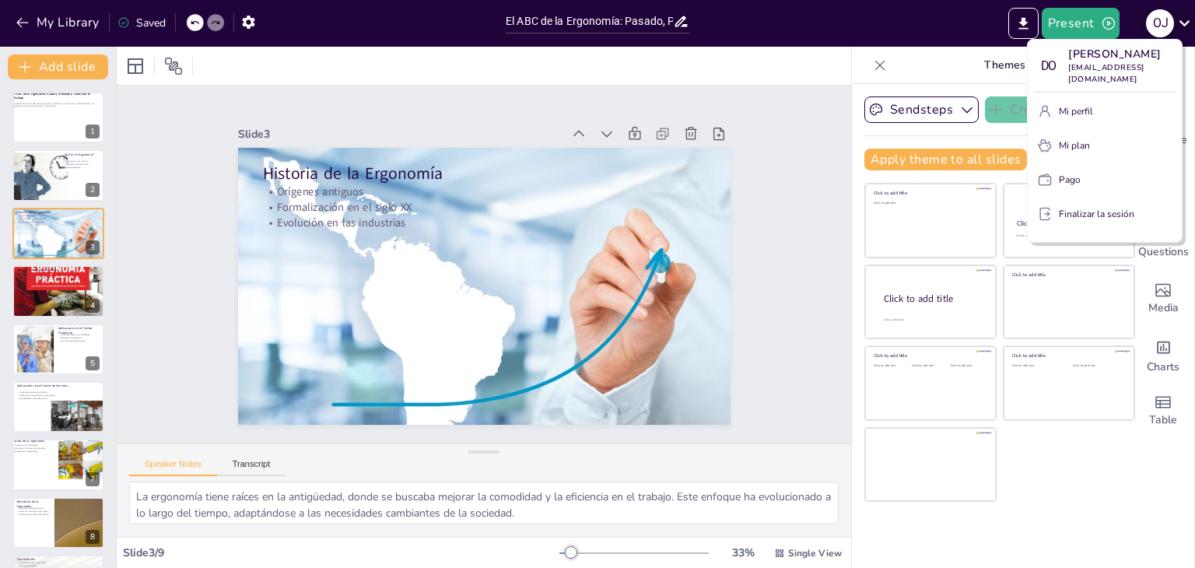
click at [1179, 21] on div at bounding box center [597, 284] width 1195 height 568
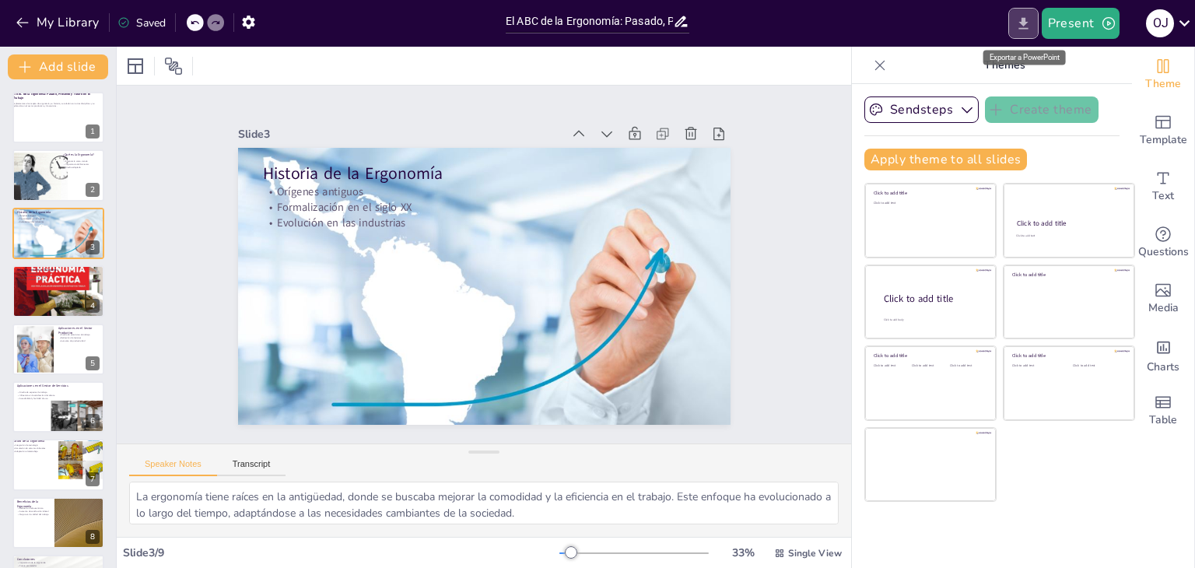
click at [1020, 23] on icon "Export to PowerPoint" at bounding box center [1023, 24] width 16 height 16
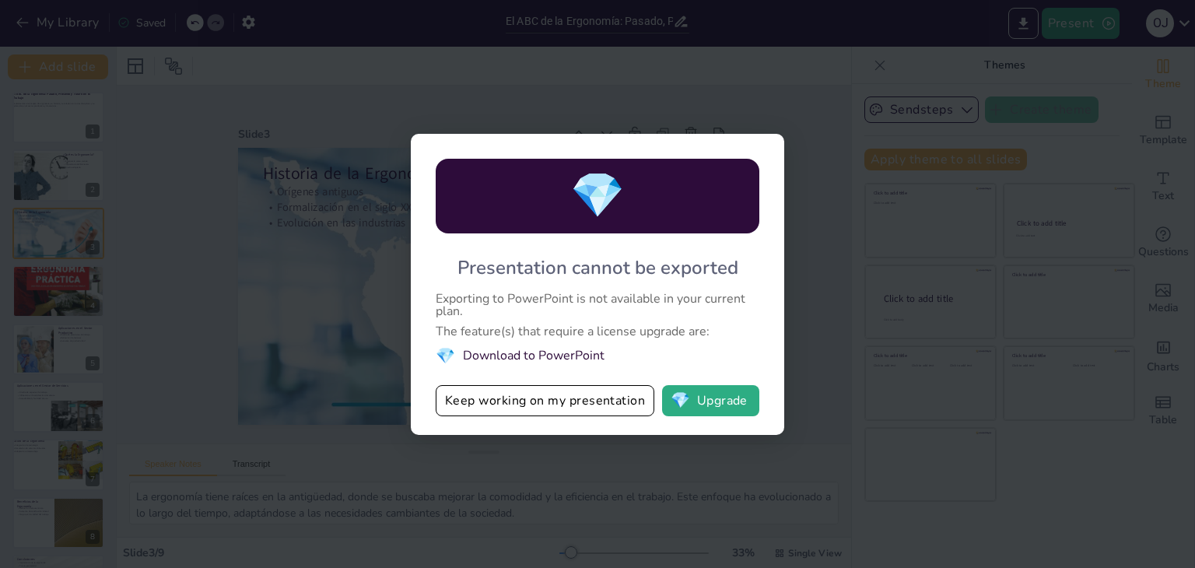
click at [766, 94] on div "💎 Presentation cannot be exported Exporting to PowerPoint is not available in y…" at bounding box center [597, 284] width 1195 height 568
click at [538, 396] on button "Keep working on my presentation" at bounding box center [545, 400] width 219 height 31
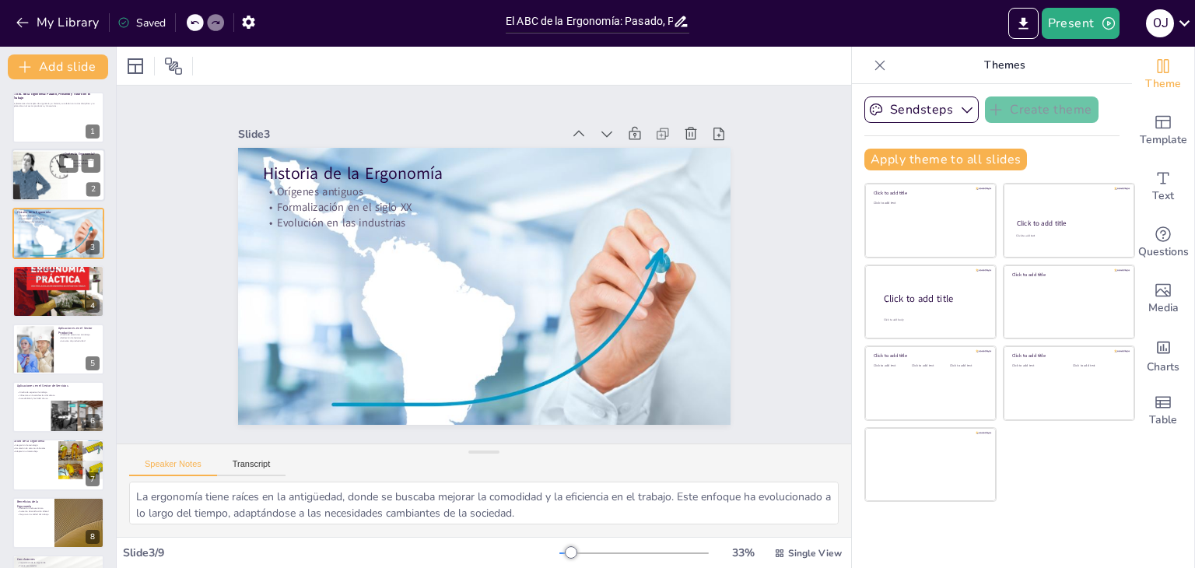
click at [51, 175] on div at bounding box center [30, 178] width 75 height 52
type textarea "La ergonomía se define como la ciencia que estudia las interacciones entre los …"
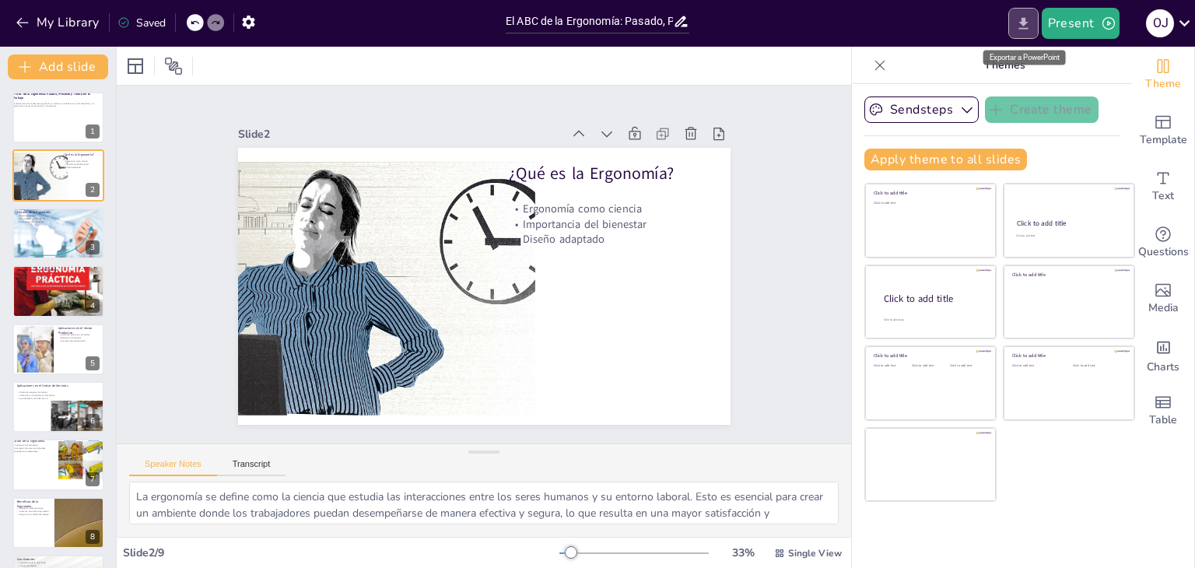
click at [1032, 26] on icon "Export to PowerPoint" at bounding box center [1023, 24] width 16 height 16
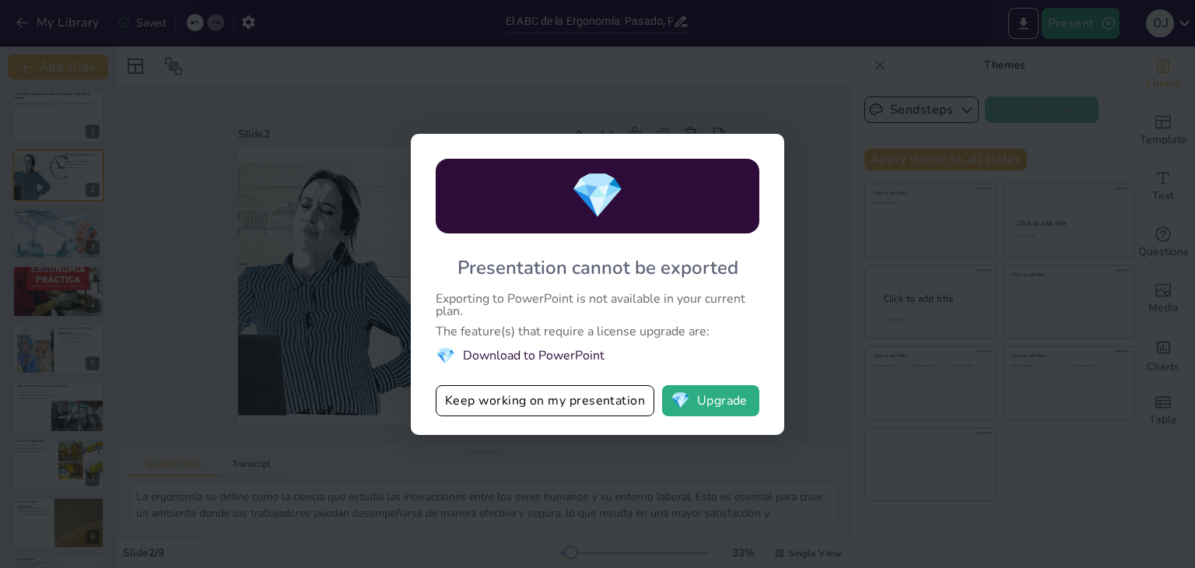
click at [783, 110] on div "💎 Presentation cannot be exported Exporting to PowerPoint is not available in y…" at bounding box center [597, 284] width 1195 height 568
click at [838, 113] on div "💎 Presentation cannot be exported Exporting to PowerPoint is not available in y…" at bounding box center [597, 284] width 1195 height 568
click at [545, 405] on button "Keep working on my presentation" at bounding box center [545, 400] width 219 height 31
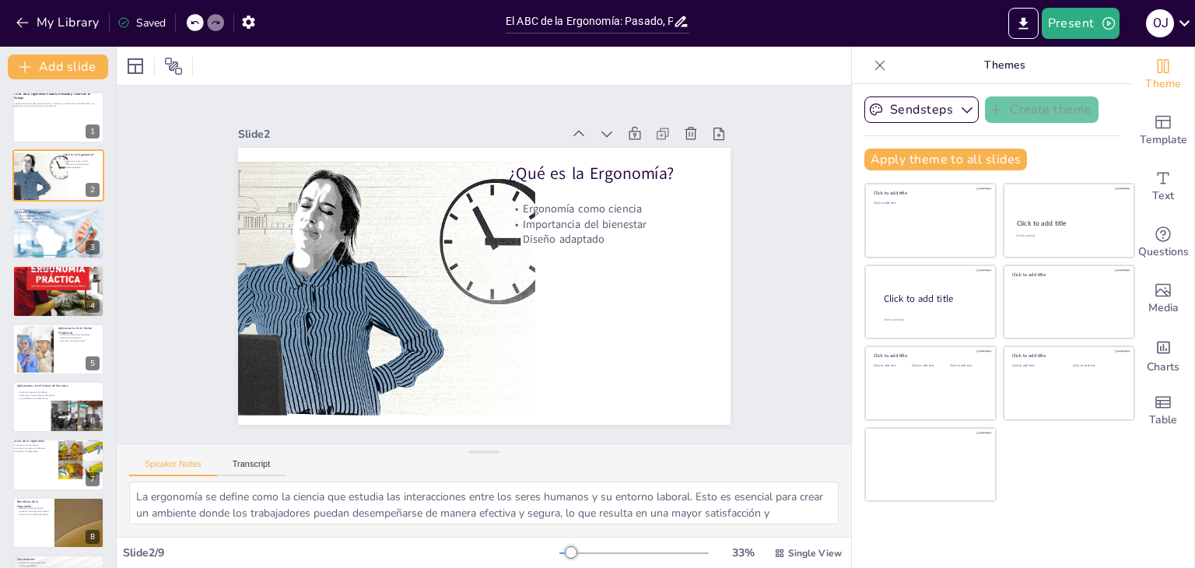
click at [137, 26] on div "Saved" at bounding box center [141, 23] width 48 height 15
click at [251, 21] on icon "button" at bounding box center [248, 22] width 12 height 13
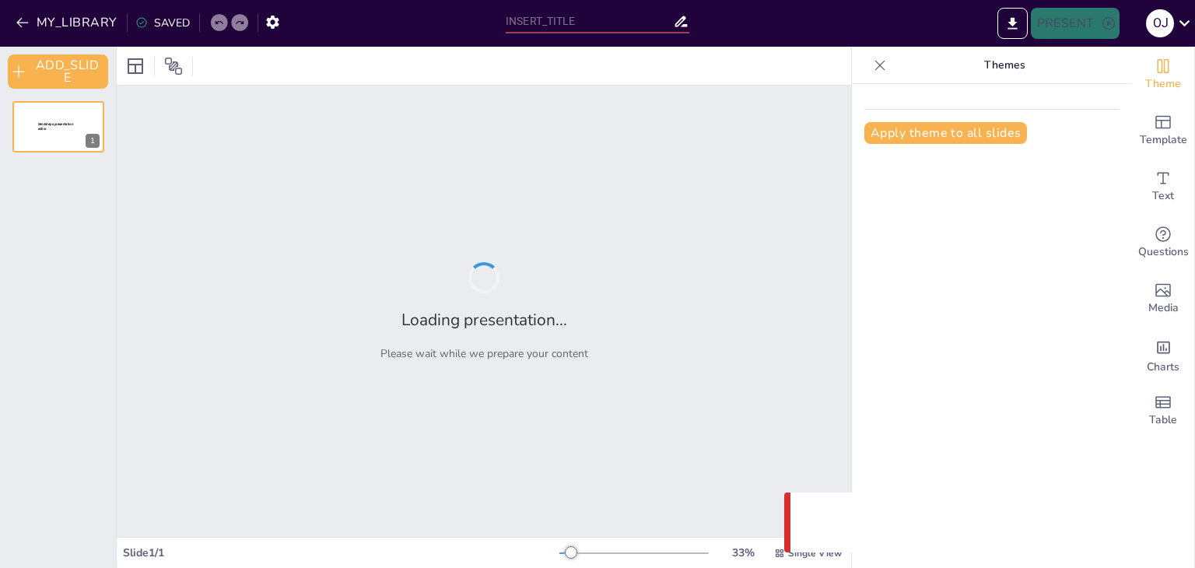
type input "El ABC de la Ergonomía: Pasado, Presente y Futuro en el Trabajo"
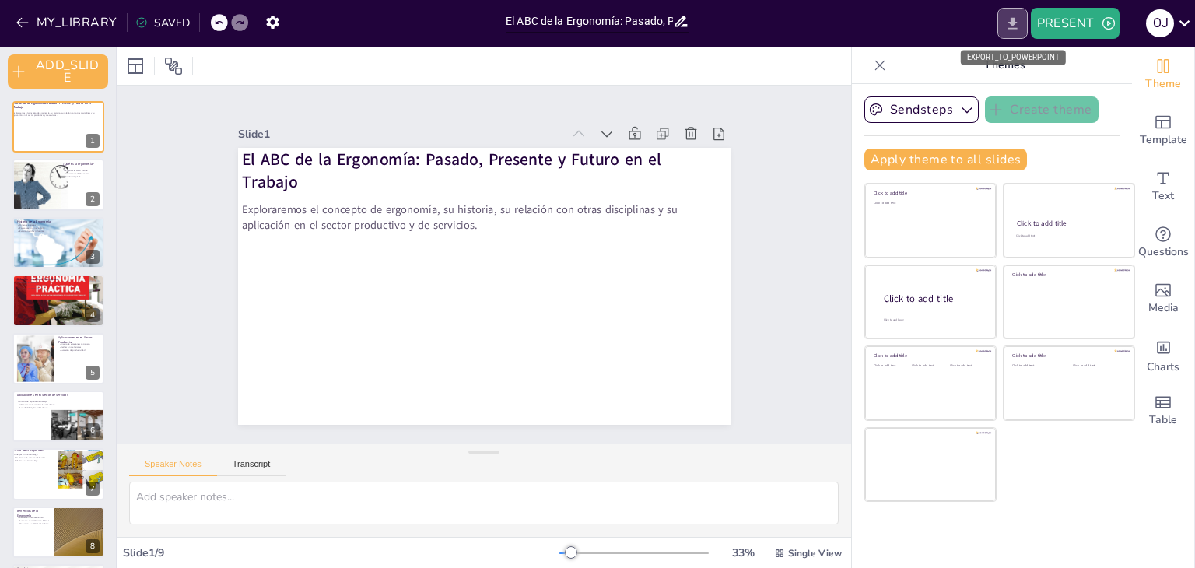
click at [1013, 23] on icon "EXPORT_TO_POWERPOINT" at bounding box center [1012, 23] width 9 height 12
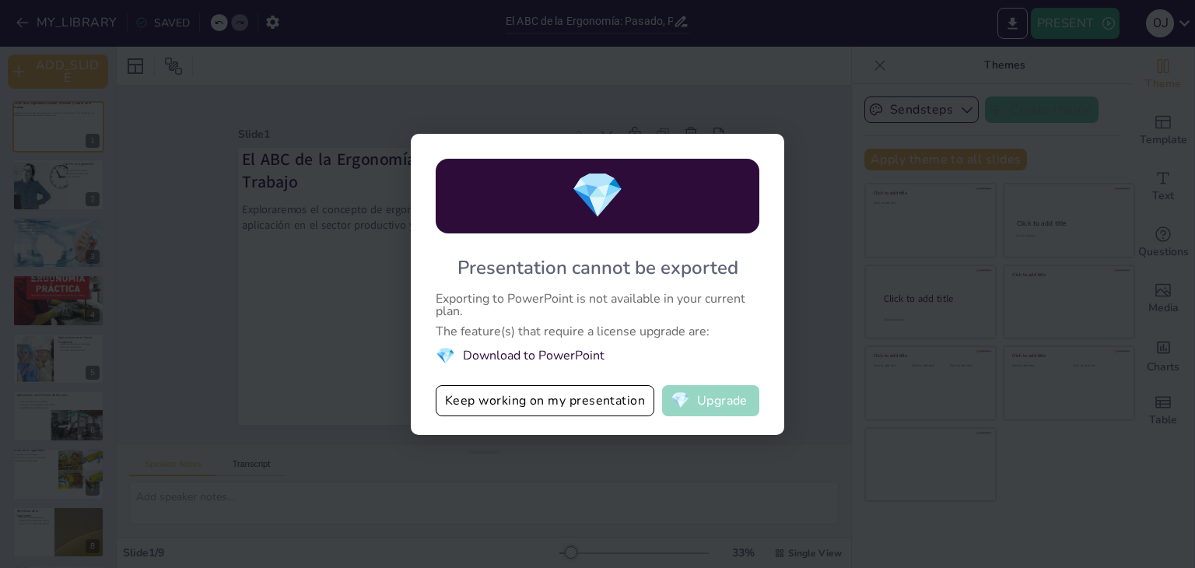
click at [710, 396] on button "💎 Upgrade" at bounding box center [710, 400] width 97 height 31
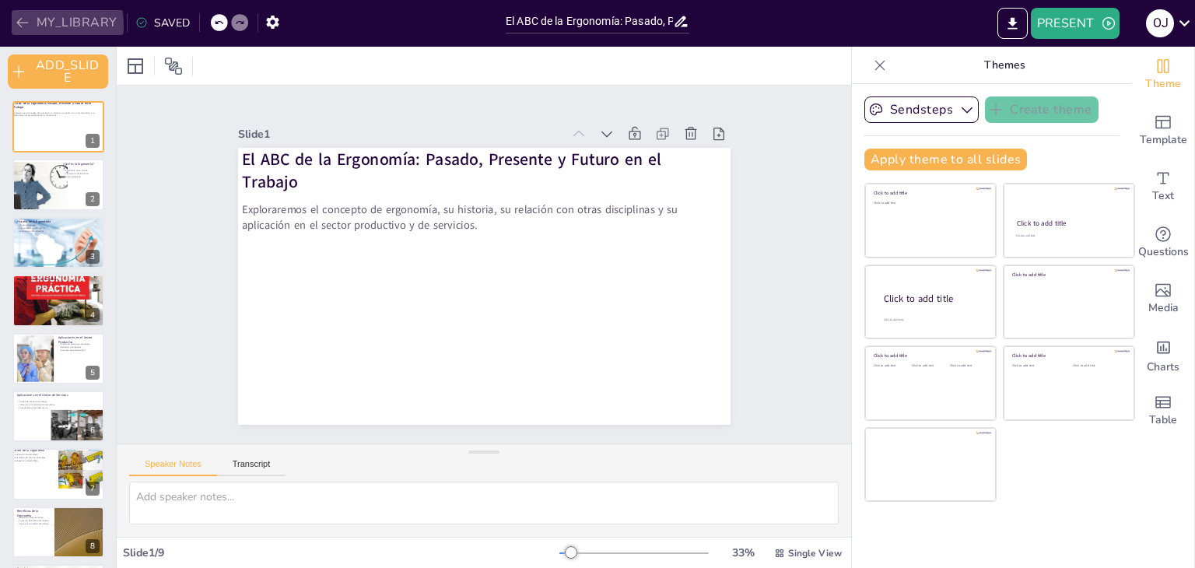
click at [16, 26] on icon "button" at bounding box center [23, 23] width 16 height 16
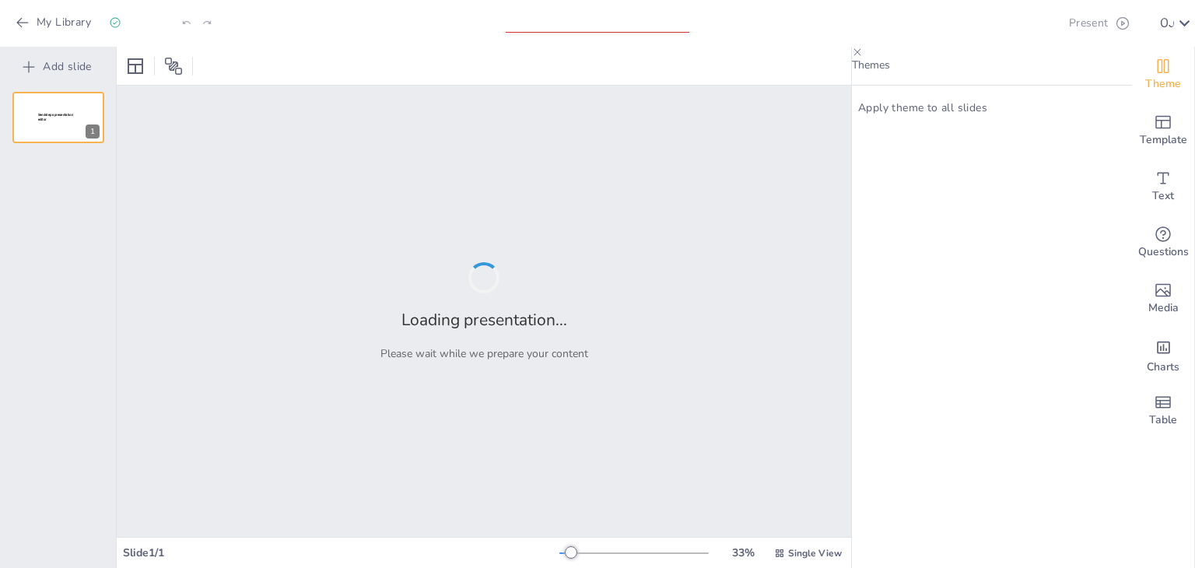
type input "El ABC de la Ergonomía: Pasado, Presente y Futuro en el Trabajo"
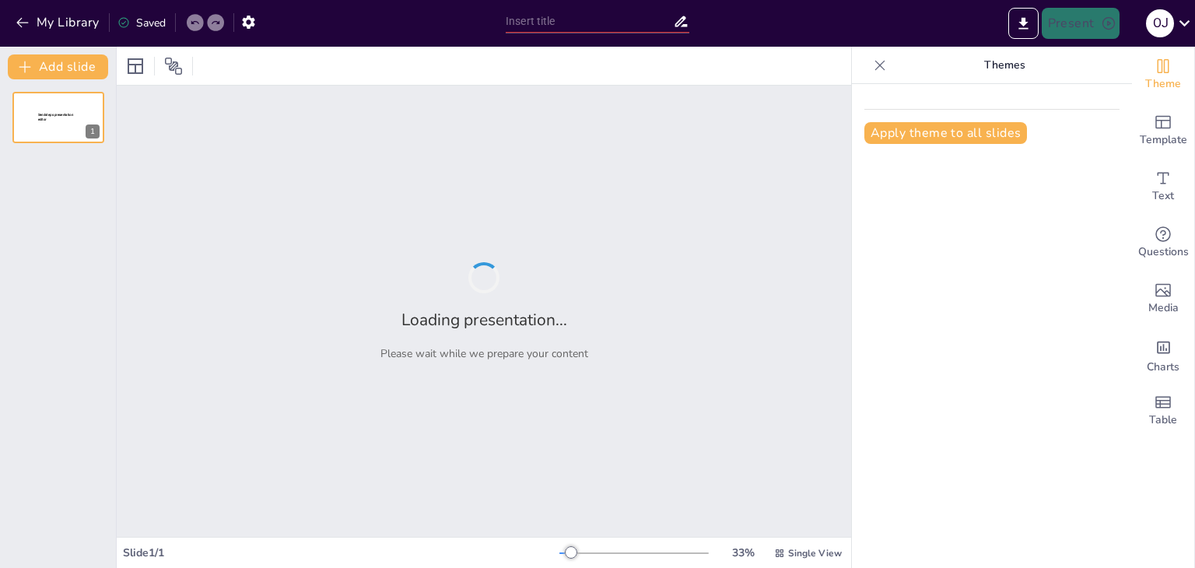
type input "Imported conceptos-de-la-ergonomia-su-historia-la-relacion (1).pptx"
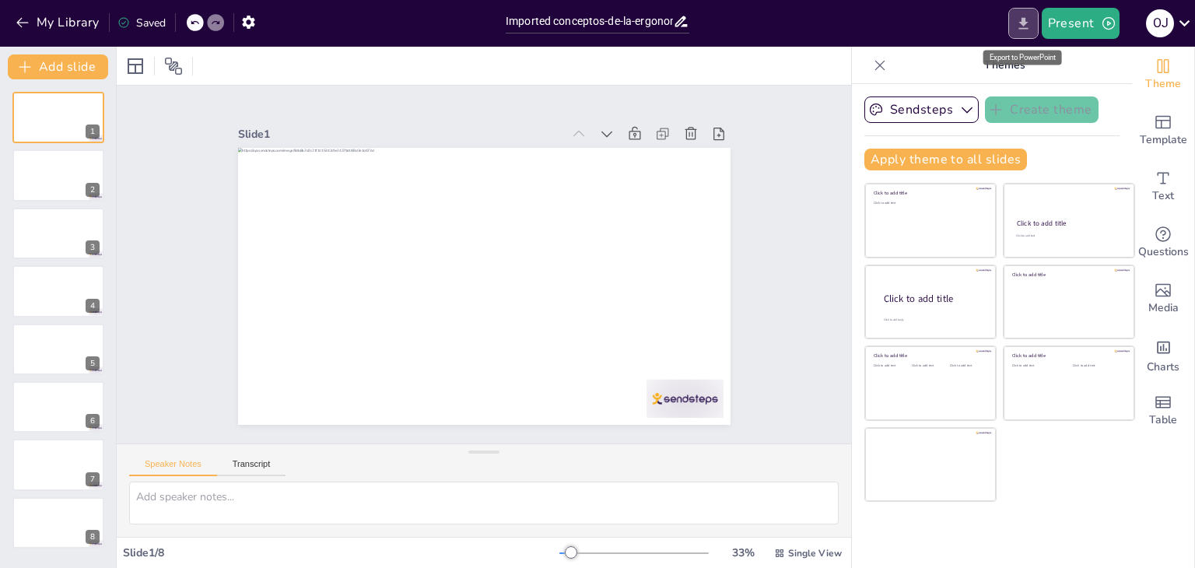
click at [1027, 25] on icon "Export to PowerPoint" at bounding box center [1023, 24] width 16 height 16
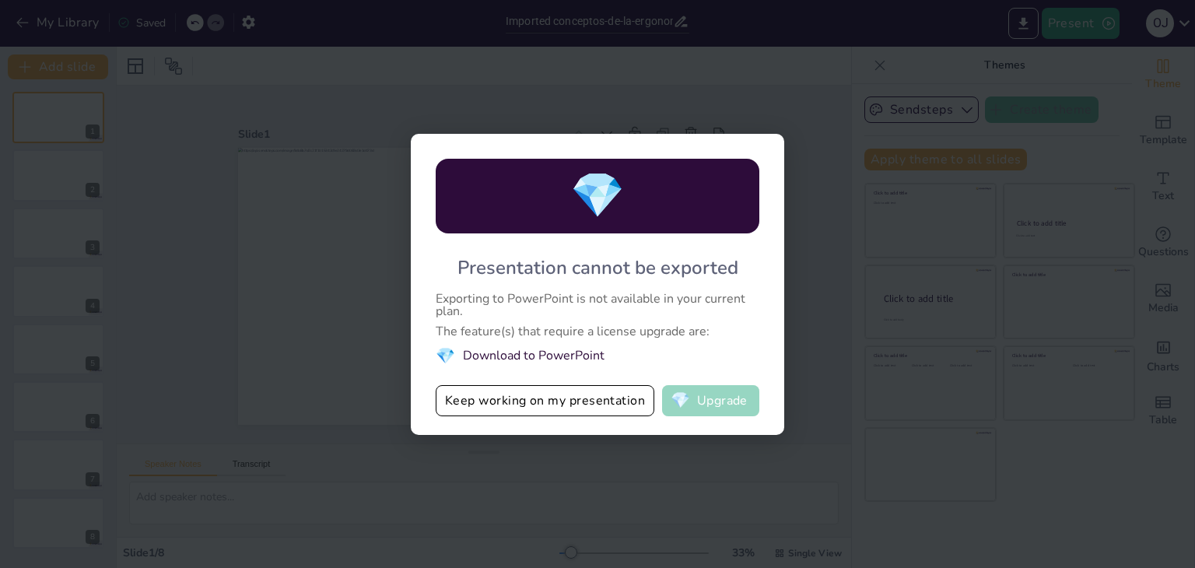
click at [717, 399] on button "💎 Upgrade" at bounding box center [710, 400] width 97 height 31
